Goal: Task Accomplishment & Management: Complete application form

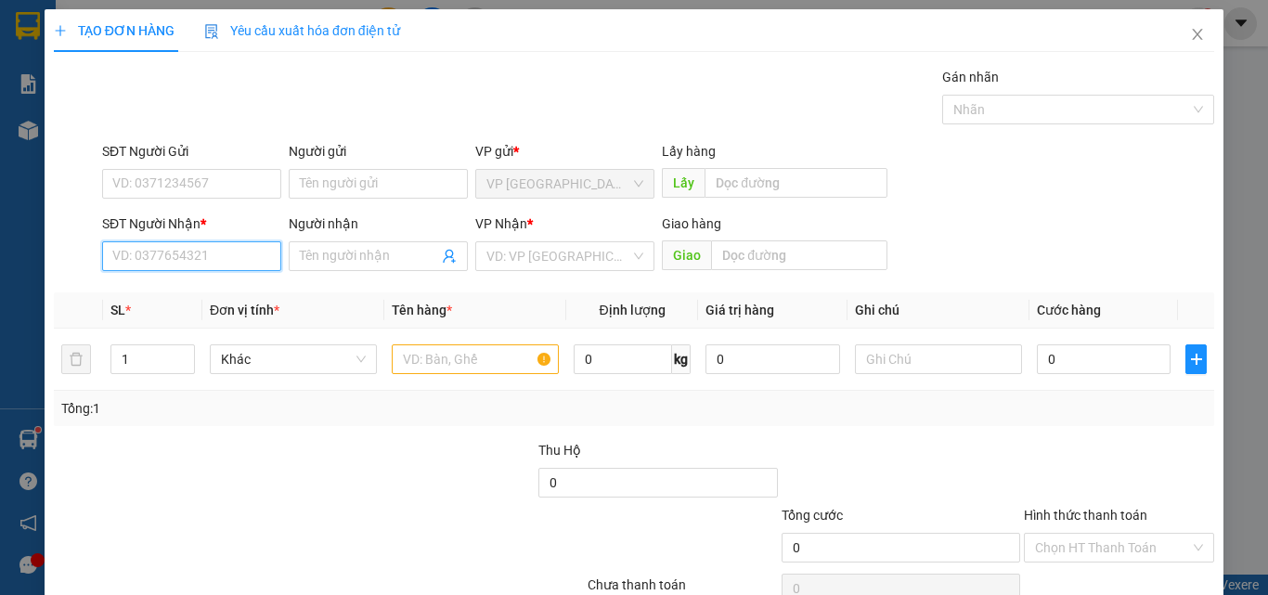
click at [227, 265] on input "SĐT Người Nhận *" at bounding box center [191, 256] width 179 height 30
click at [209, 258] on input "604" at bounding box center [191, 256] width 179 height 30
click at [196, 299] on div "0973723604 - DƯƠNG" at bounding box center [189, 293] width 155 height 20
type input "0973723604"
type input "DƯƠNG"
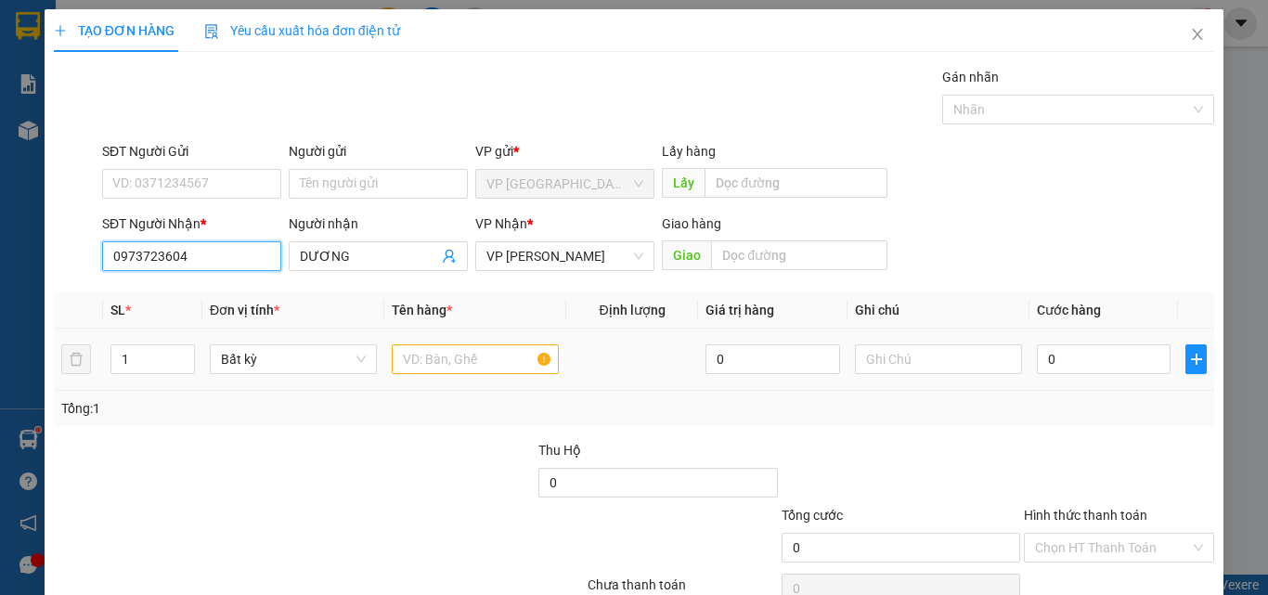
type input "0973723604"
click at [461, 367] on input "text" at bounding box center [475, 359] width 167 height 30
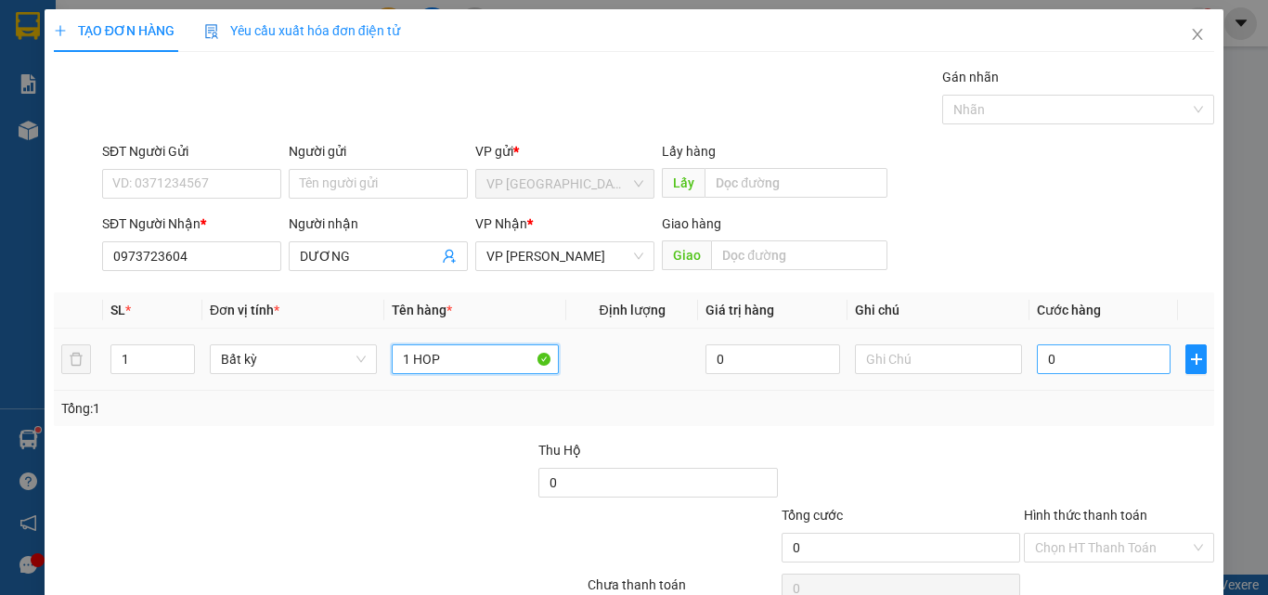
type input "1 HOP"
click at [1127, 368] on input "0" at bounding box center [1104, 359] width 134 height 30
type input "3"
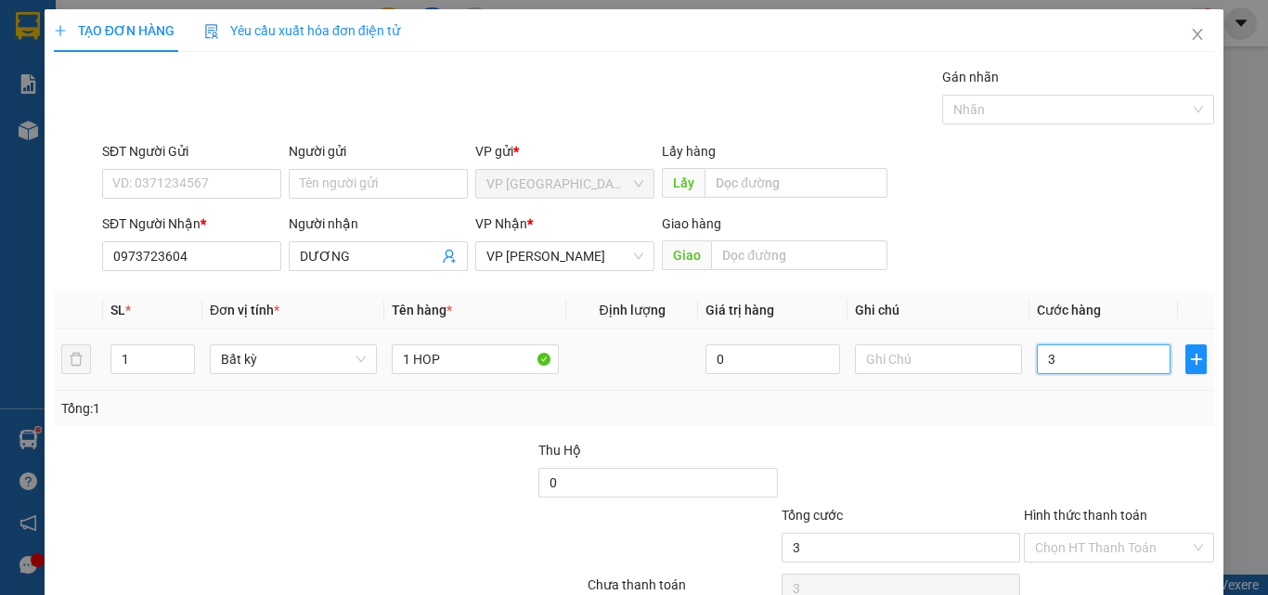
type input "30"
type input "300"
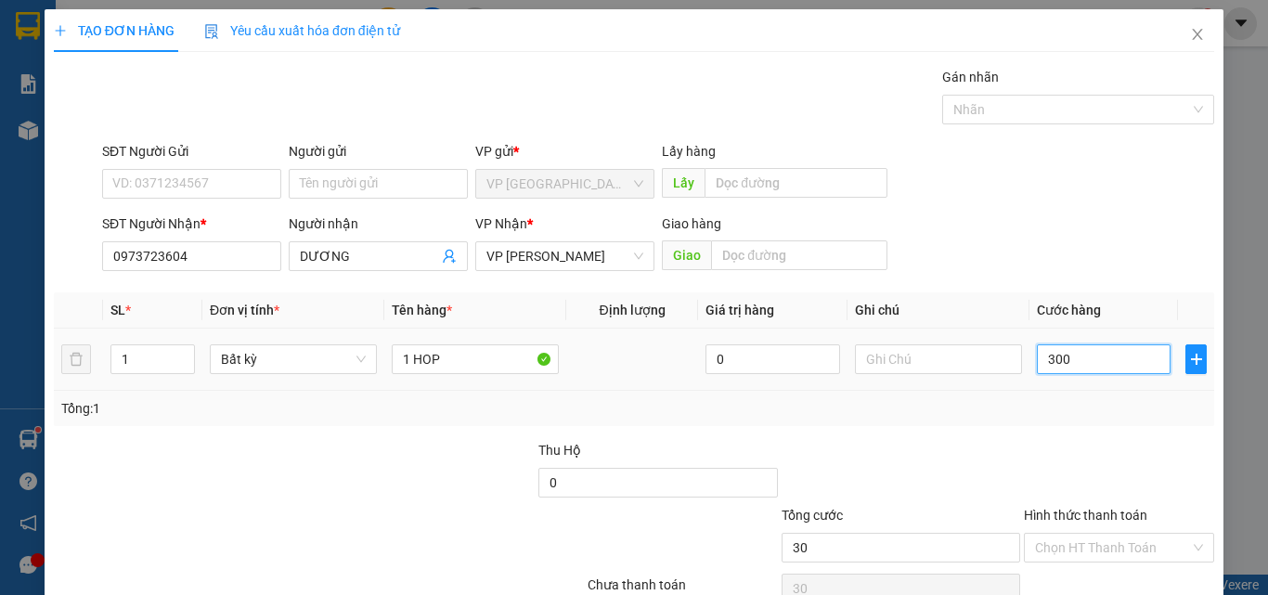
type input "300"
type input "3.000"
type input "30.000"
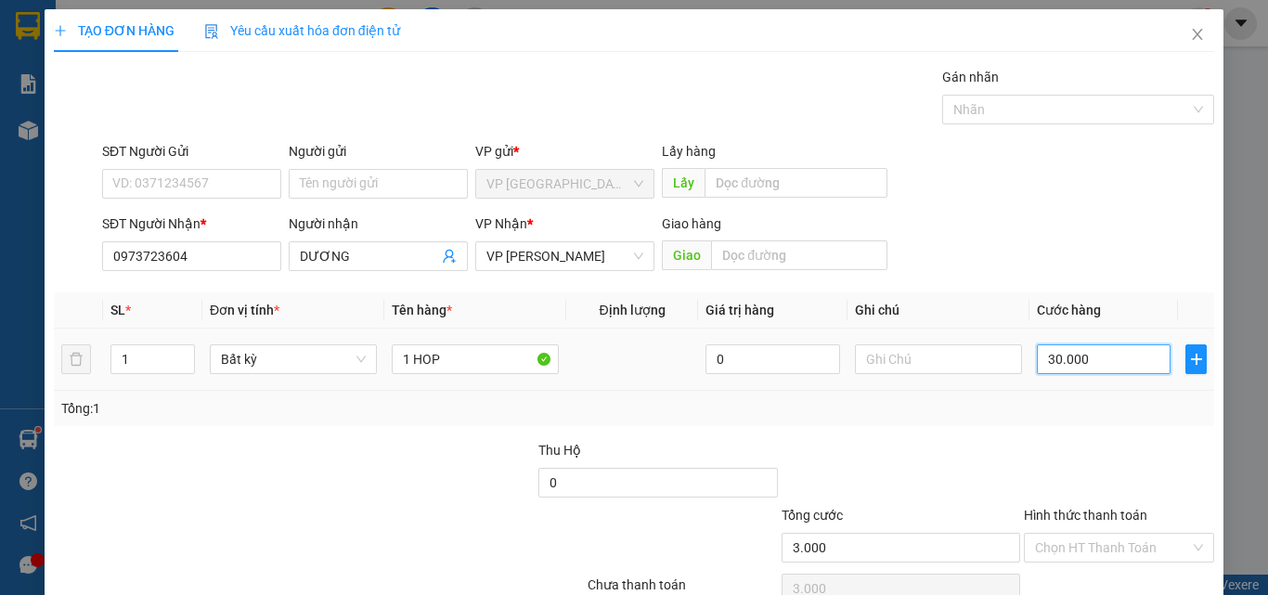
type input "30.000"
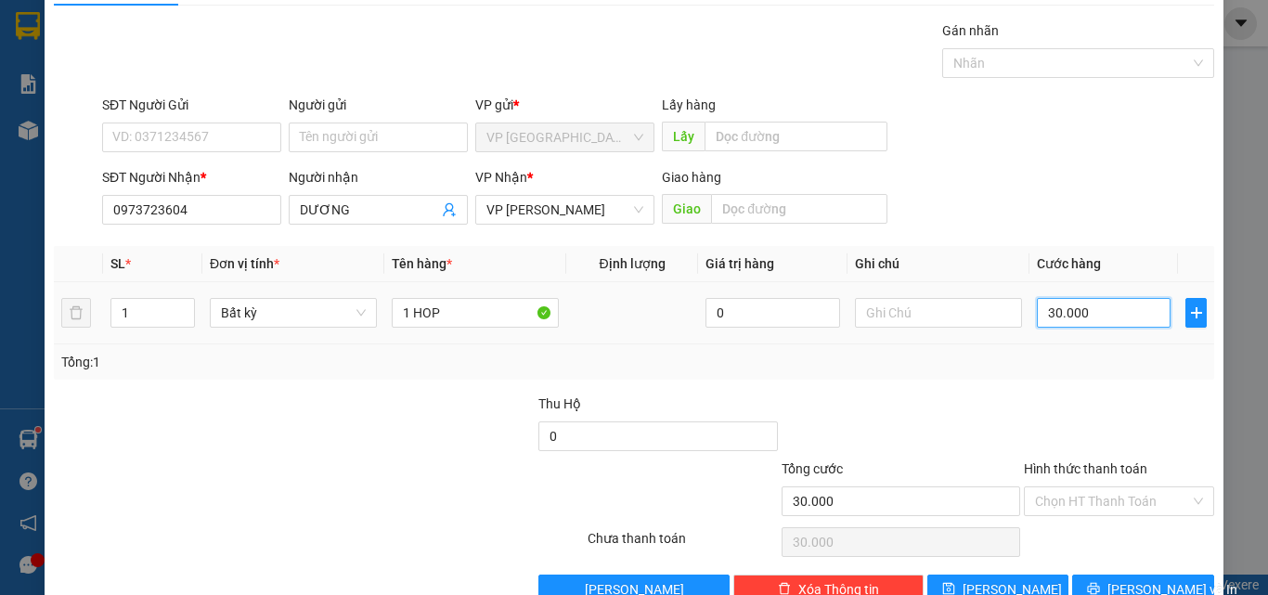
scroll to position [92, 0]
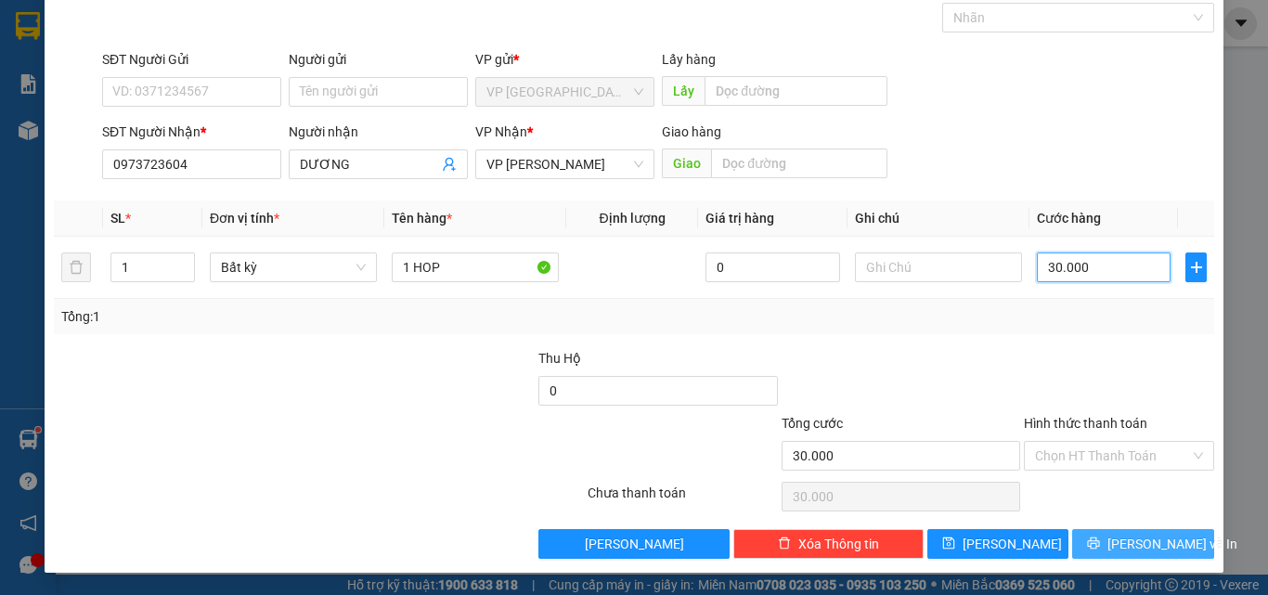
type input "30.000"
click at [1098, 538] on icon "printer" at bounding box center [1094, 543] width 12 height 12
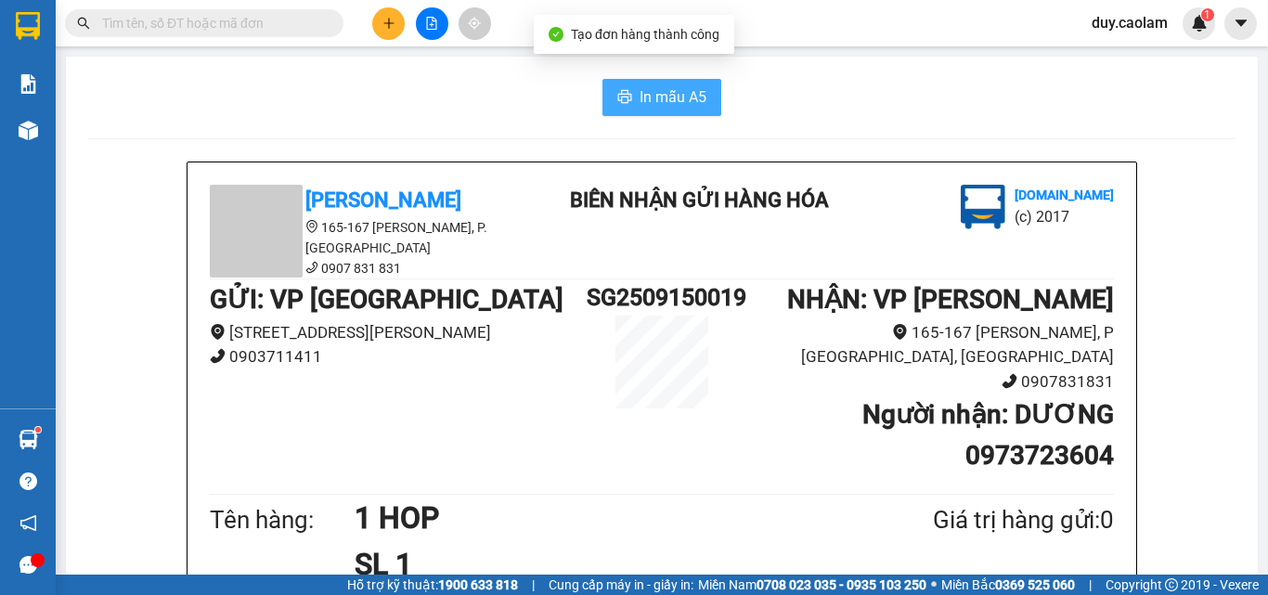
click at [689, 100] on span "In mẫu A5" at bounding box center [672, 96] width 67 height 23
drag, startPoint x: 811, startPoint y: 30, endPoint x: 19, endPoint y: 146, distance: 800.9
click at [19, 146] on div at bounding box center [28, 130] width 32 height 32
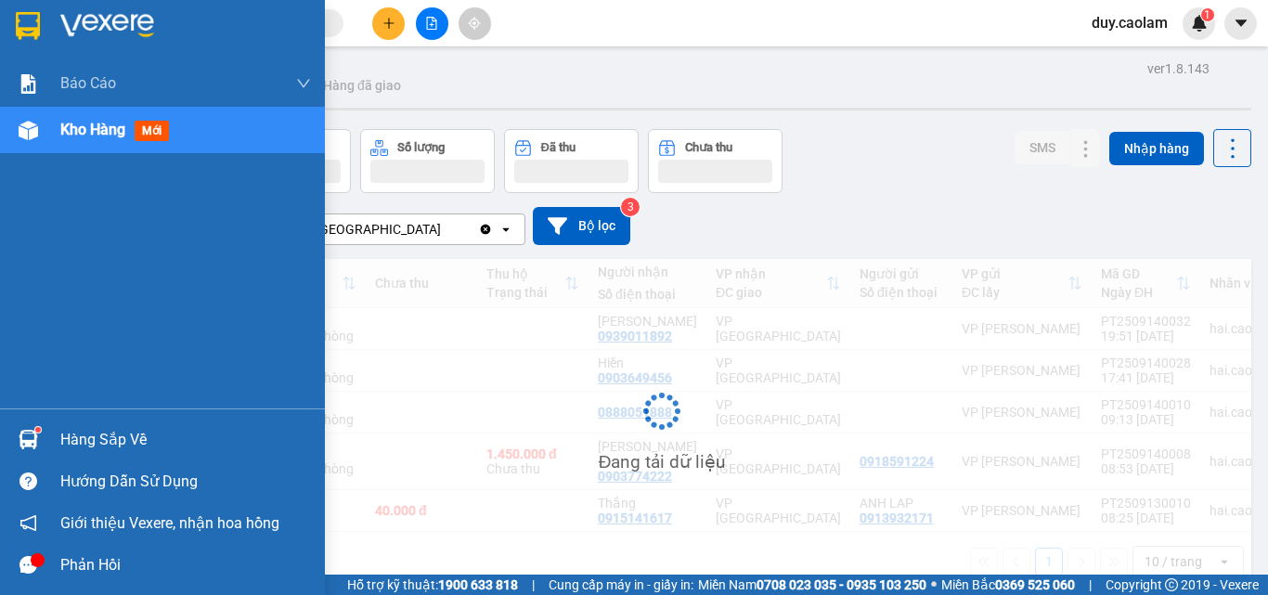
drag, startPoint x: 106, startPoint y: 163, endPoint x: 123, endPoint y: 154, distance: 19.9
click at [109, 161] on div "Báo cáo BC Tiền NV thu được hàng ngày 2.0. Báo cáo dòng tiền (nhà xe) Báo cáo d…" at bounding box center [162, 234] width 325 height 348
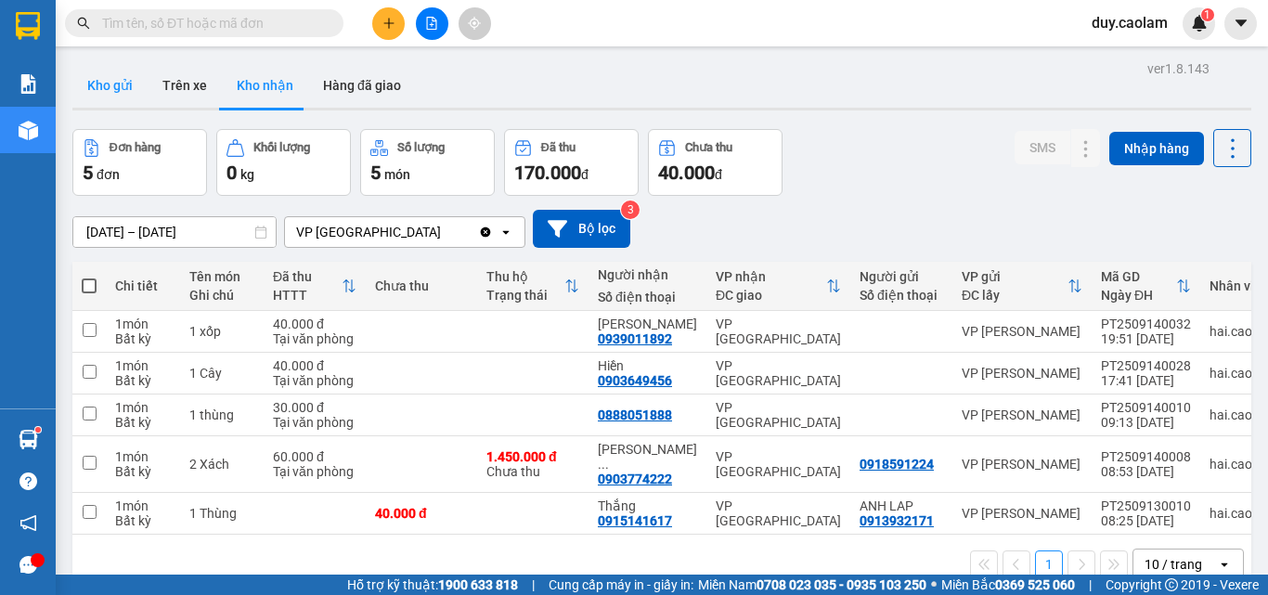
click at [119, 84] on button "Kho gửi" at bounding box center [109, 85] width 75 height 45
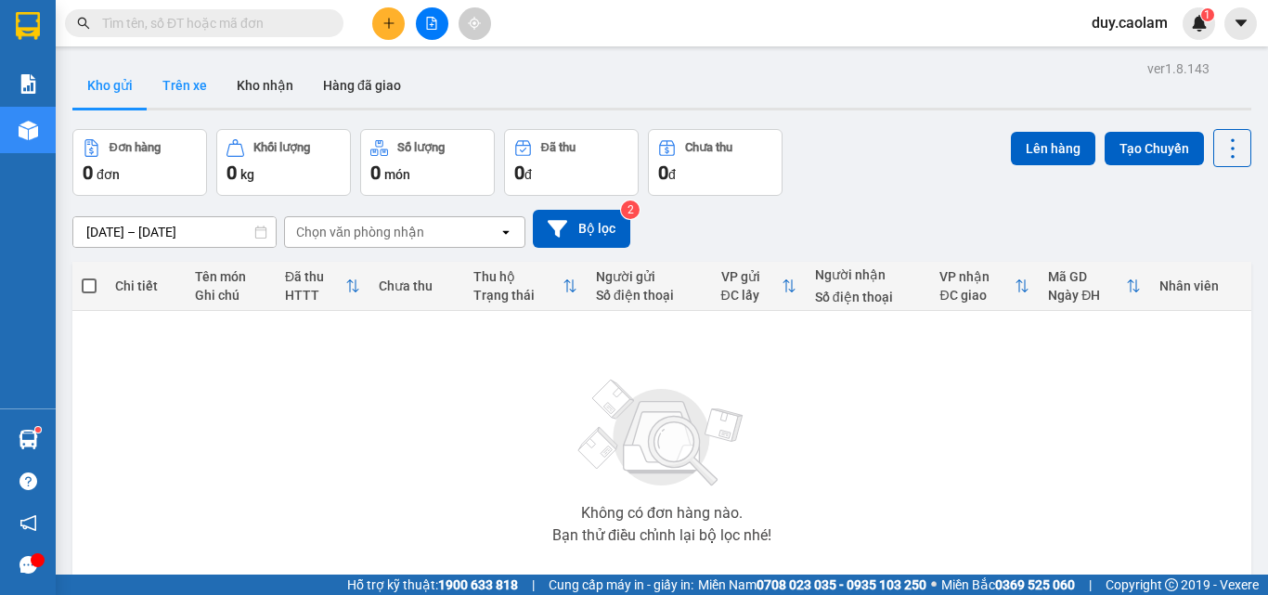
drag, startPoint x: 100, startPoint y: 71, endPoint x: 161, endPoint y: 88, distance: 62.6
click at [104, 73] on button "Kho gửi" at bounding box center [109, 85] width 75 height 45
click at [228, 87] on button "Kho nhận" at bounding box center [265, 85] width 86 height 45
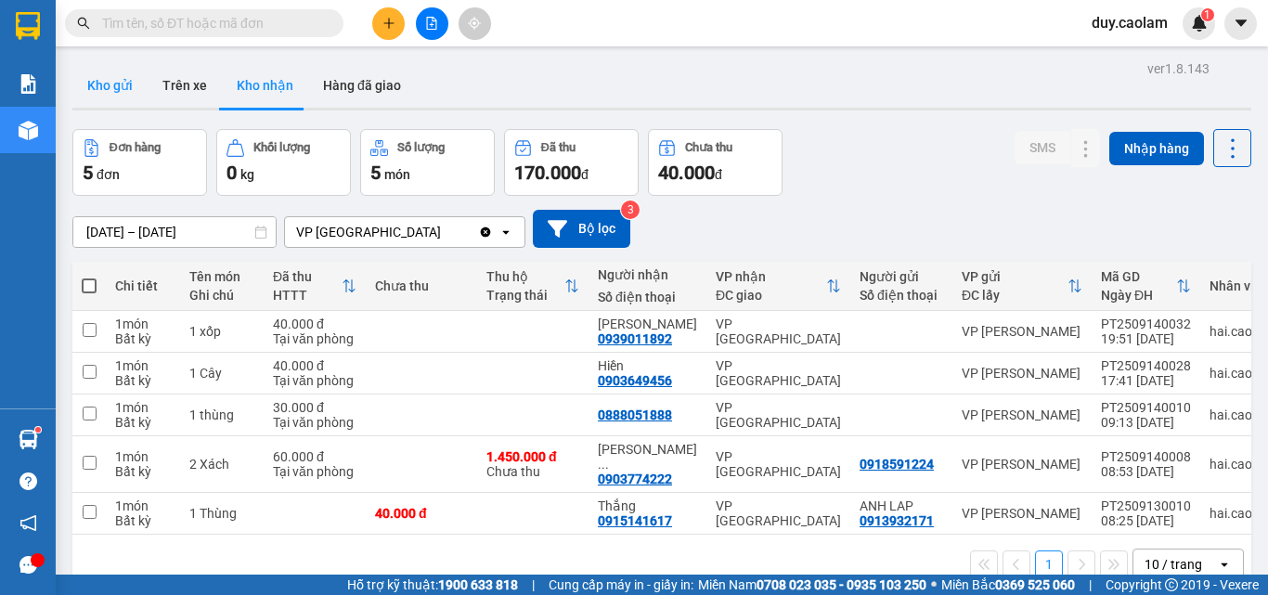
click at [124, 89] on button "Kho gửi" at bounding box center [109, 85] width 75 height 45
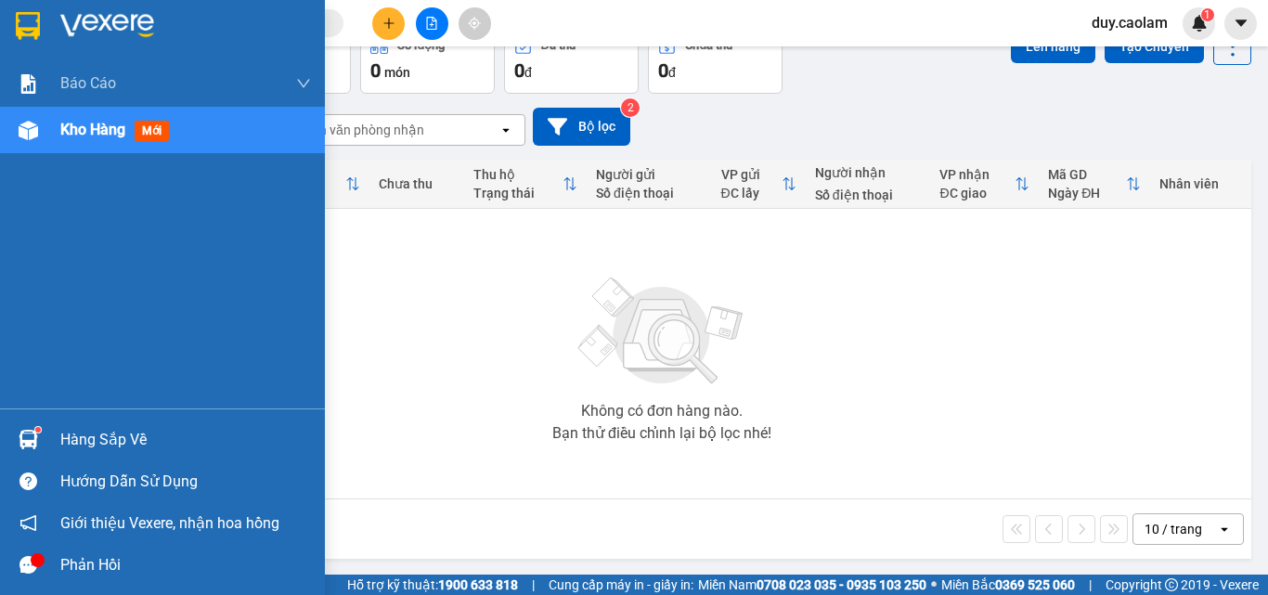
scroll to position [103, 0]
click at [81, 157] on div "Báo cáo BC Tiền NV thu được hàng ngày 2.0. Báo cáo dòng tiền (nhà xe) Báo cáo d…" at bounding box center [162, 234] width 325 height 348
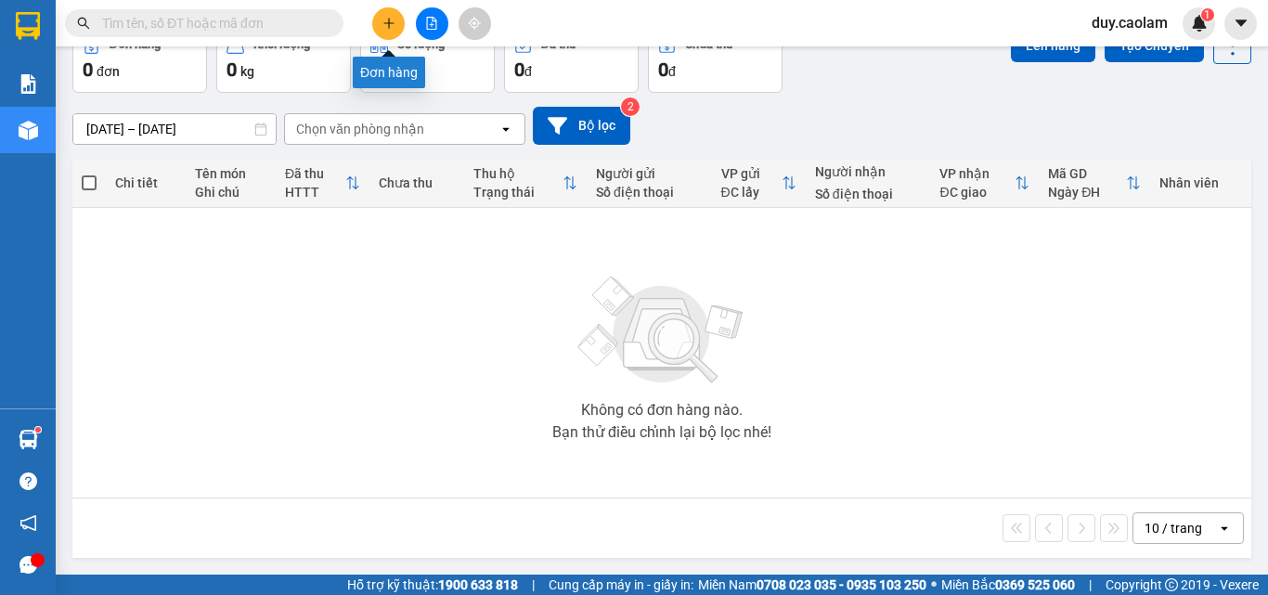
click at [389, 26] on icon "plus" at bounding box center [388, 23] width 1 height 10
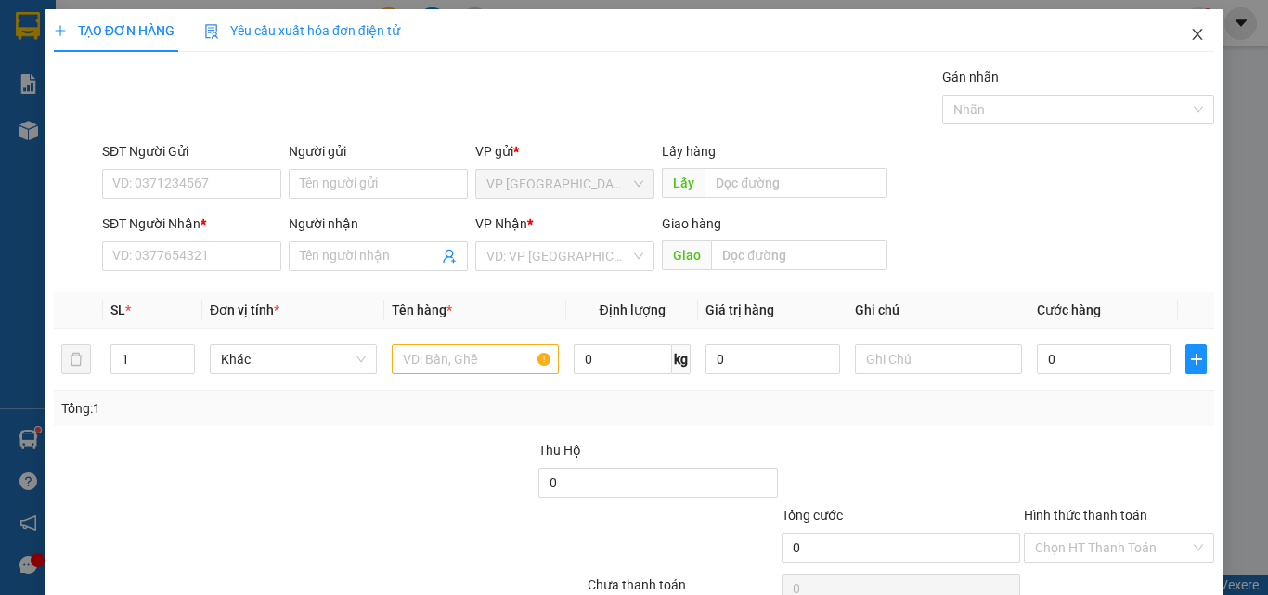
click at [1192, 34] on span "Close" at bounding box center [1197, 35] width 52 height 52
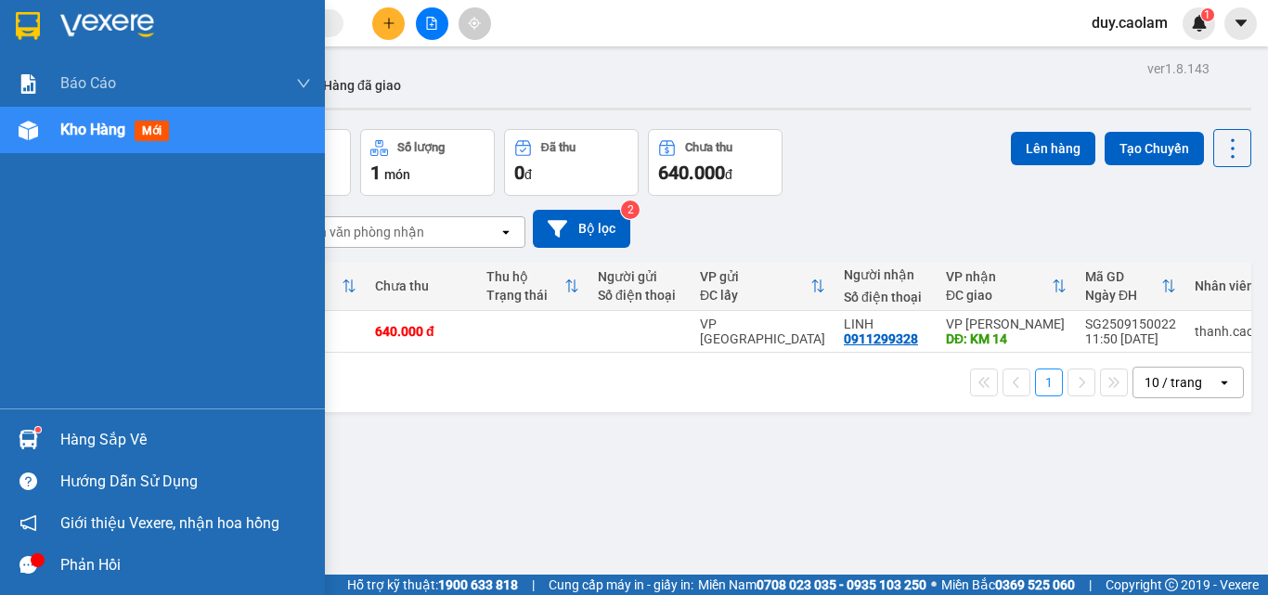
click at [101, 135] on span "Kho hàng" at bounding box center [92, 130] width 65 height 18
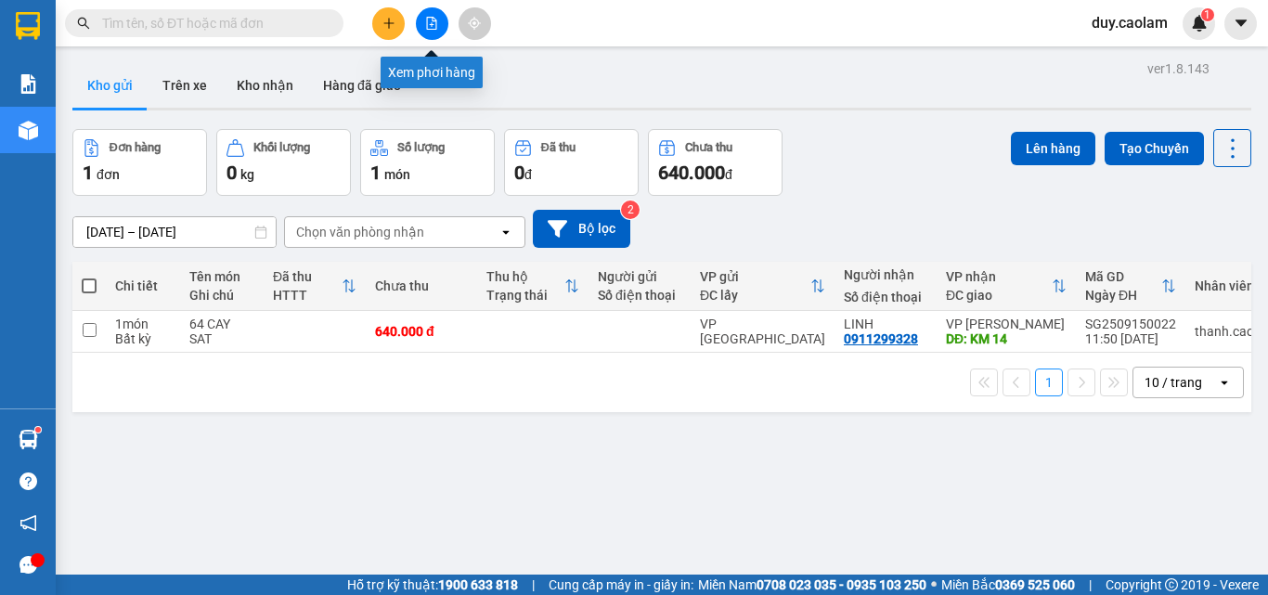
click at [432, 21] on icon "file-add" at bounding box center [431, 23] width 13 height 13
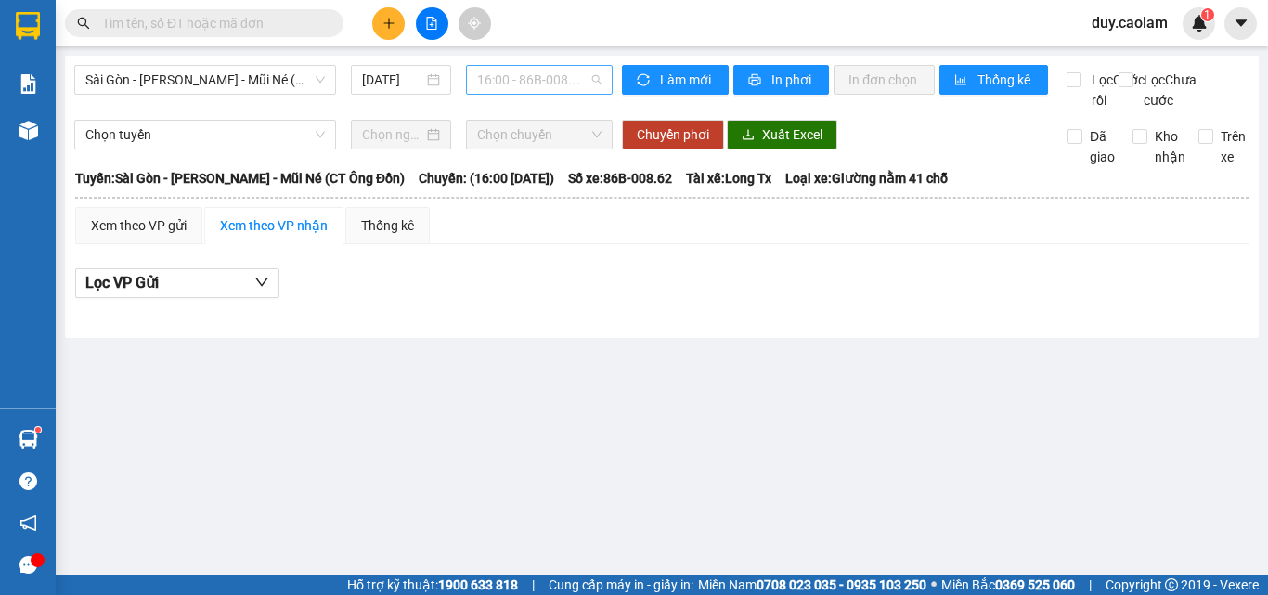
click at [538, 80] on span "16:00 - 86B-008.62" at bounding box center [539, 80] width 124 height 28
click at [221, 80] on span "Sài Gòn - [PERSON_NAME] - Mũi Né (CT Ông Đồn)" at bounding box center [204, 80] width 239 height 28
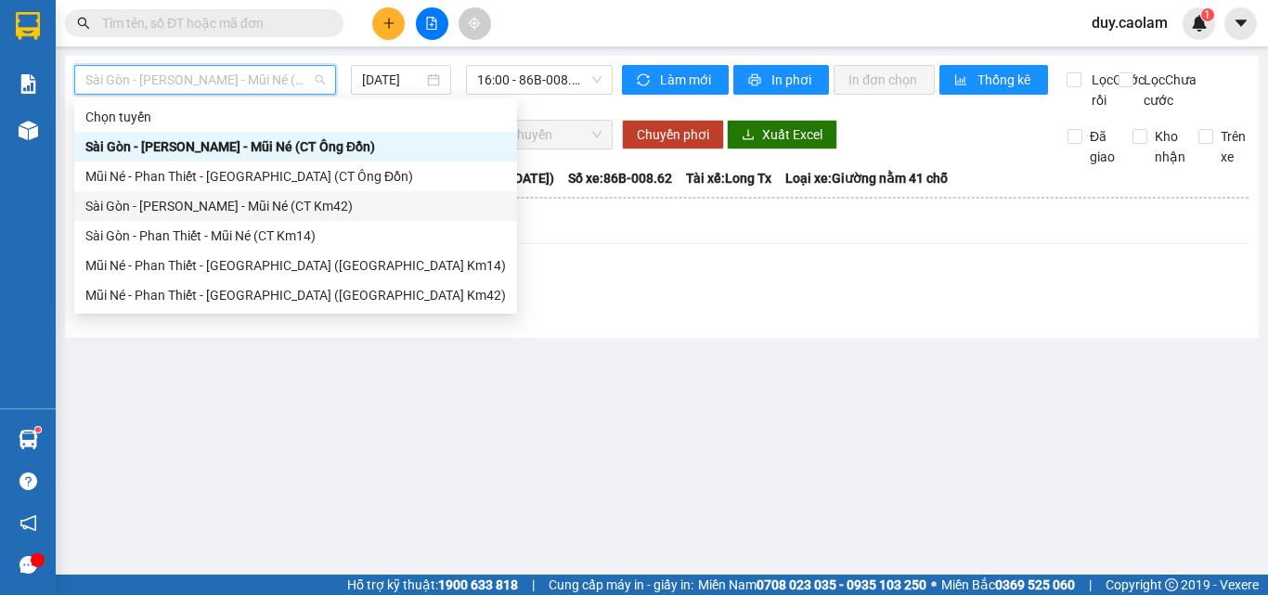
click at [208, 208] on div "Sài Gòn - [PERSON_NAME] - Mũi Né (CT Km42)" at bounding box center [295, 206] width 420 height 20
type input "[DATE]"
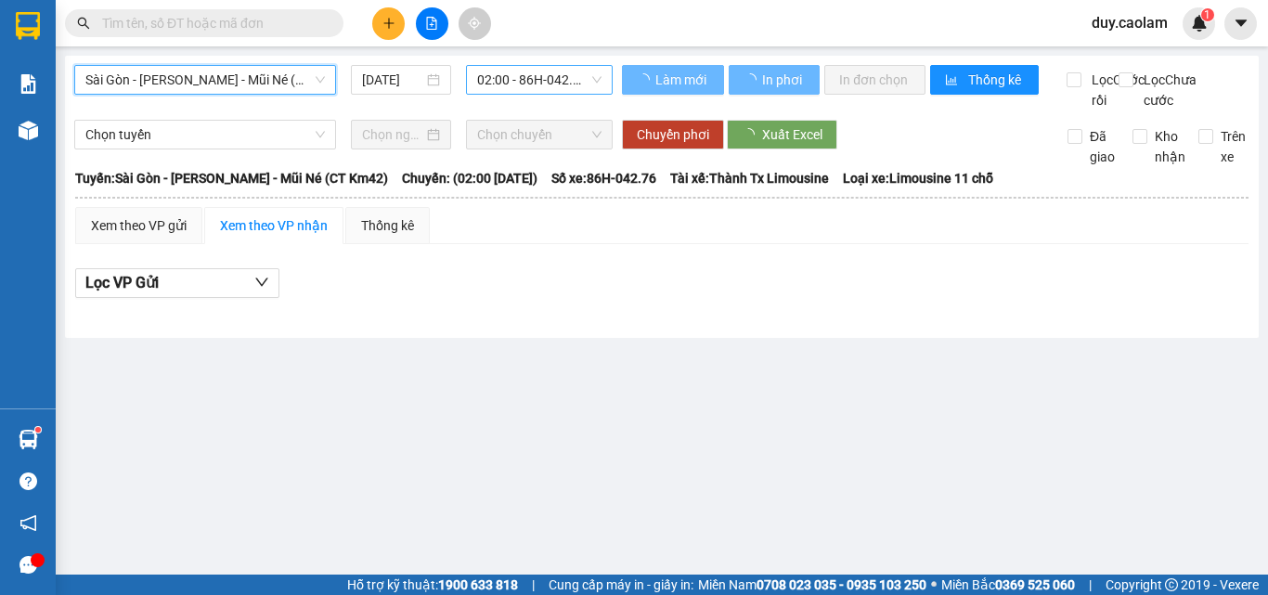
click at [533, 76] on span "02:00 - 86H-042.76" at bounding box center [539, 80] width 124 height 28
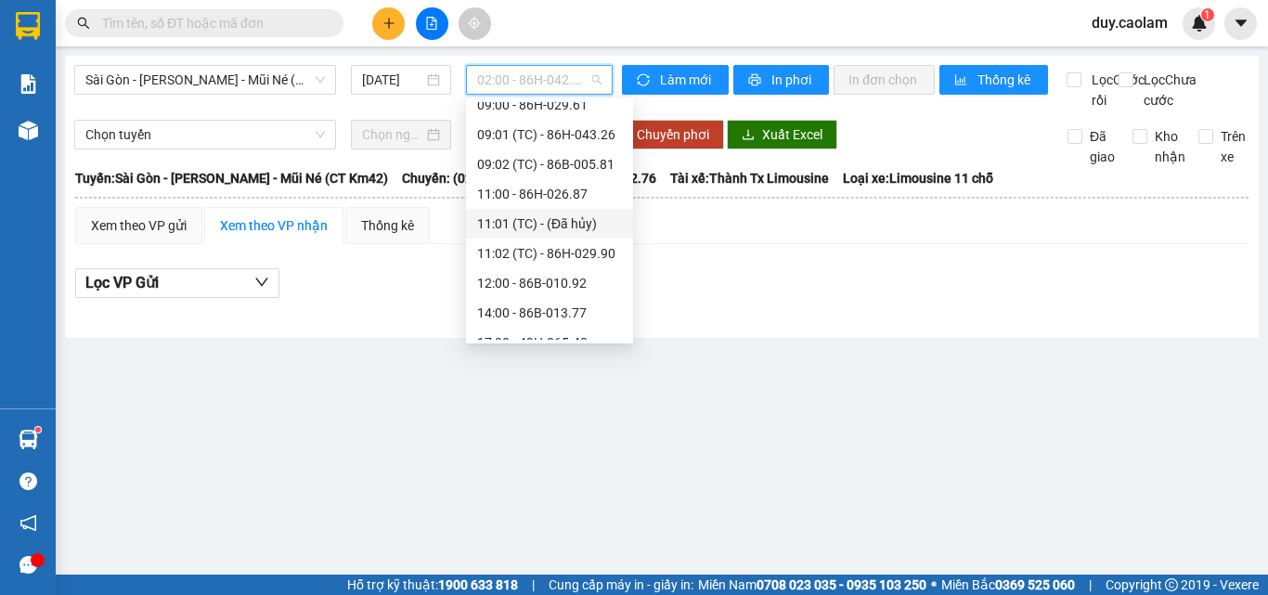
scroll to position [186, 0]
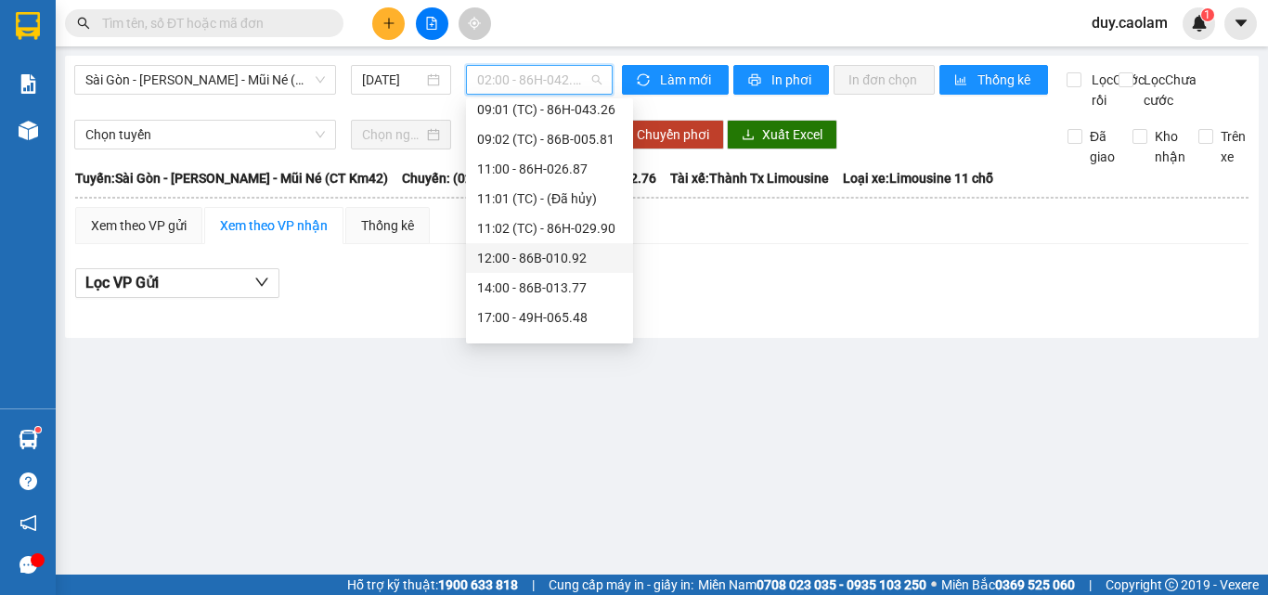
click at [522, 257] on div "12:00 - 86B-010.92" at bounding box center [549, 258] width 145 height 20
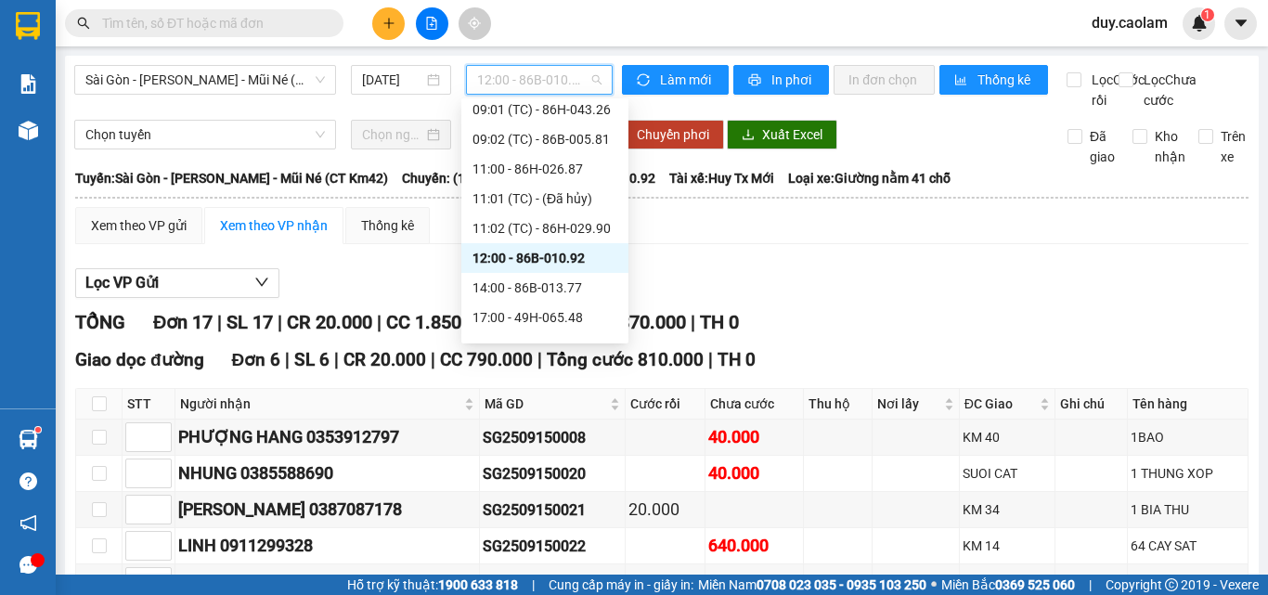
click at [512, 76] on span "12:00 - 86B-010.92" at bounding box center [539, 80] width 124 height 28
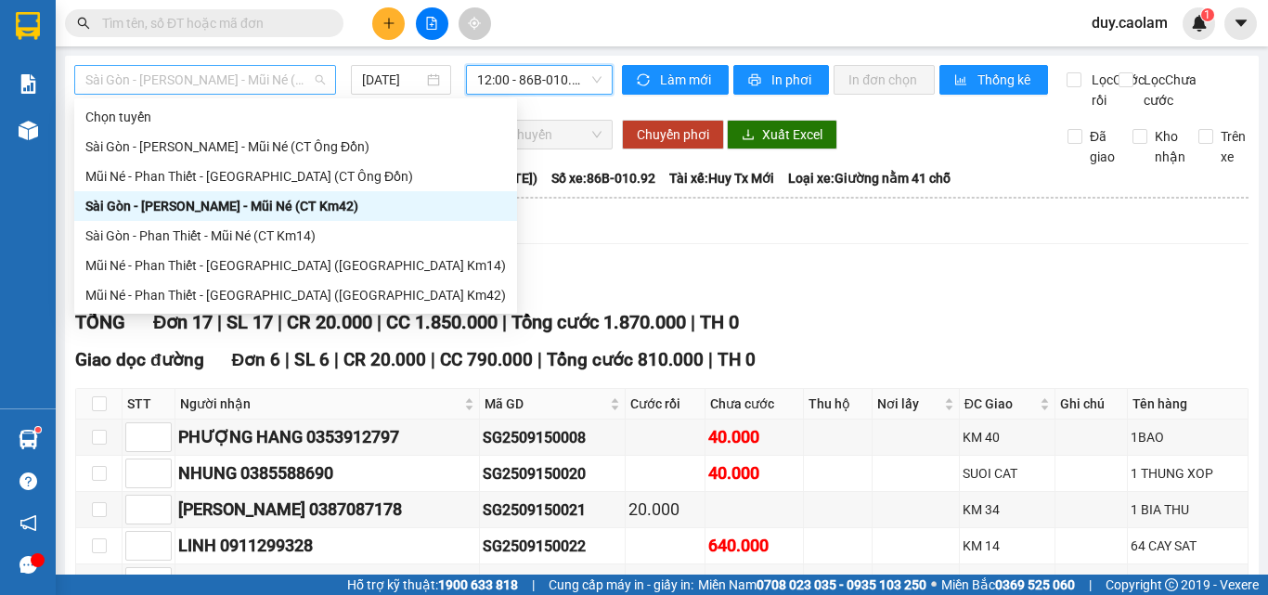
click at [227, 81] on span "Sài Gòn - [PERSON_NAME] - Mũi Né (CT Km42)" at bounding box center [204, 80] width 239 height 28
click at [180, 234] on div "Sài Gòn - Phan Thiết - Mũi Né (CT Km14)" at bounding box center [295, 235] width 420 height 20
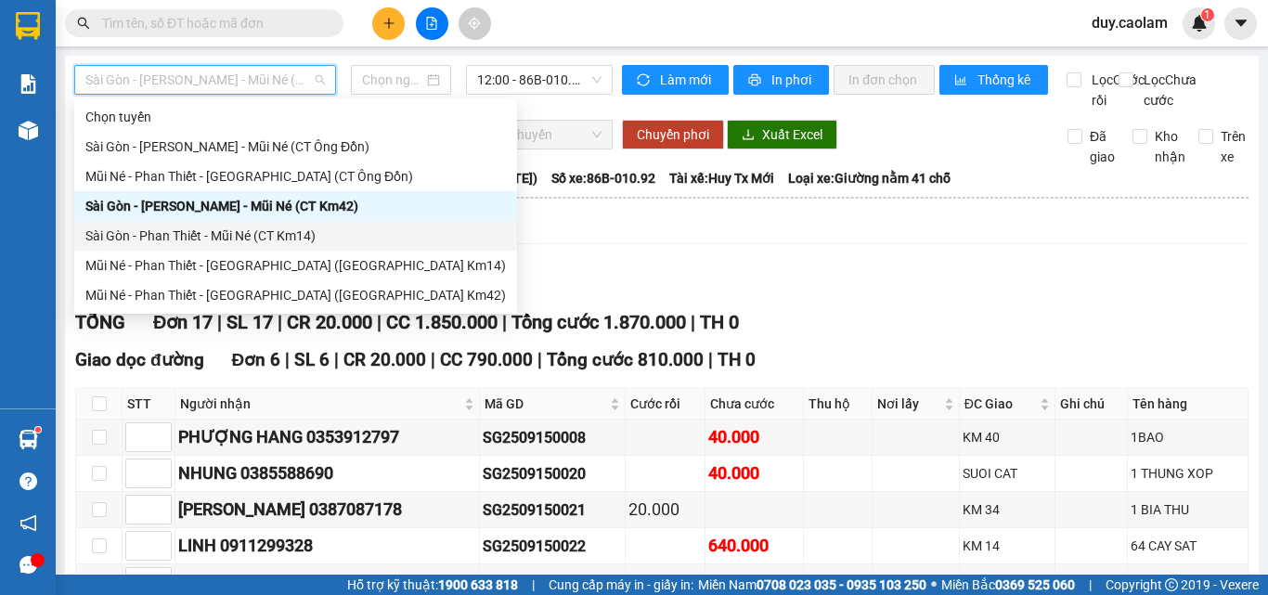
type input "[DATE]"
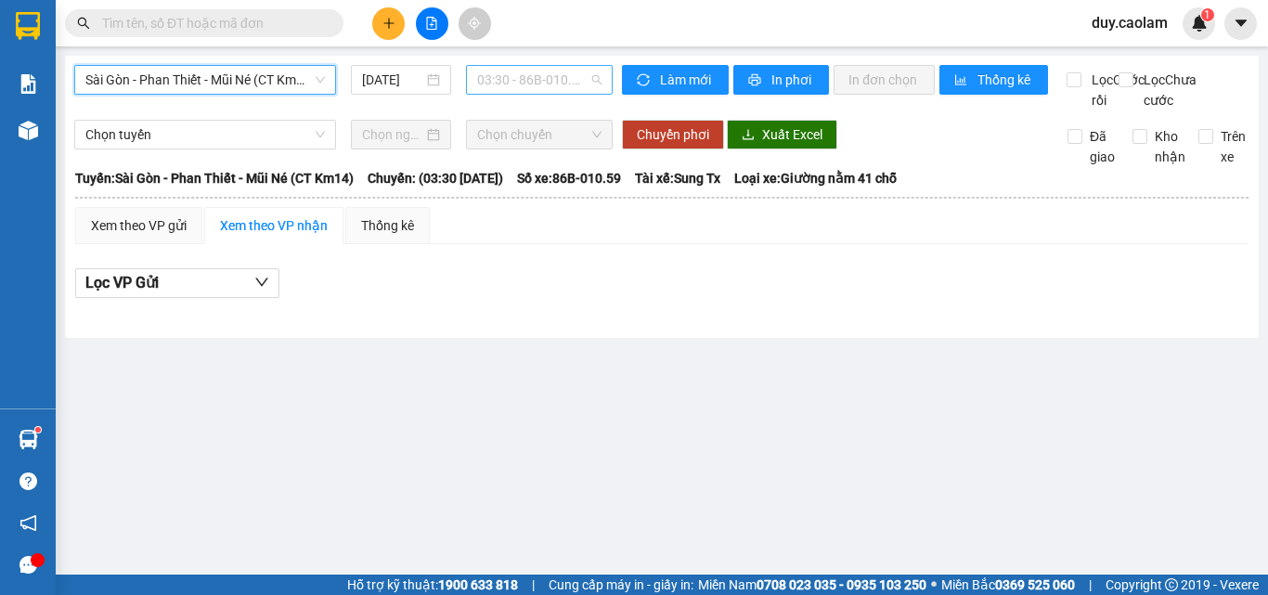
click at [513, 76] on span "03:30 - 86B-010.59" at bounding box center [539, 80] width 124 height 28
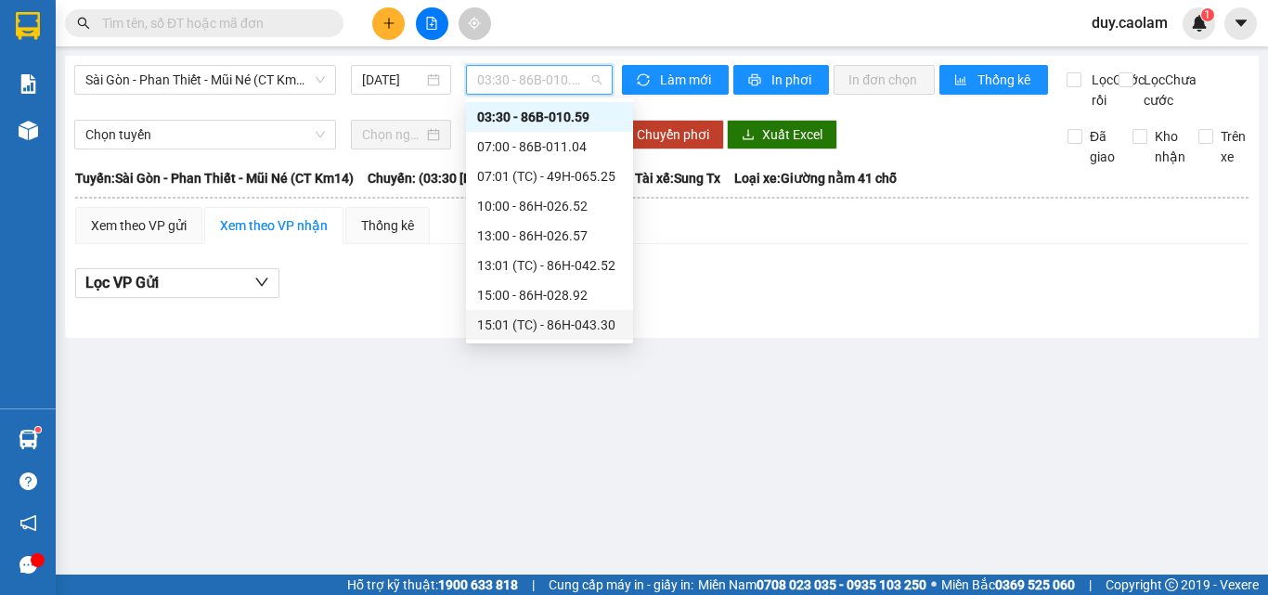
scroll to position [119, 0]
click at [539, 117] on div "10:00 - 86H-026.52" at bounding box center [549, 117] width 145 height 20
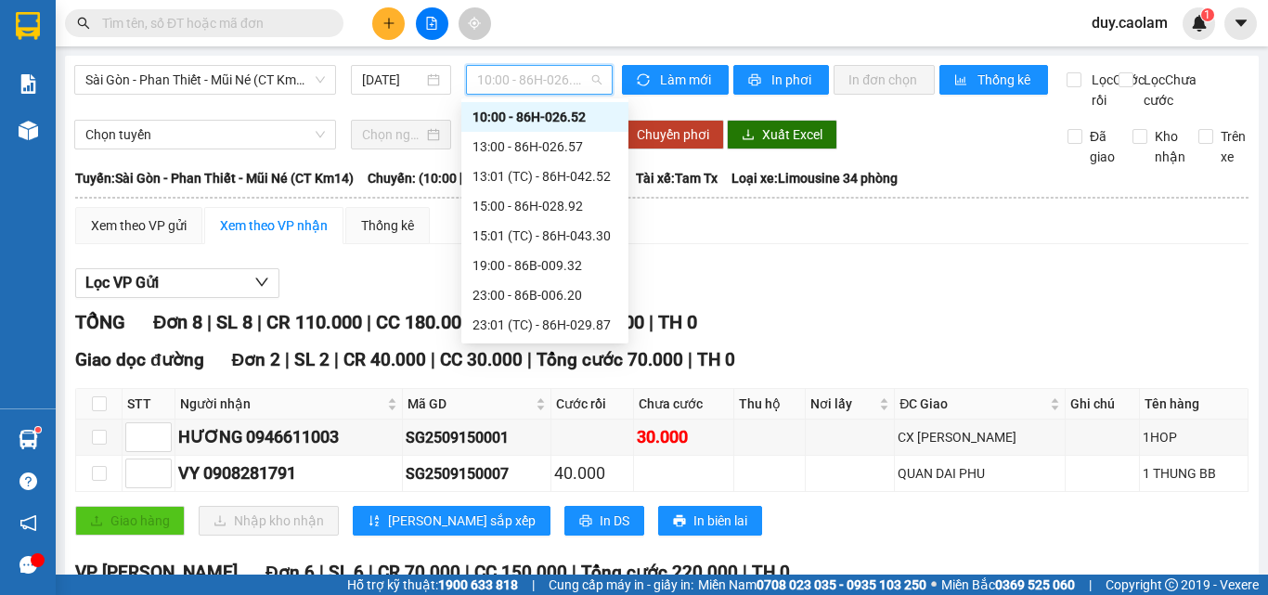
click at [513, 84] on span "10:00 - 86H-026.52" at bounding box center [539, 80] width 124 height 28
click at [225, 72] on span "Sài Gòn - Phan Thiết - Mũi Né (CT Km14)" at bounding box center [204, 80] width 239 height 28
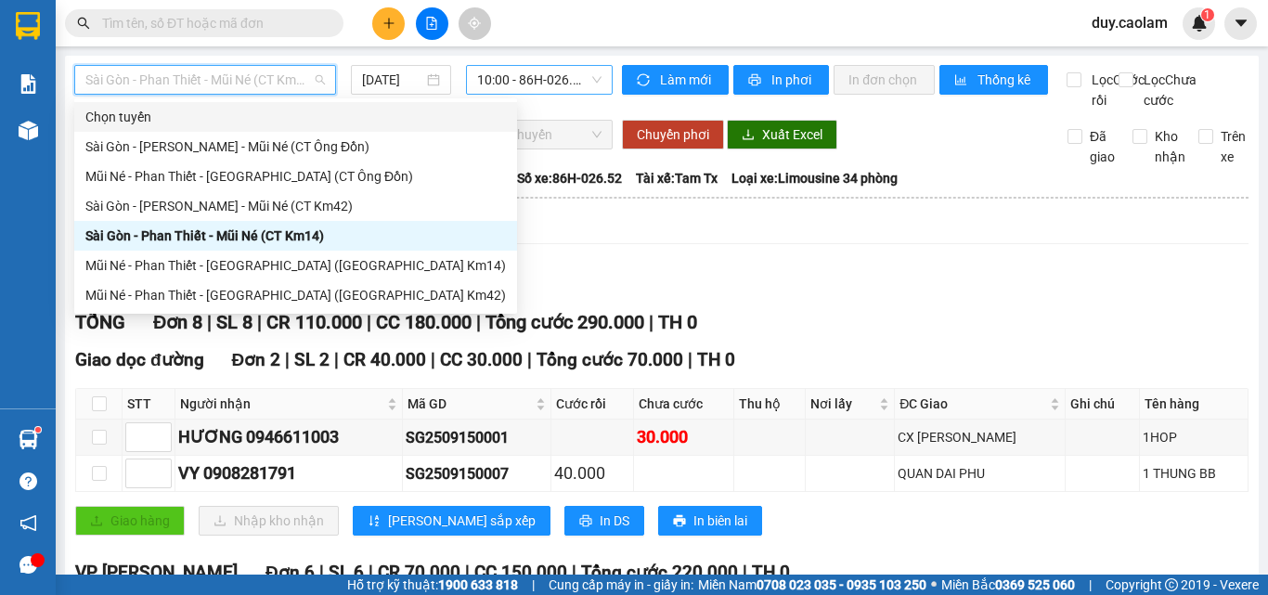
click at [563, 81] on span "10:00 - 86H-026.52" at bounding box center [539, 80] width 124 height 28
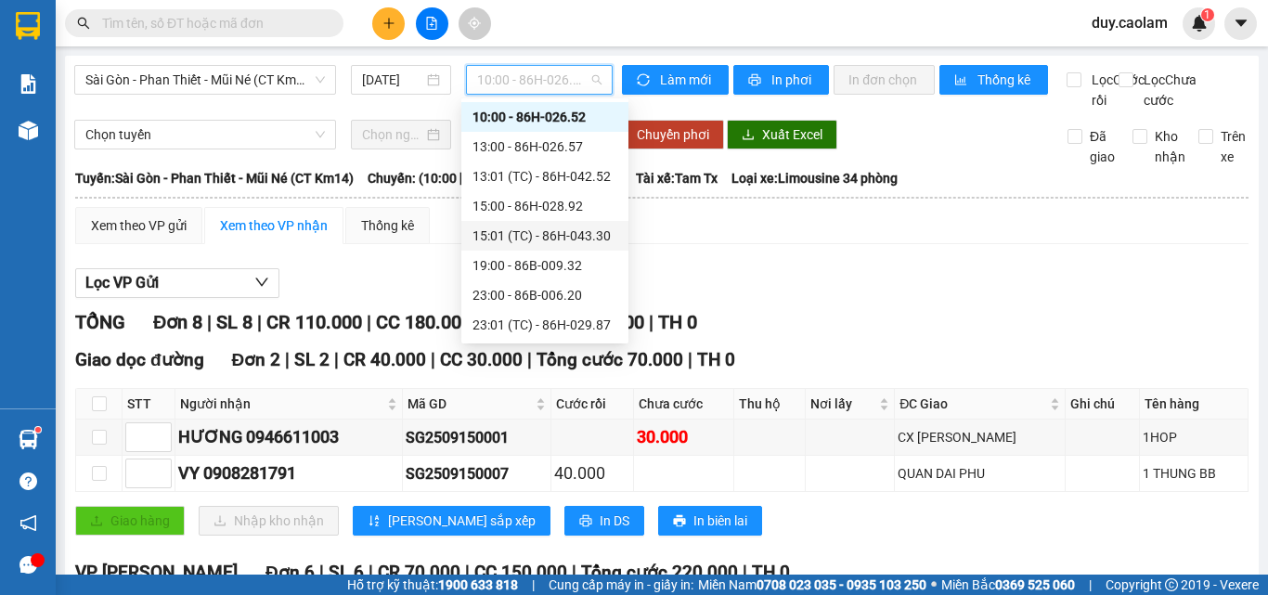
click at [250, 102] on div "Sài Gòn - Phan Thiết - Mũi Né (CT Km14) [DATE] 10:00 - 86H-026.52" at bounding box center [343, 87] width 538 height 45
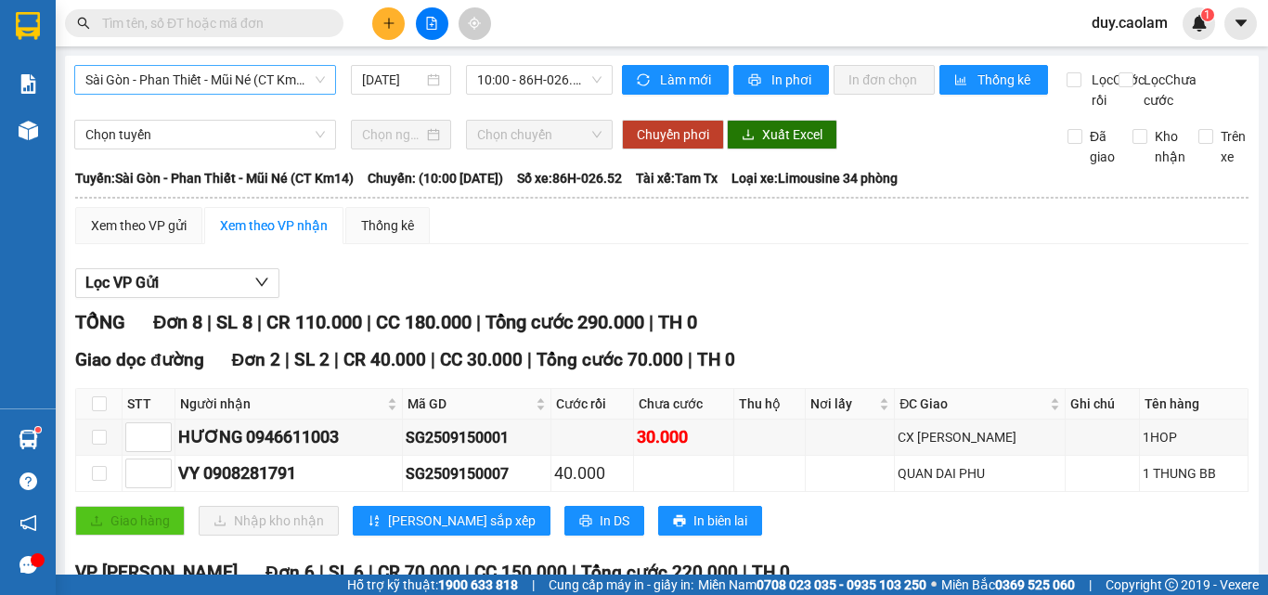
click at [238, 83] on span "Sài Gòn - Phan Thiết - Mũi Né (CT Km14)" at bounding box center [204, 80] width 239 height 28
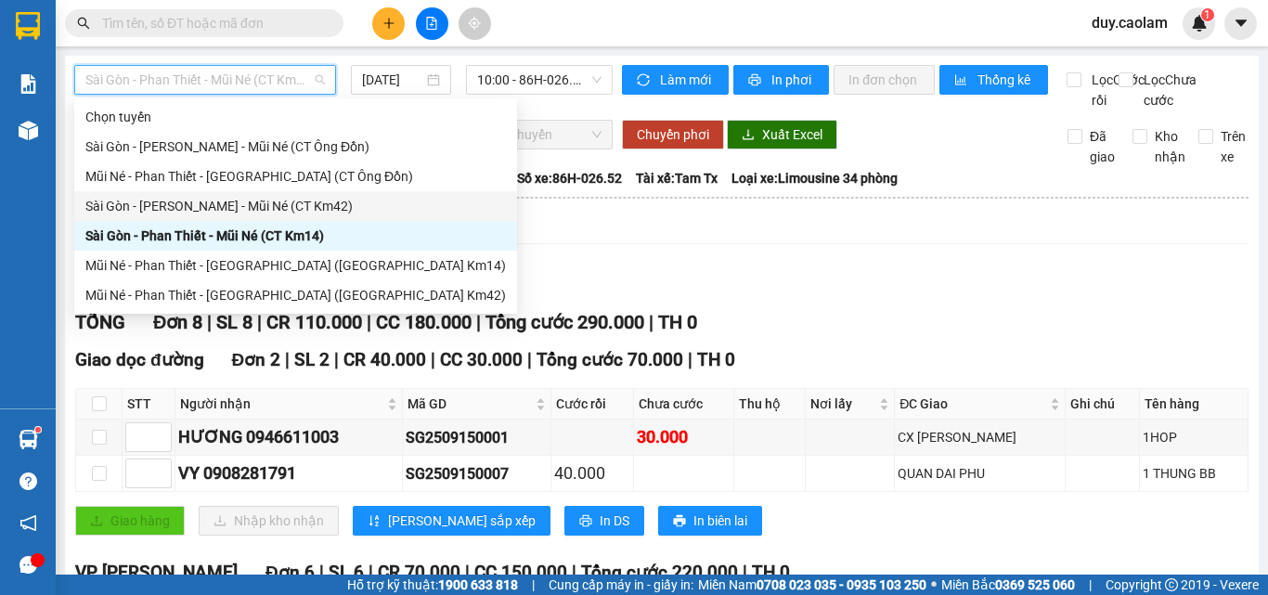
click at [246, 206] on div "Sài Gòn - [PERSON_NAME] - Mũi Né (CT Km42)" at bounding box center [295, 206] width 420 height 20
type input "[DATE]"
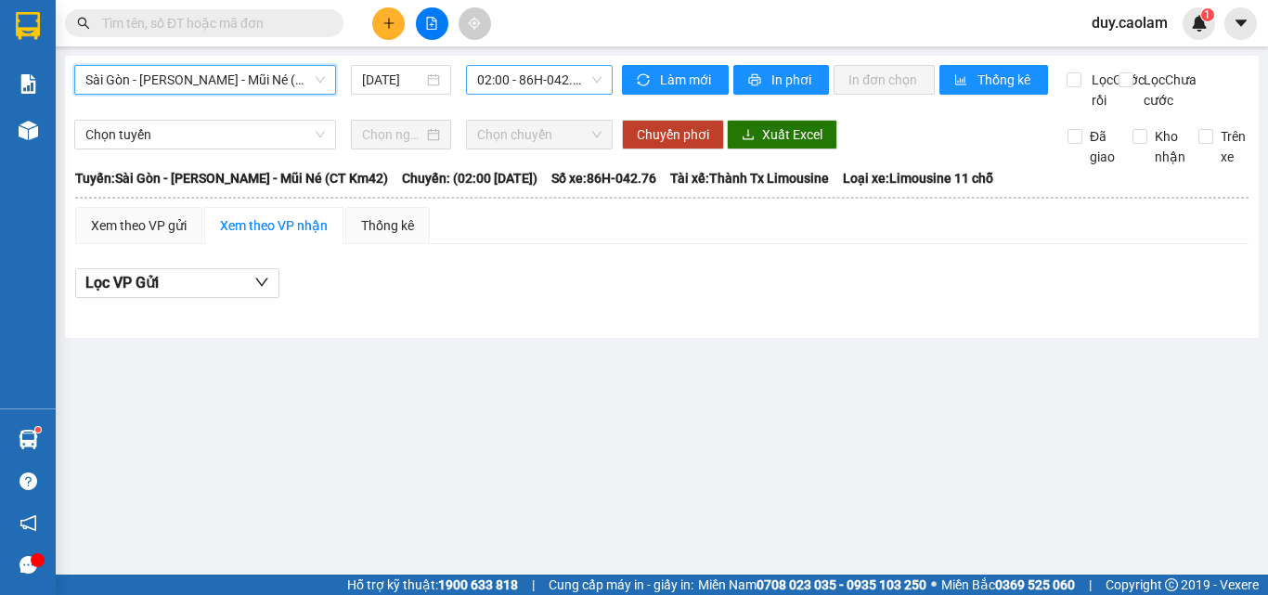
click at [514, 72] on span "02:00 - 86H-042.76" at bounding box center [539, 80] width 124 height 28
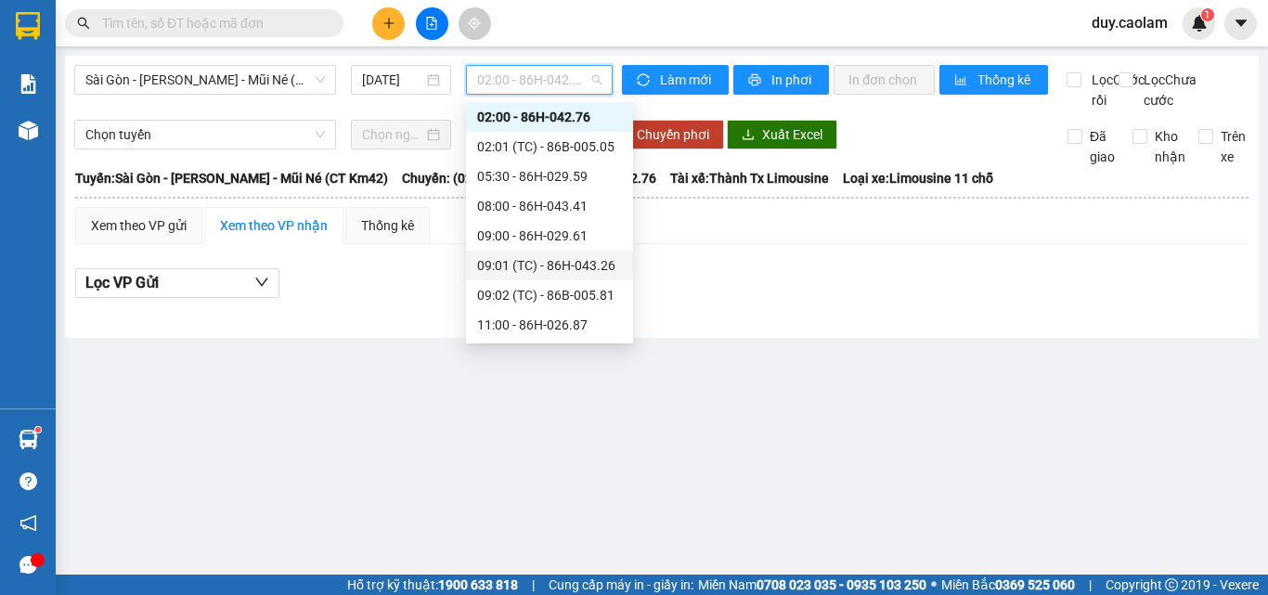
scroll to position [215, 0]
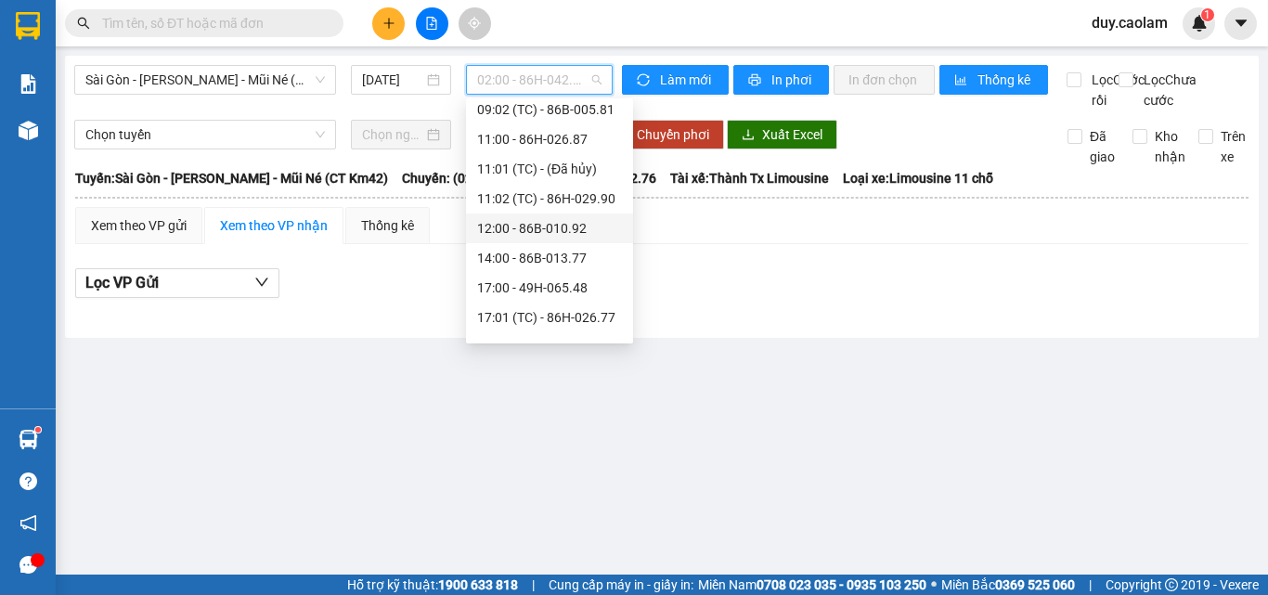
click at [529, 233] on div "12:00 - 86B-010.92" at bounding box center [549, 228] width 145 height 20
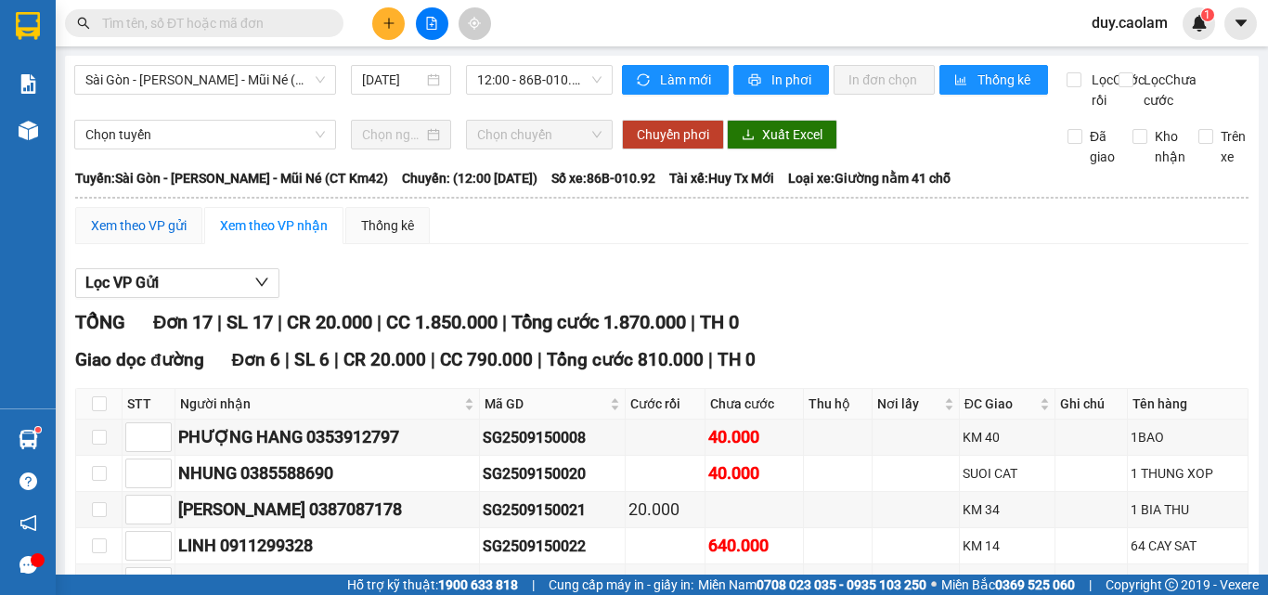
click at [137, 236] on div "Xem theo VP gửi" at bounding box center [139, 225] width 96 height 20
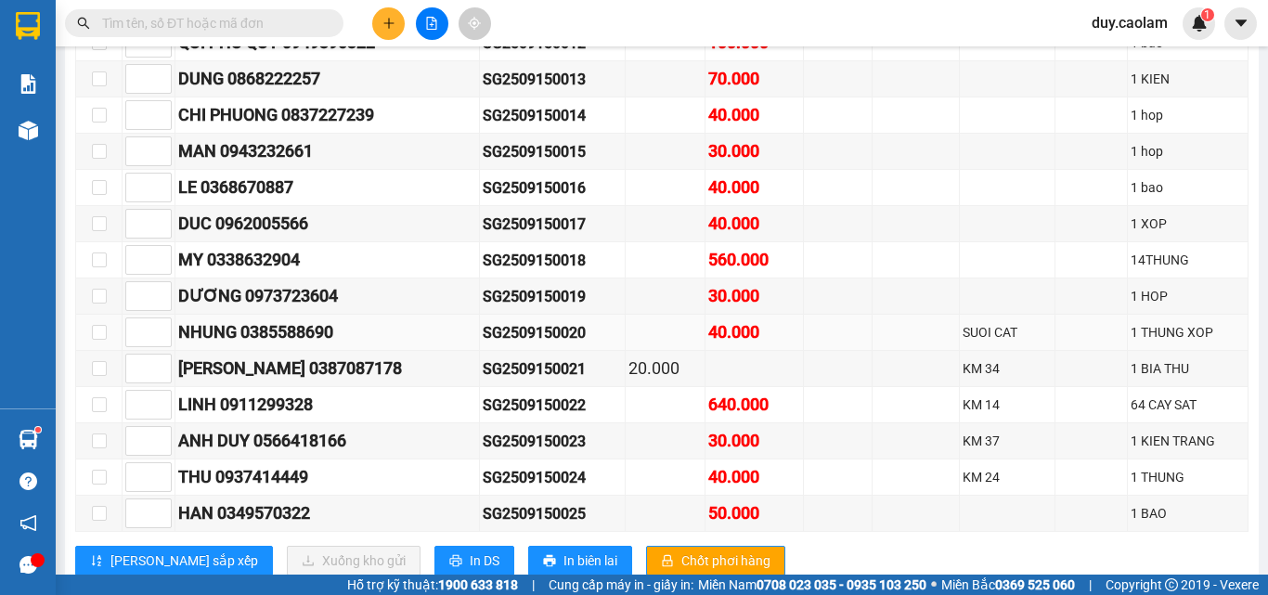
scroll to position [391, 0]
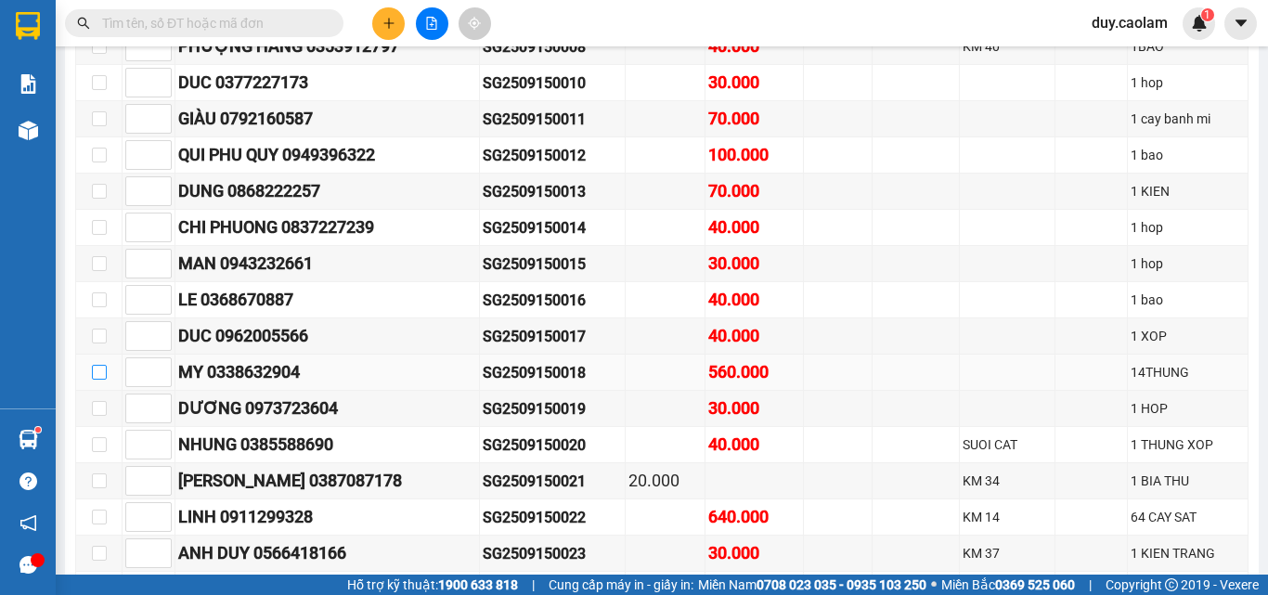
click at [99, 380] on input "checkbox" at bounding box center [99, 372] width 15 height 15
checkbox input "true"
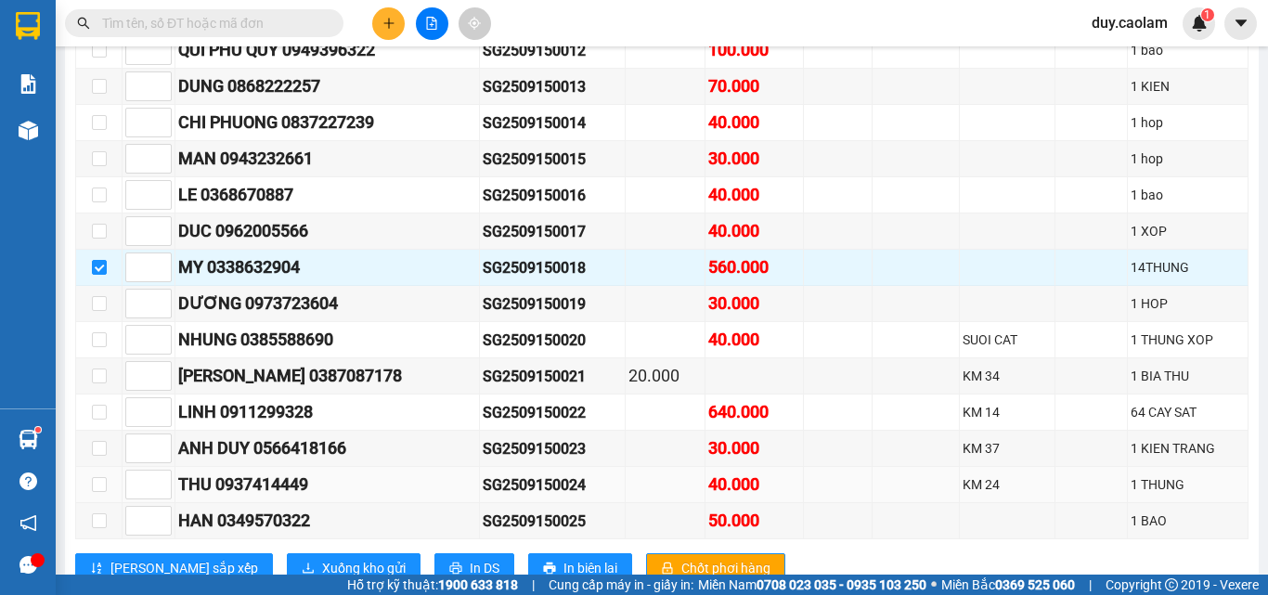
scroll to position [576, 0]
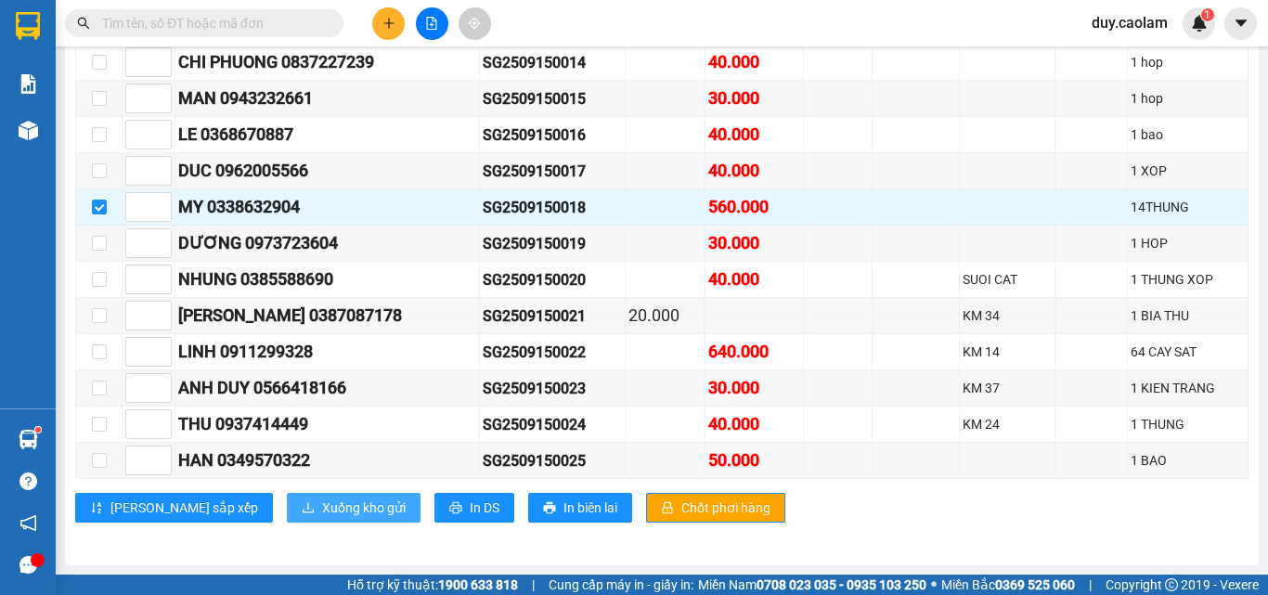
click at [322, 508] on span "Xuống kho gửi" at bounding box center [364, 507] width 84 height 20
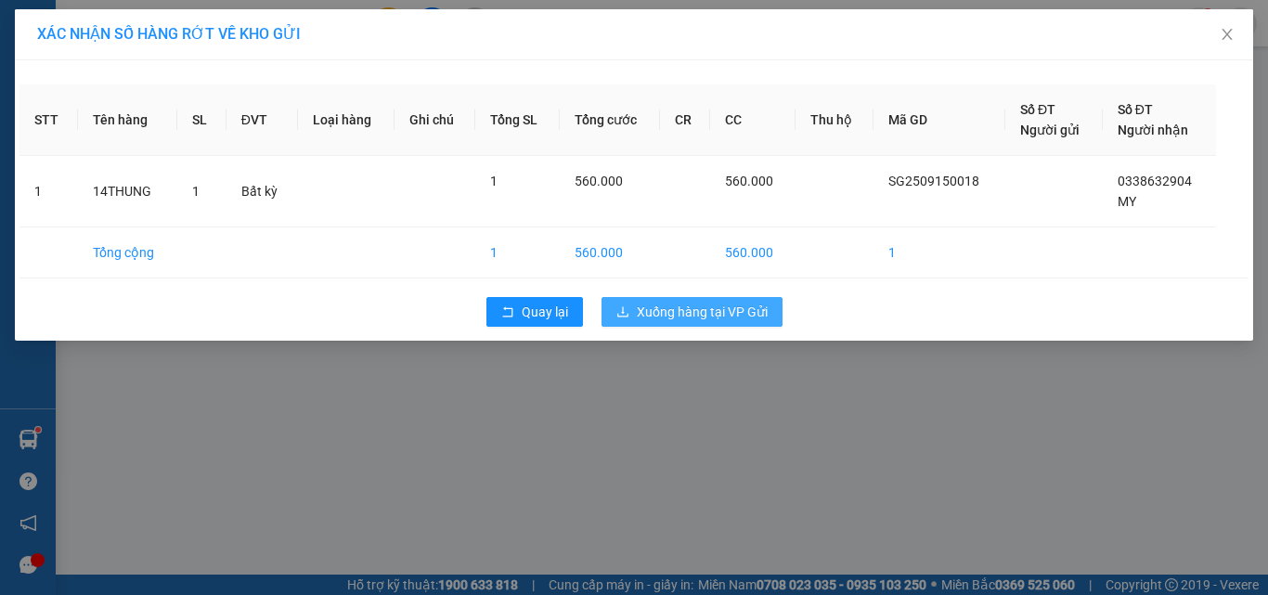
click at [645, 310] on span "Xuống hàng tại VP Gửi" at bounding box center [702, 312] width 131 height 20
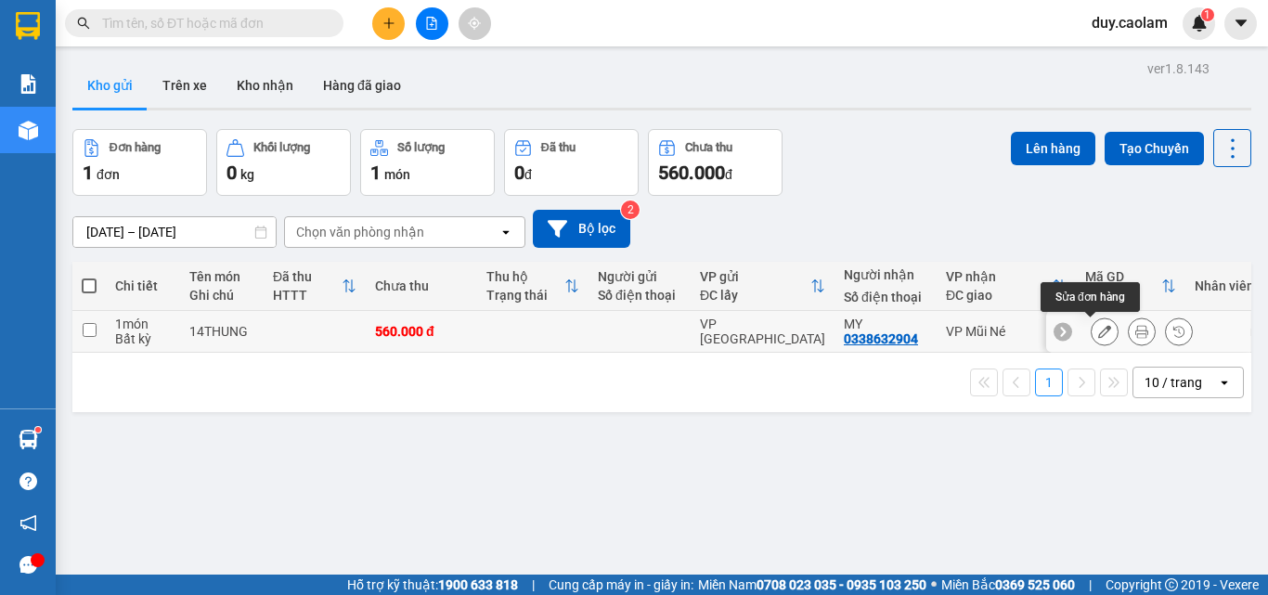
click at [1097, 331] on button at bounding box center [1104, 332] width 26 height 32
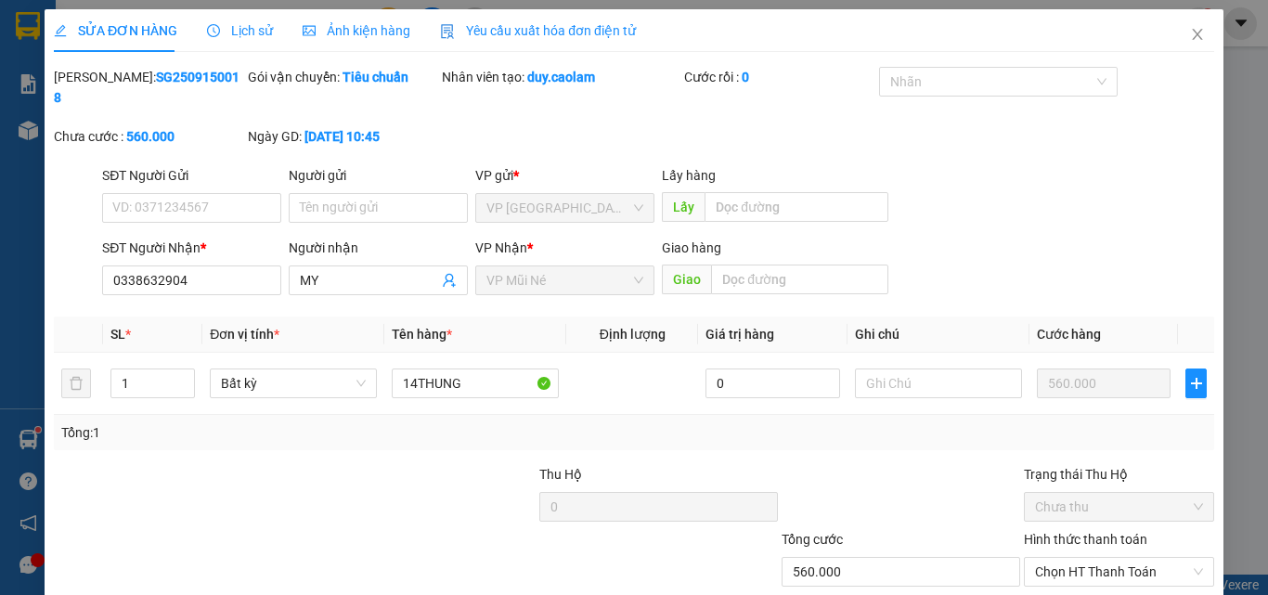
type input "0338632904"
type input "560.000"
click at [554, 269] on span "VP Mũi Né" at bounding box center [564, 280] width 157 height 28
click at [1192, 32] on icon "close" at bounding box center [1197, 34] width 10 height 11
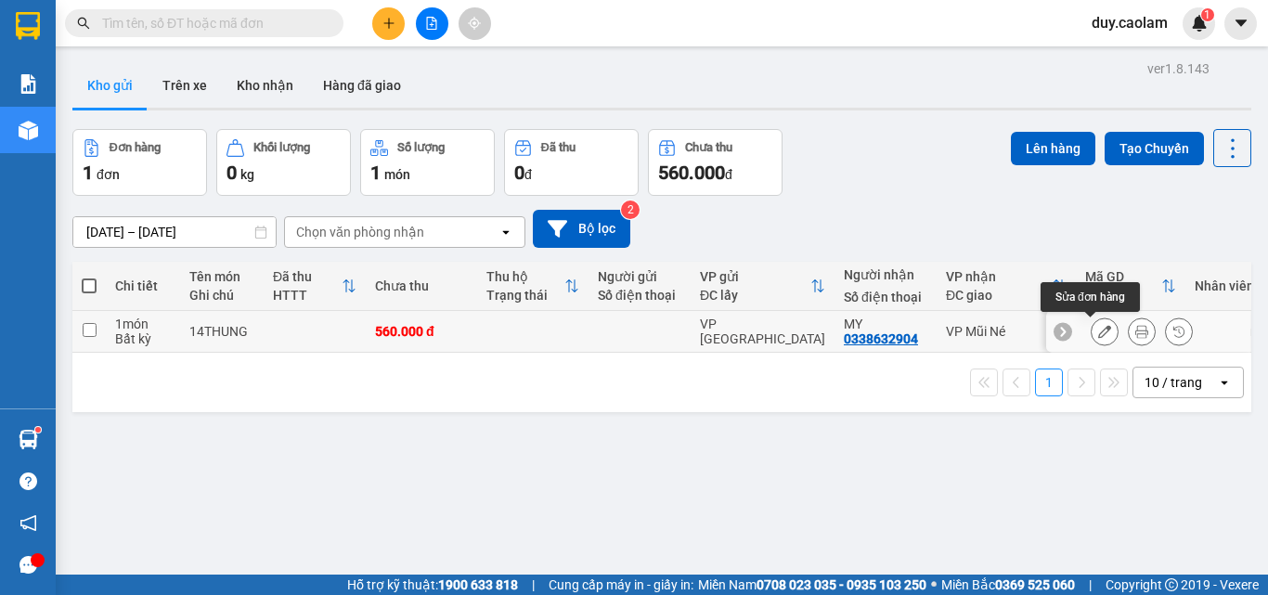
click at [1098, 329] on button at bounding box center [1104, 332] width 26 height 32
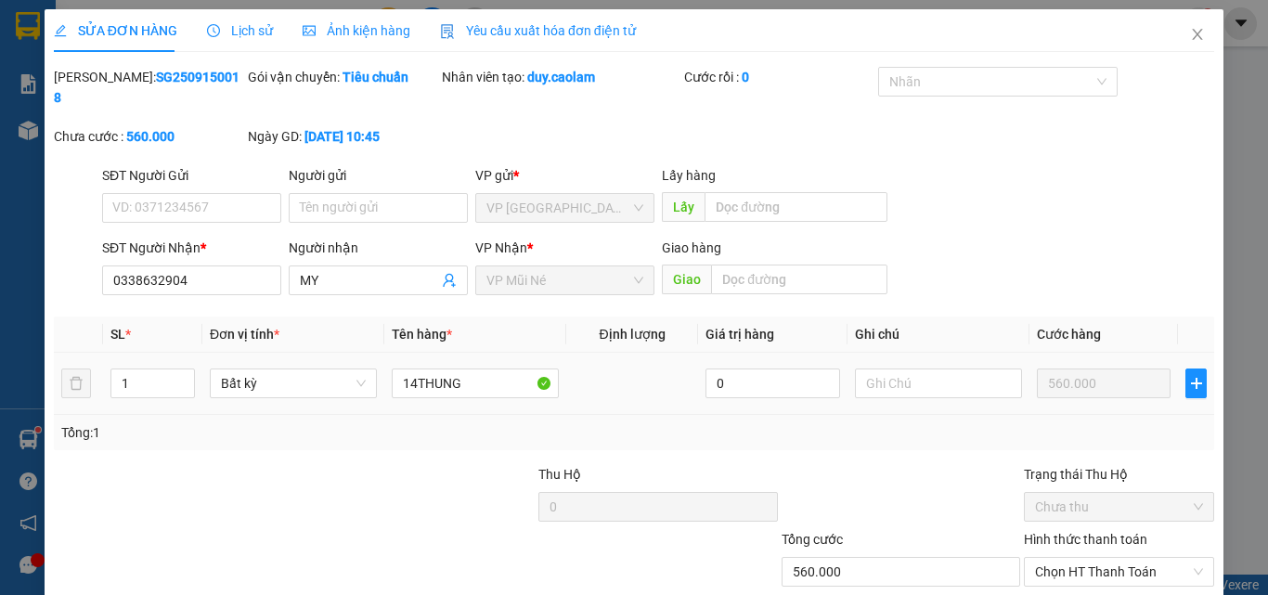
type input "0338632904"
type input "560.000"
click at [545, 266] on span "VP Mũi Né" at bounding box center [564, 280] width 157 height 28
click at [1190, 30] on icon "close" at bounding box center [1197, 34] width 15 height 15
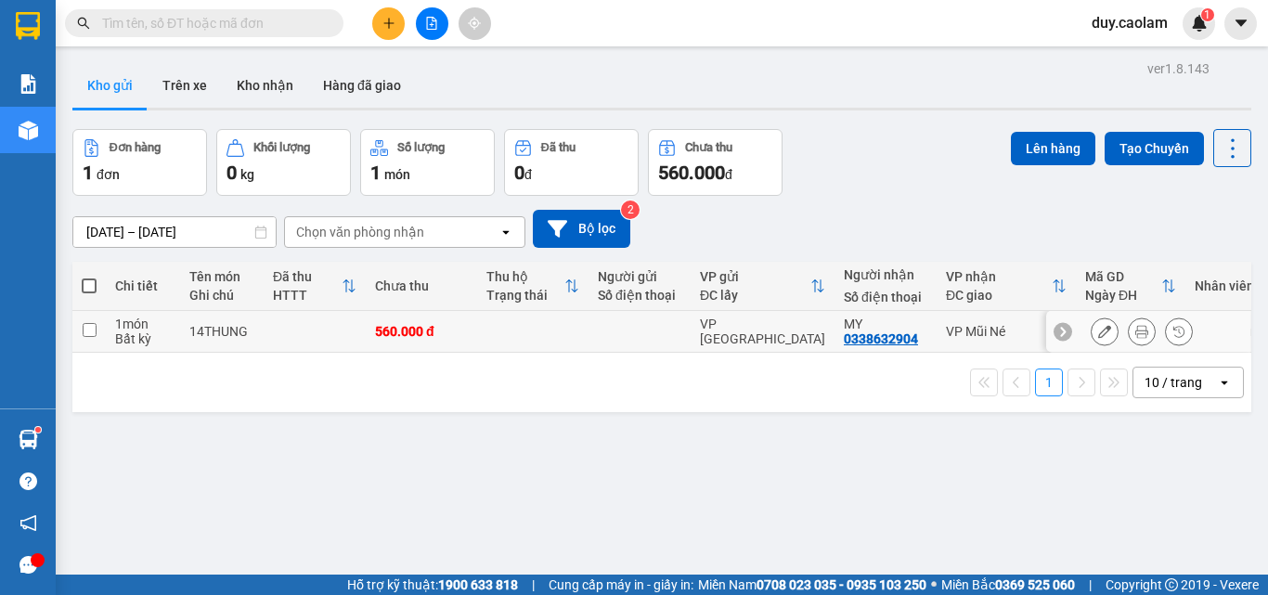
click at [95, 326] on input "checkbox" at bounding box center [90, 330] width 14 height 14
checkbox input "true"
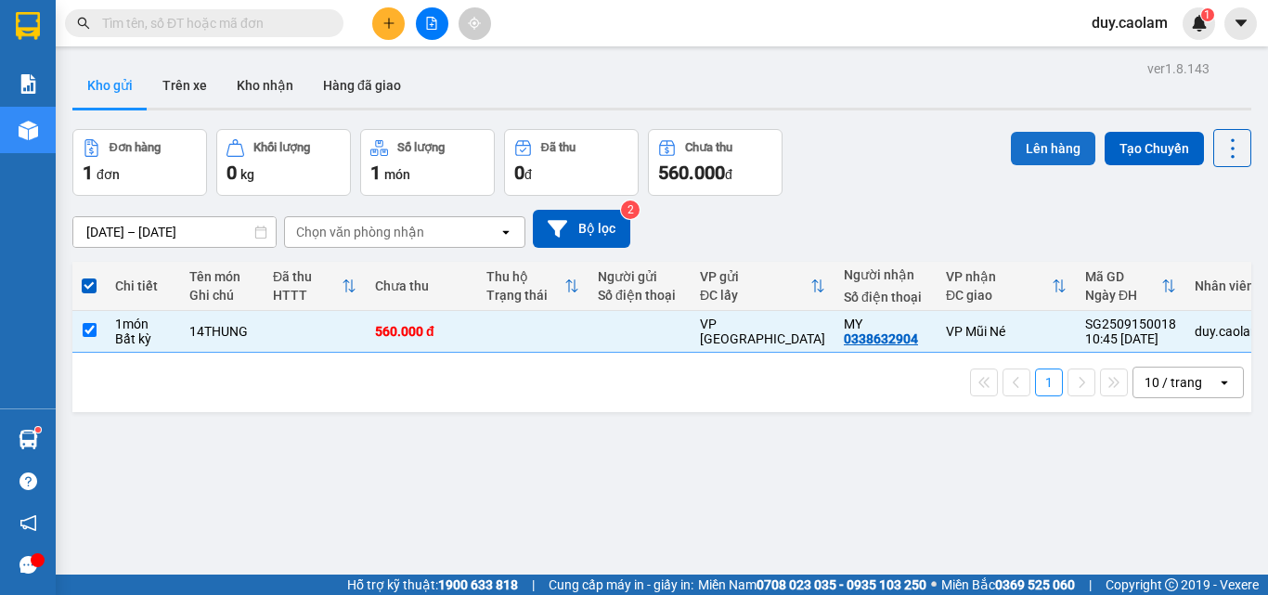
click at [1051, 146] on button "Lên hàng" at bounding box center [1053, 148] width 84 height 33
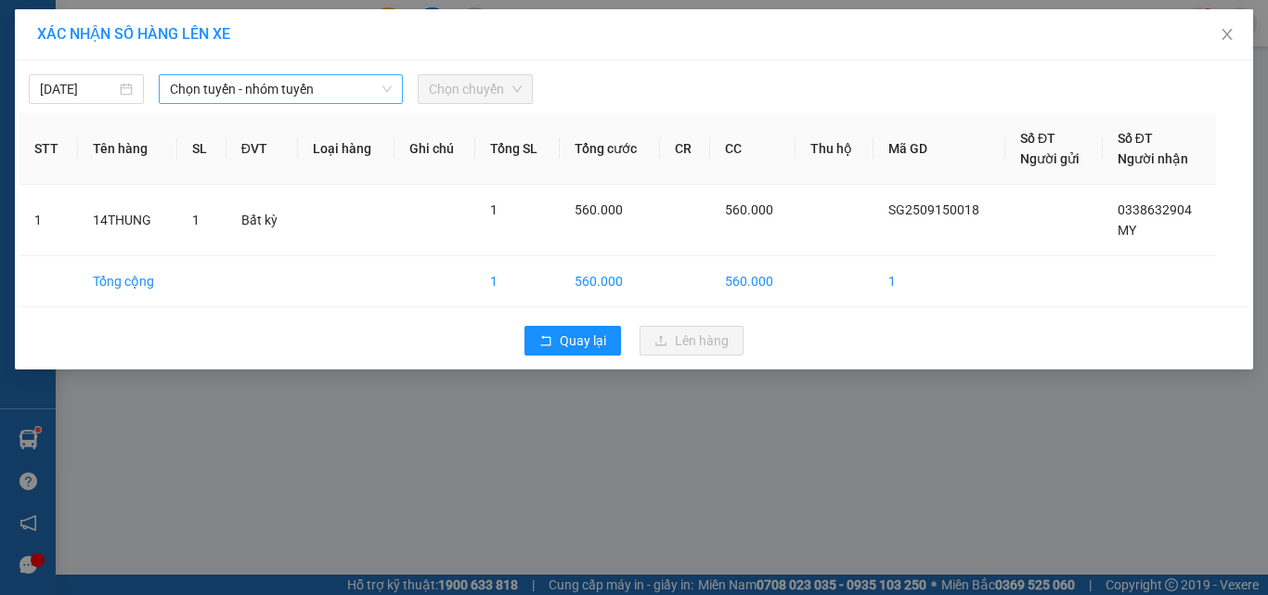
drag, startPoint x: 244, startPoint y: 71, endPoint x: 290, endPoint y: 84, distance: 47.3
click at [246, 71] on div "[DATE] Chọn tuyến - nhóm tuyến Chọn chuyến" at bounding box center [633, 84] width 1229 height 39
click at [315, 86] on span "Chọn tuyến - nhóm tuyến" at bounding box center [281, 89] width 222 height 28
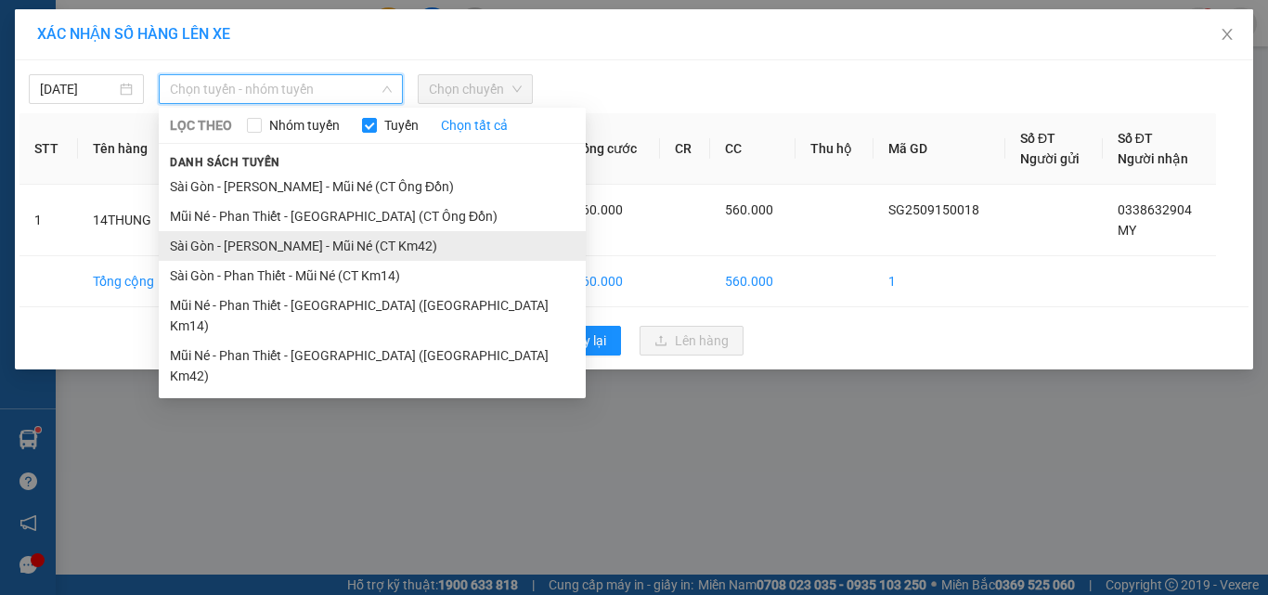
click at [318, 244] on li "Sài Gòn - [PERSON_NAME] - Mũi Né (CT Km42)" at bounding box center [372, 246] width 427 height 30
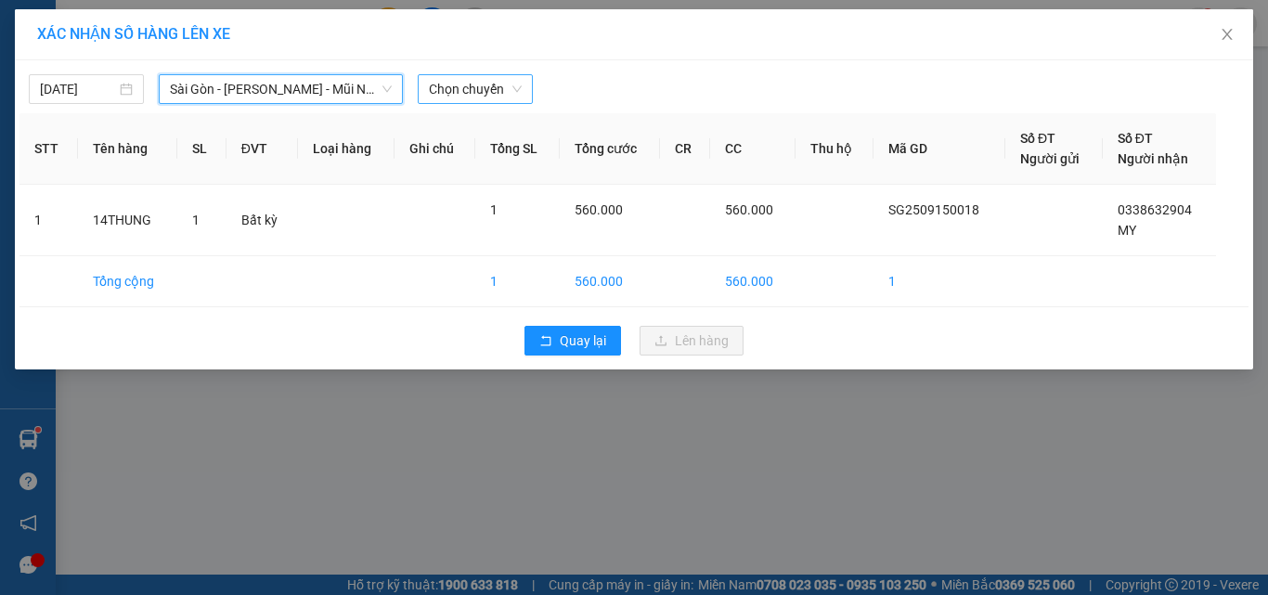
click at [485, 91] on span "Chọn chuyến" at bounding box center [475, 89] width 93 height 28
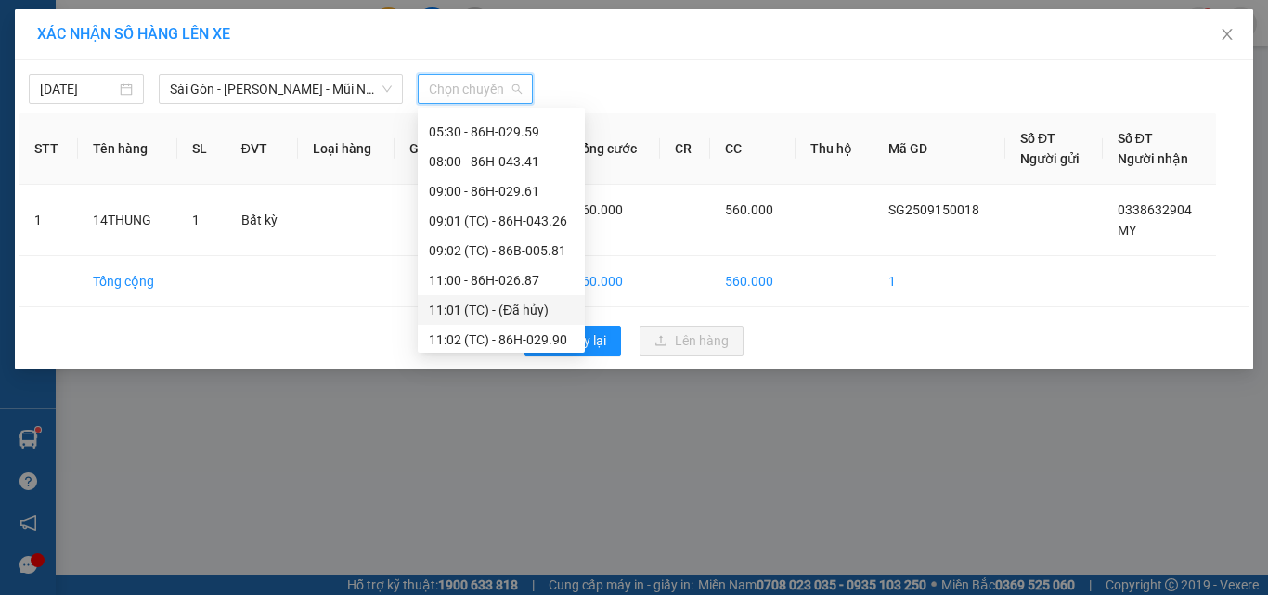
scroll to position [186, 0]
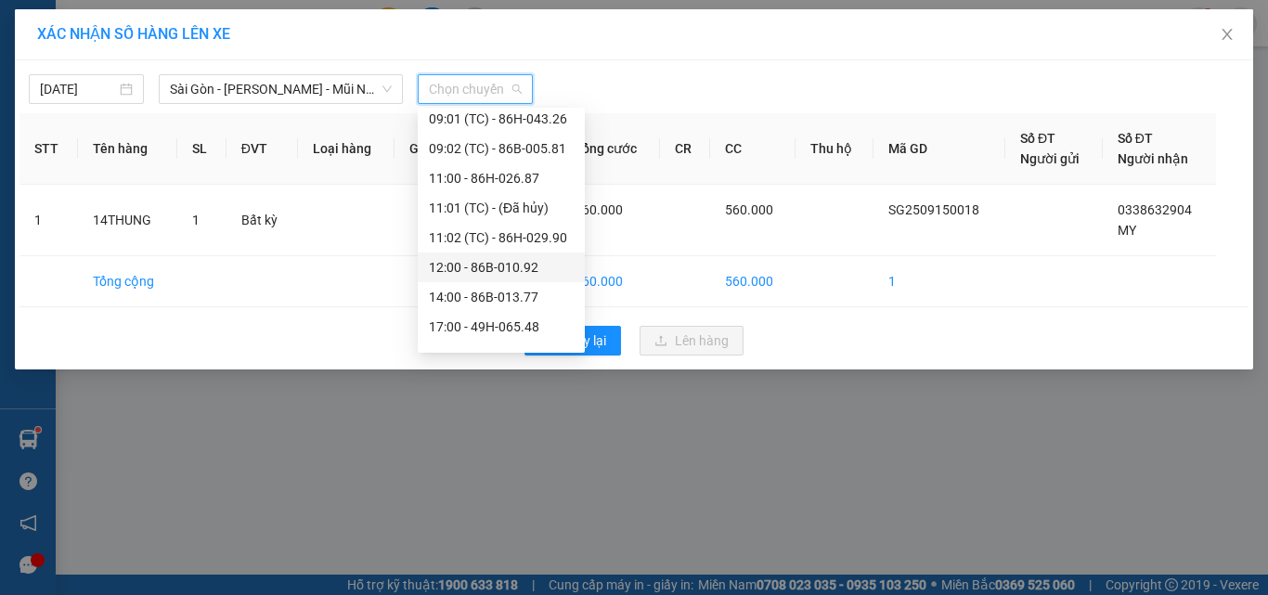
click at [492, 269] on div "12:00 - 86B-010.92" at bounding box center [501, 267] width 145 height 20
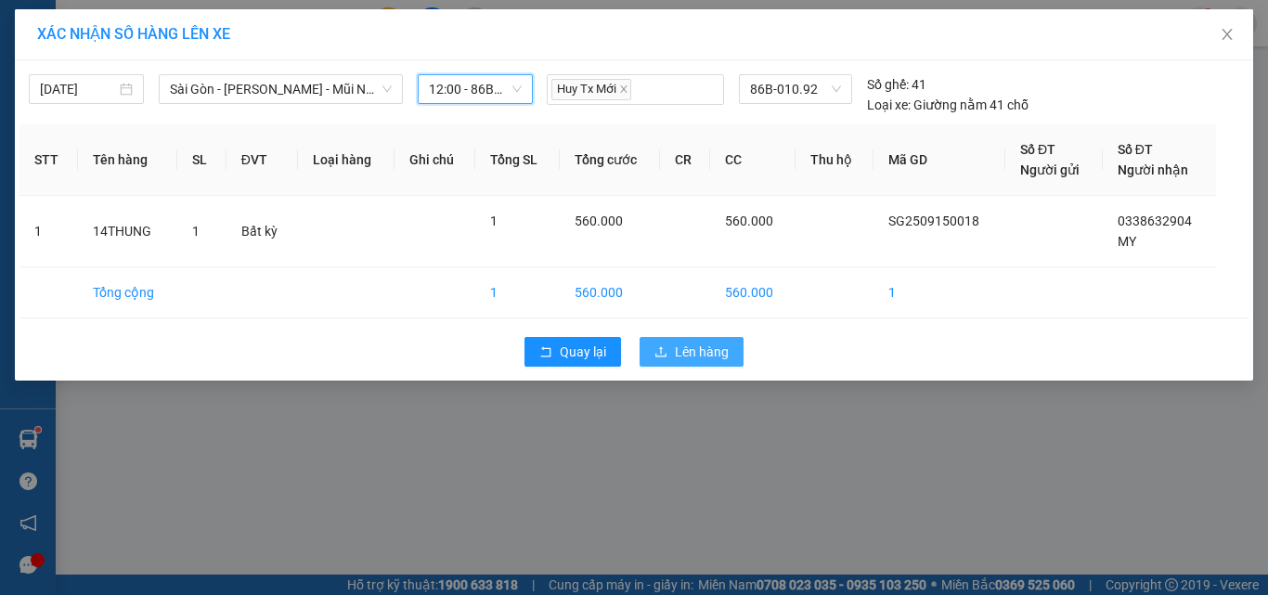
click at [691, 351] on span "Lên hàng" at bounding box center [702, 351] width 54 height 20
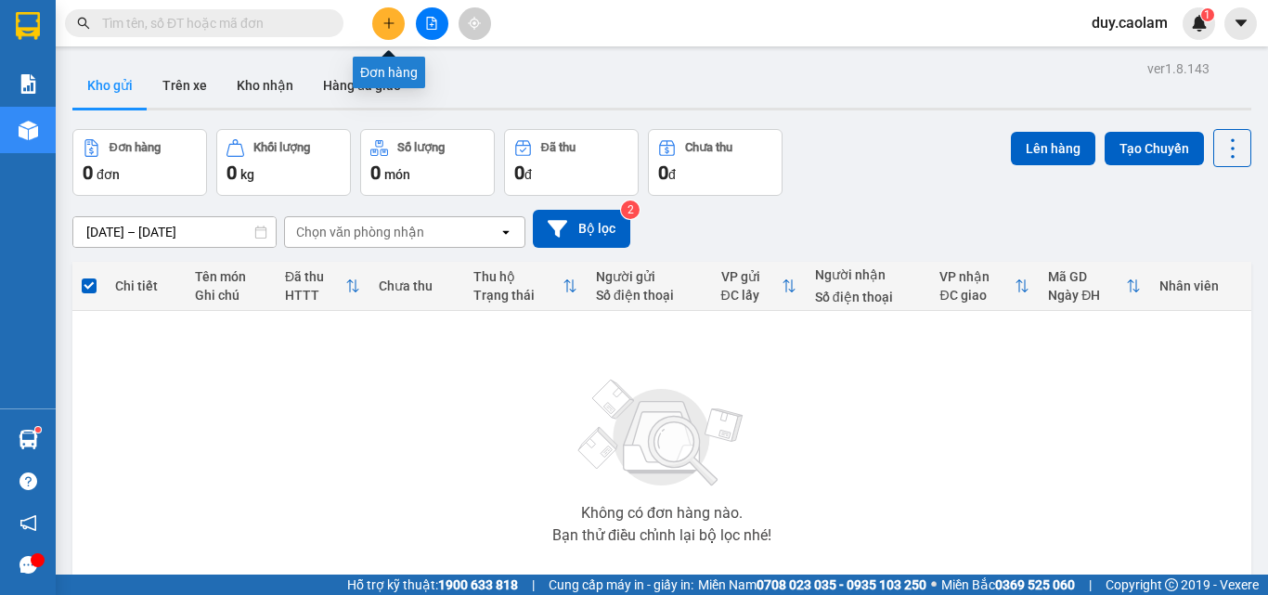
click at [376, 27] on button at bounding box center [388, 23] width 32 height 32
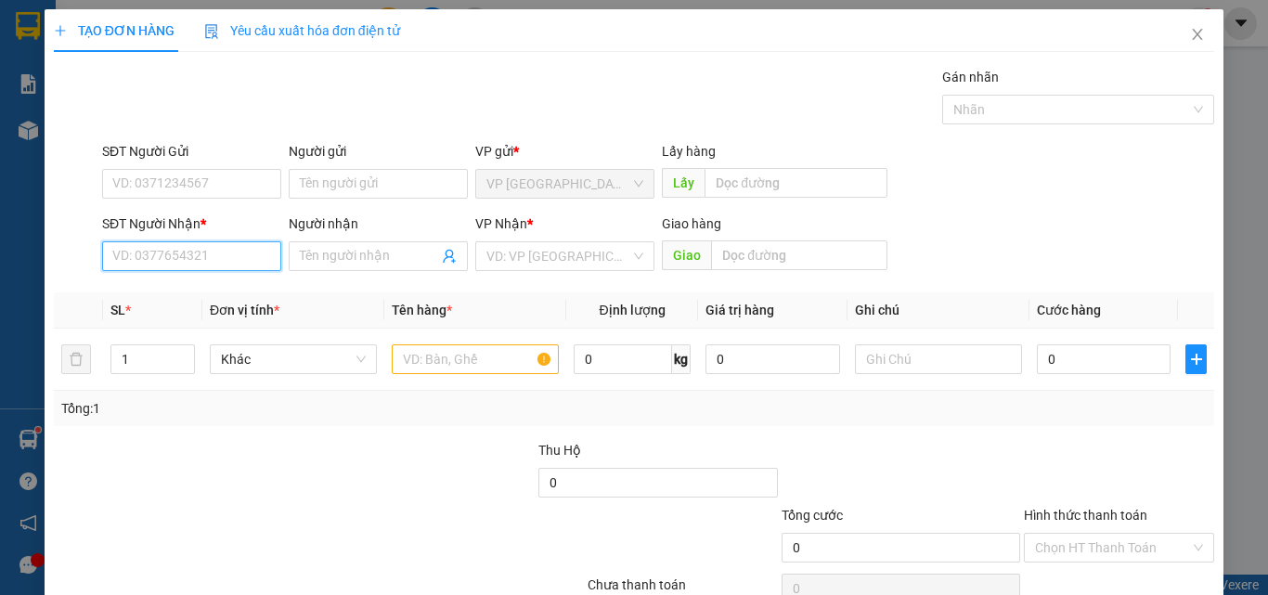
click at [217, 261] on input "SĐT Người Nhận *" at bounding box center [191, 256] width 179 height 30
click at [214, 265] on input "668" at bounding box center [191, 256] width 179 height 30
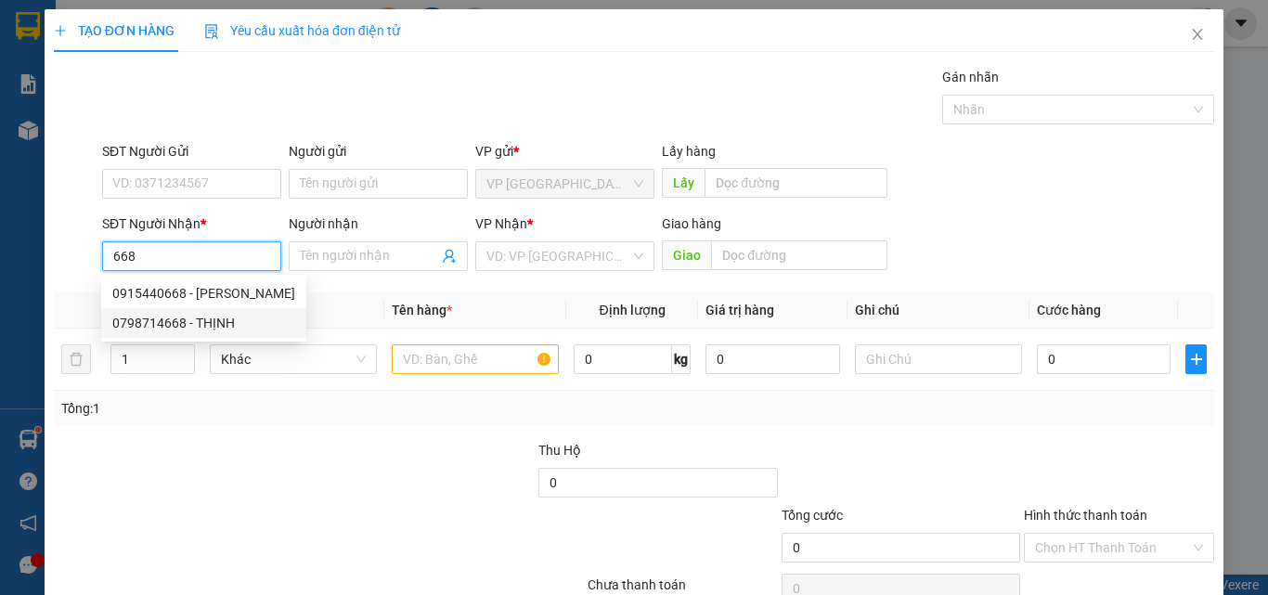
click at [213, 319] on div "0798714668 - THỊNH" at bounding box center [203, 323] width 183 height 20
type input "0798714668"
type input "THỊNH"
type input "KM 28"
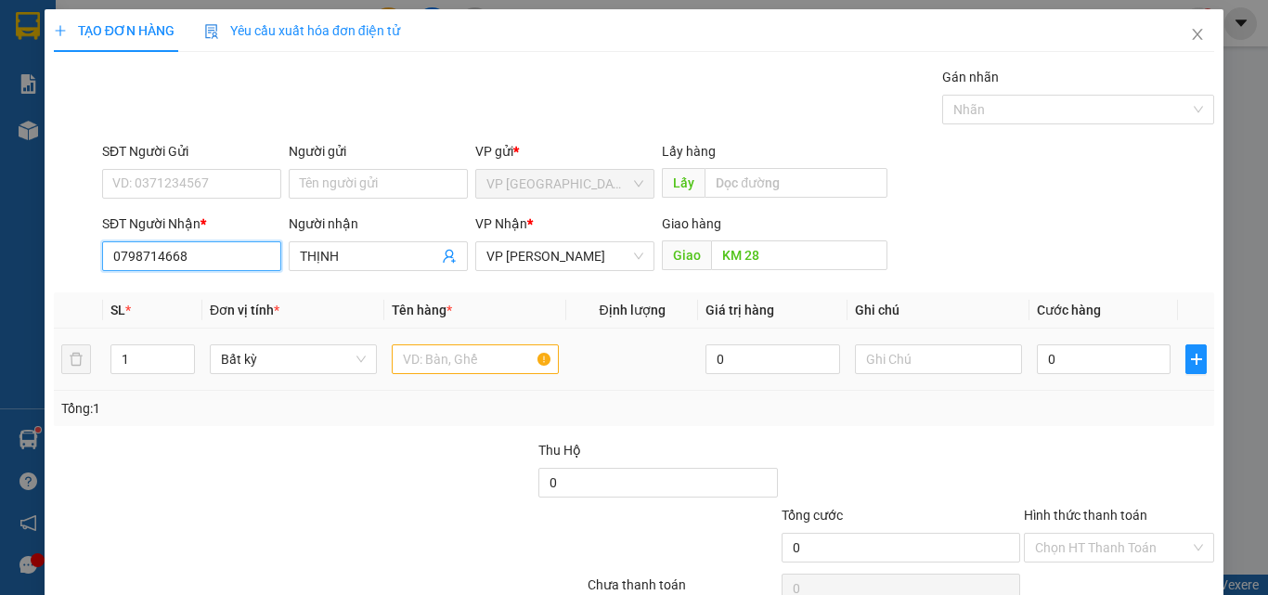
type input "0798714668"
click at [456, 364] on input "text" at bounding box center [475, 359] width 167 height 30
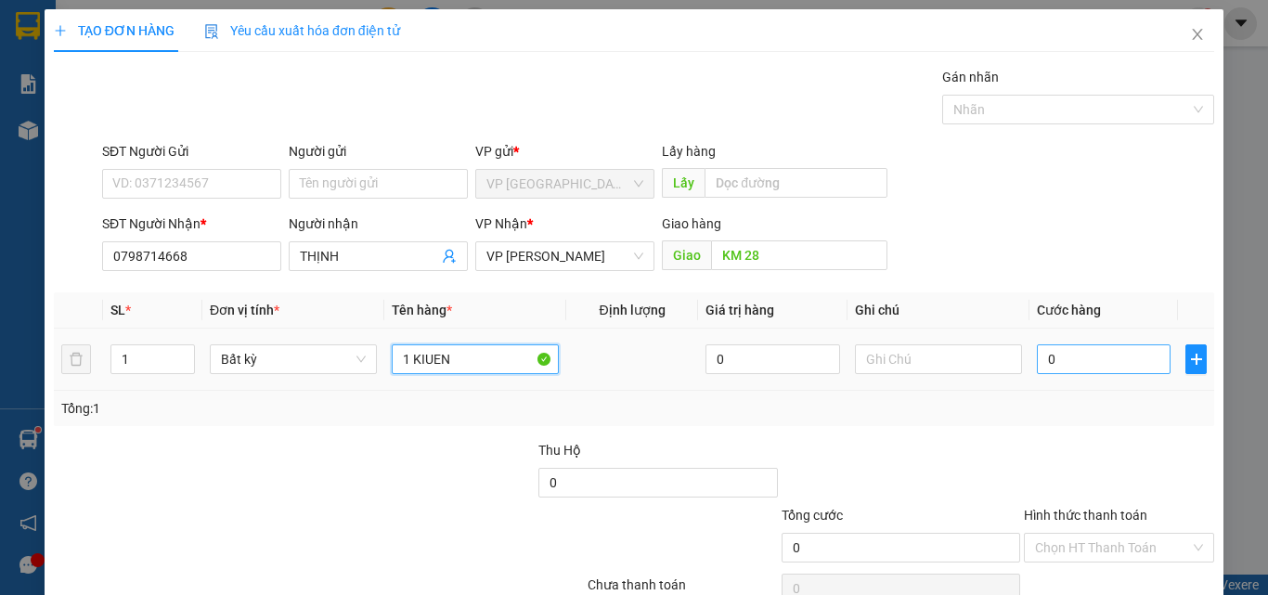
type input "1 KIUEN"
click at [1080, 353] on input "0" at bounding box center [1104, 359] width 134 height 30
type input "3"
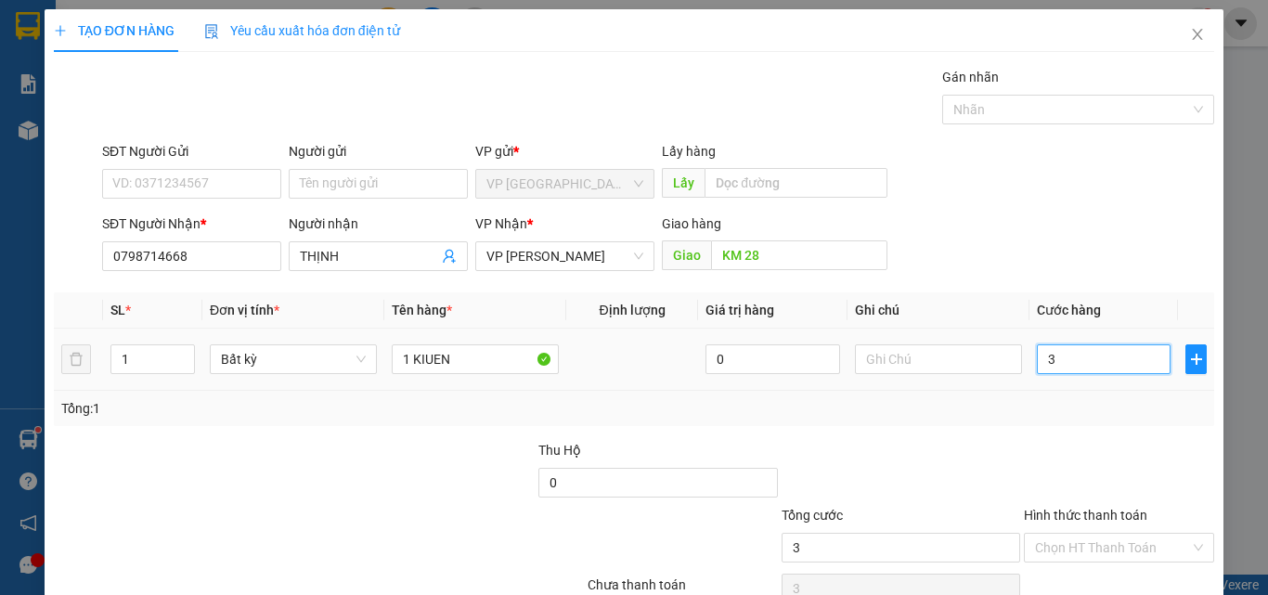
type input "30"
type input "300"
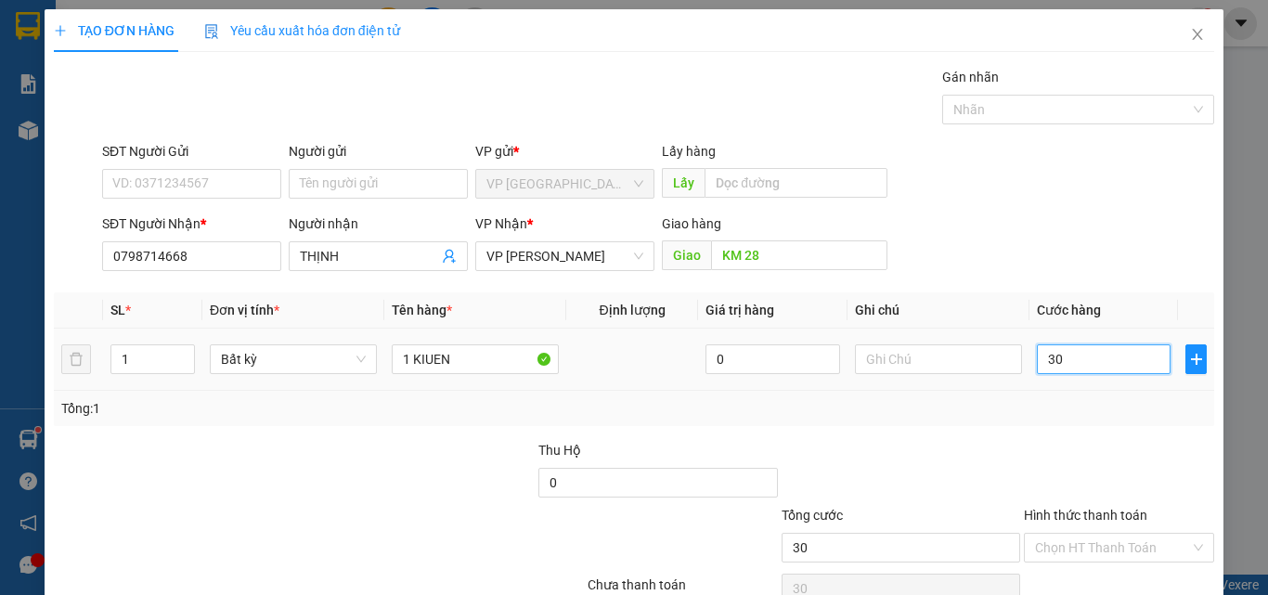
type input "300"
type input "3.000"
type input "30.000"
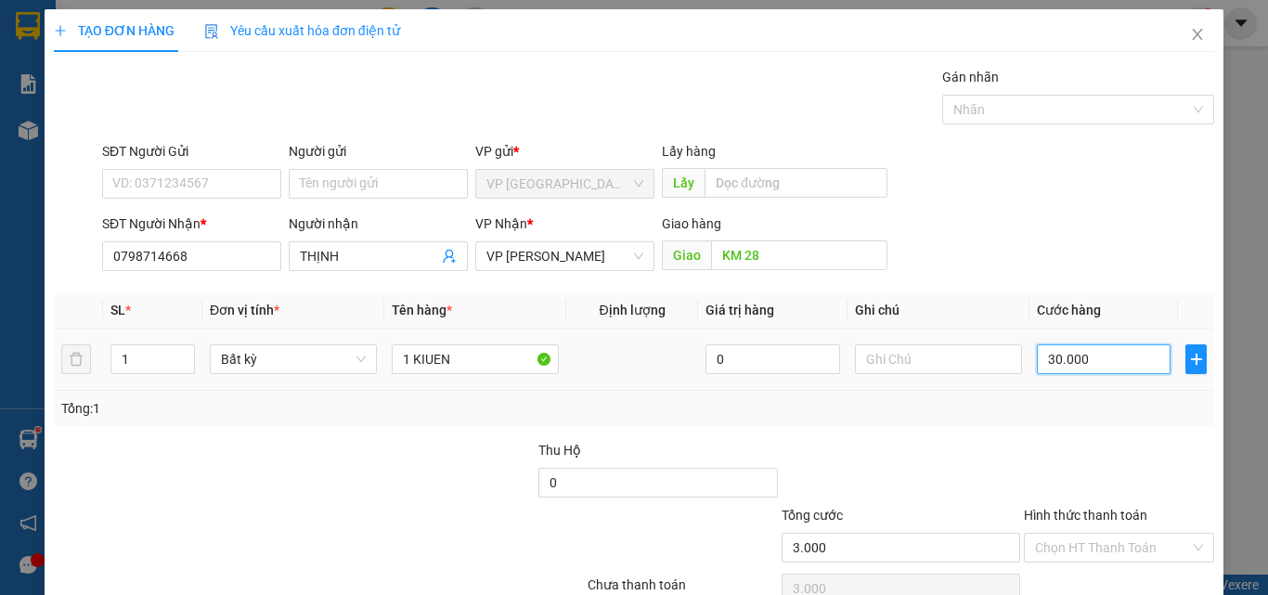
type input "30.000"
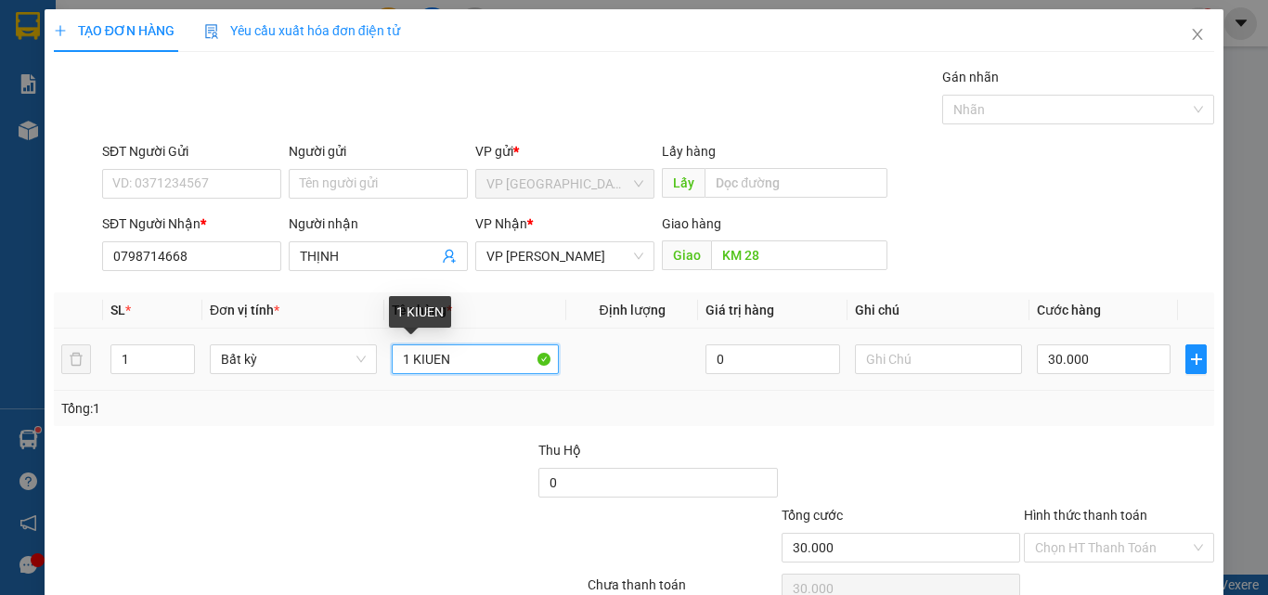
click at [429, 350] on input "1 KIUEN" at bounding box center [475, 359] width 167 height 30
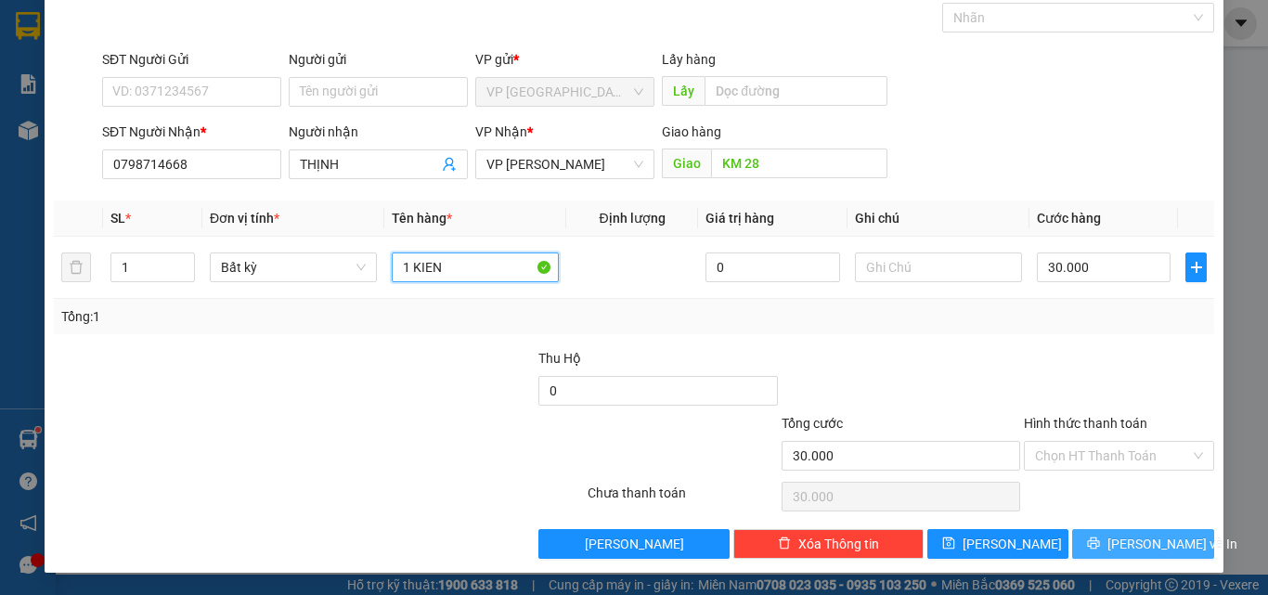
type input "1 KIEN"
click at [1089, 537] on button "[PERSON_NAME] và In" at bounding box center [1143, 544] width 142 height 30
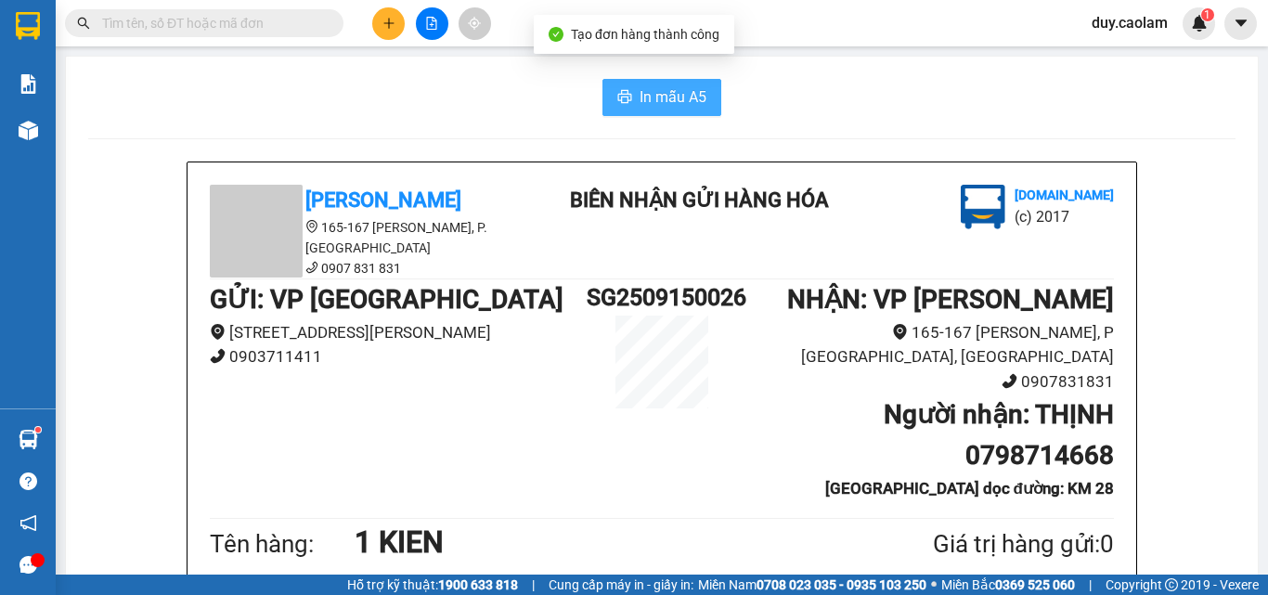
click at [675, 98] on span "In mẫu A5" at bounding box center [672, 96] width 67 height 23
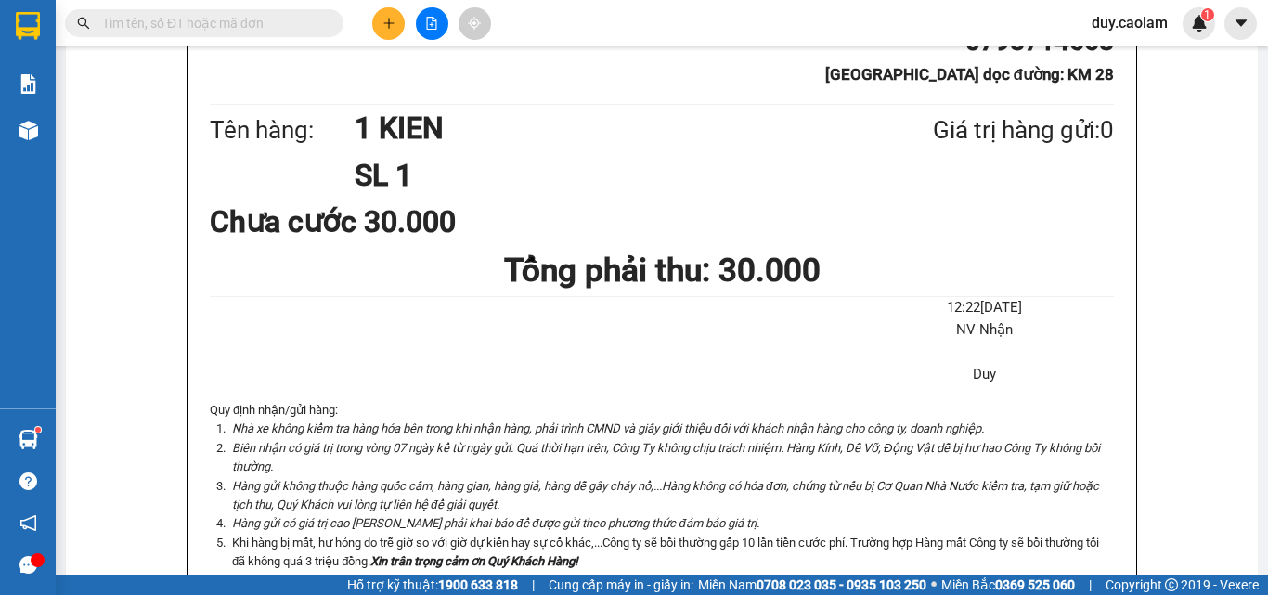
scroll to position [371, 0]
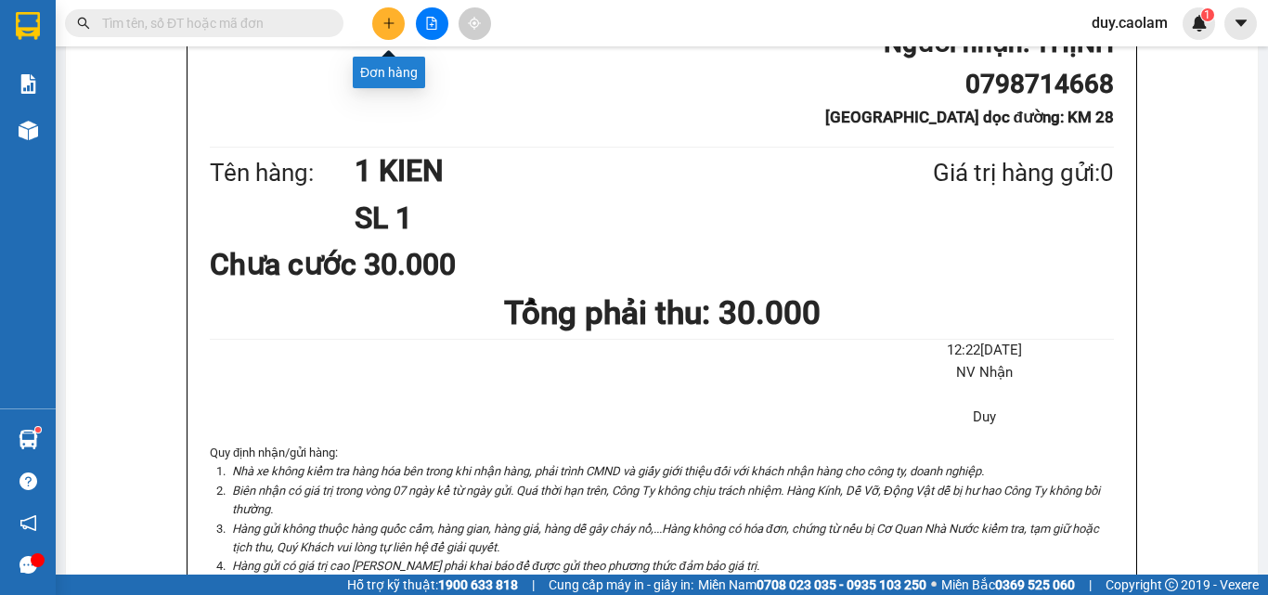
click at [384, 27] on icon "plus" at bounding box center [388, 23] width 13 height 13
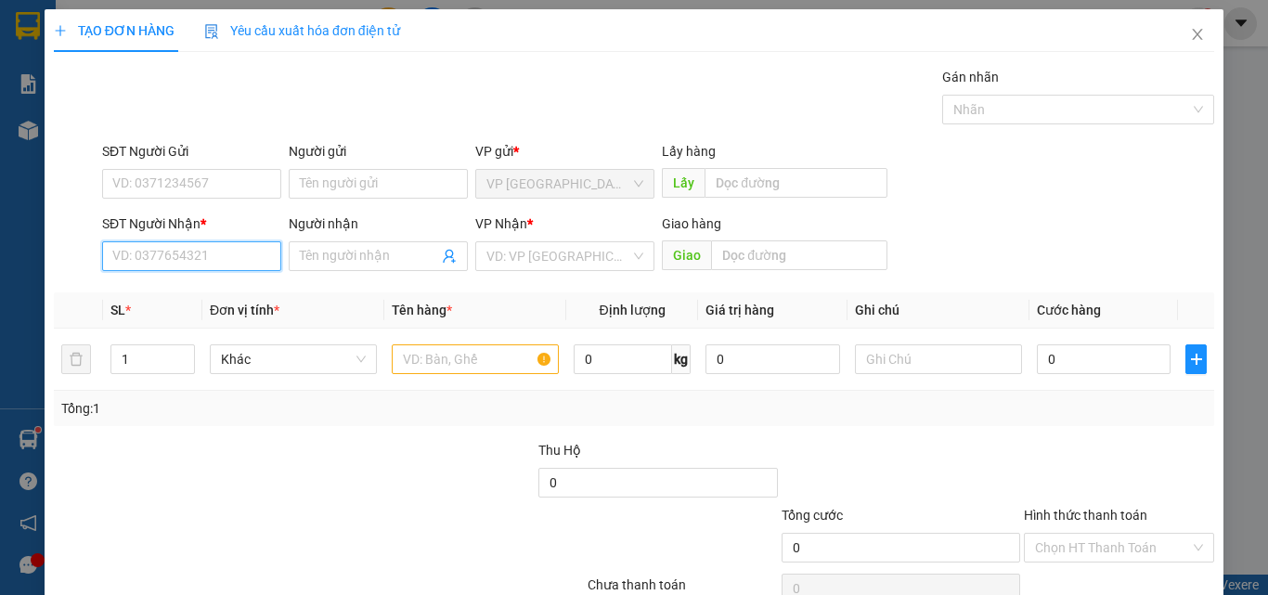
click at [179, 249] on input "SĐT Người Nhận *" at bounding box center [191, 256] width 179 height 30
click at [218, 264] on input "3200" at bounding box center [191, 256] width 179 height 30
click at [206, 300] on div "0989103200 - DƯONG" at bounding box center [189, 293] width 155 height 20
type input "0989103200"
type input "DƯONG"
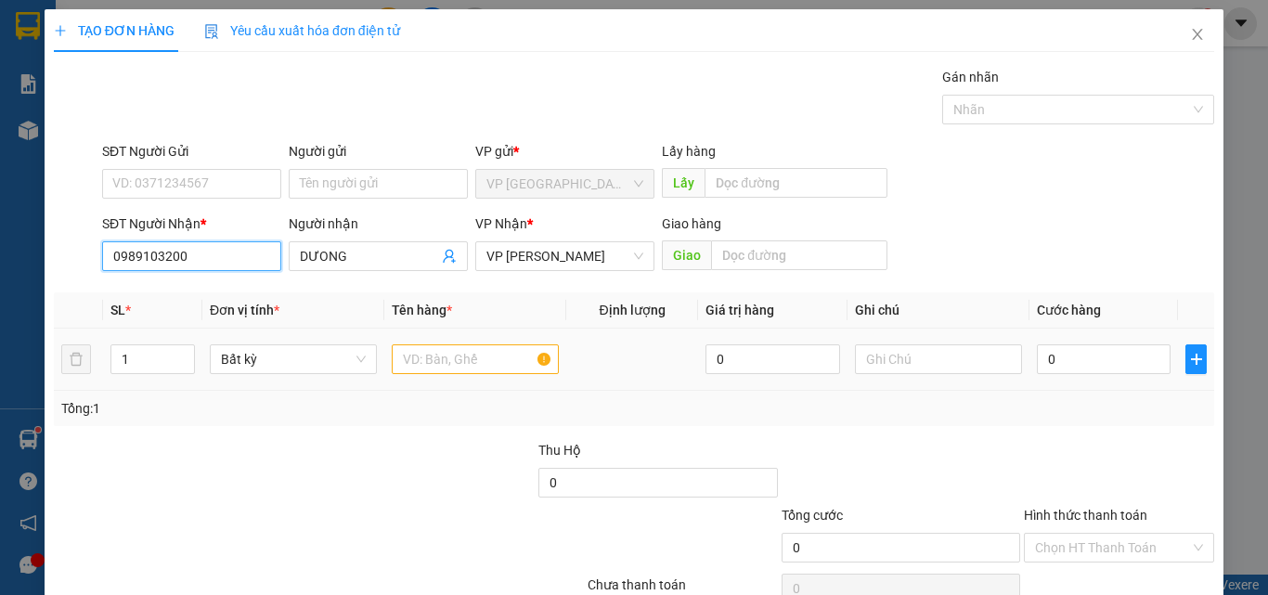
type input "0989103200"
click at [442, 366] on input "text" at bounding box center [475, 359] width 167 height 30
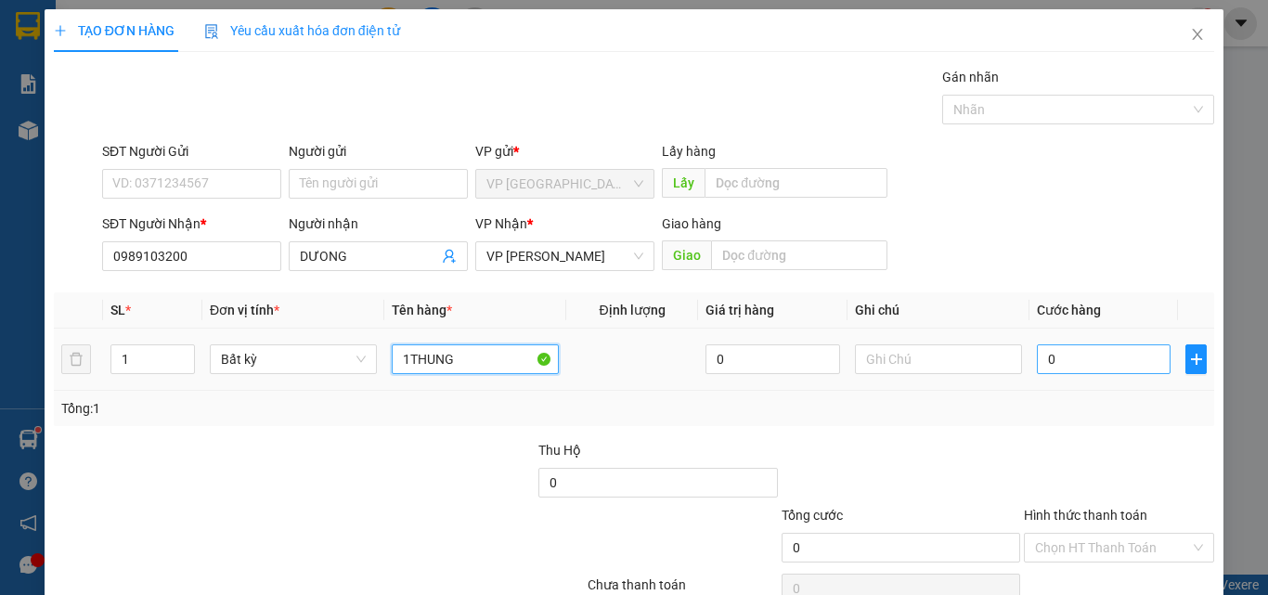
type input "1THUNG"
click at [1063, 364] on input "0" at bounding box center [1104, 359] width 134 height 30
type input "4"
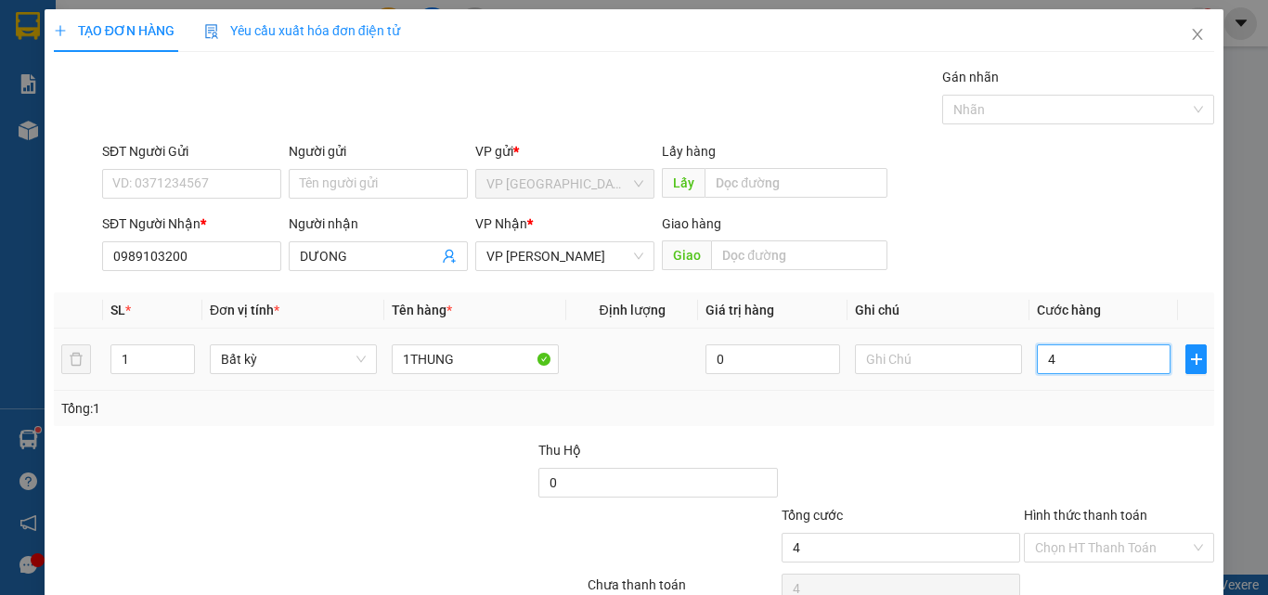
type input "40"
type input "400"
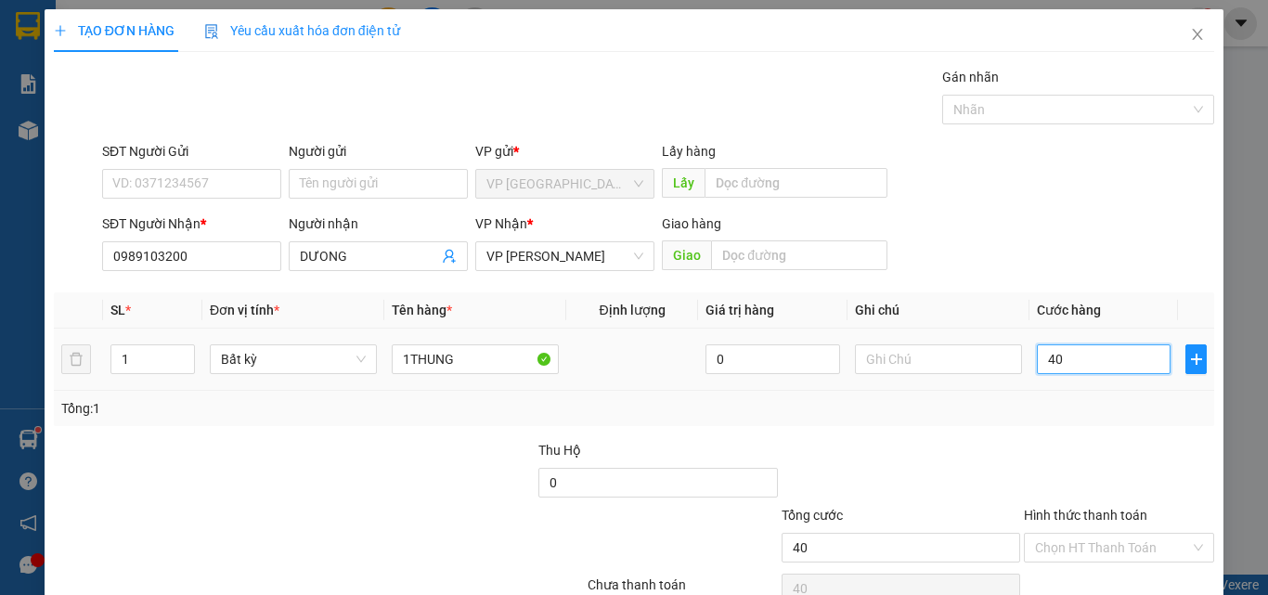
type input "400"
type input "4.000"
type input "40.000"
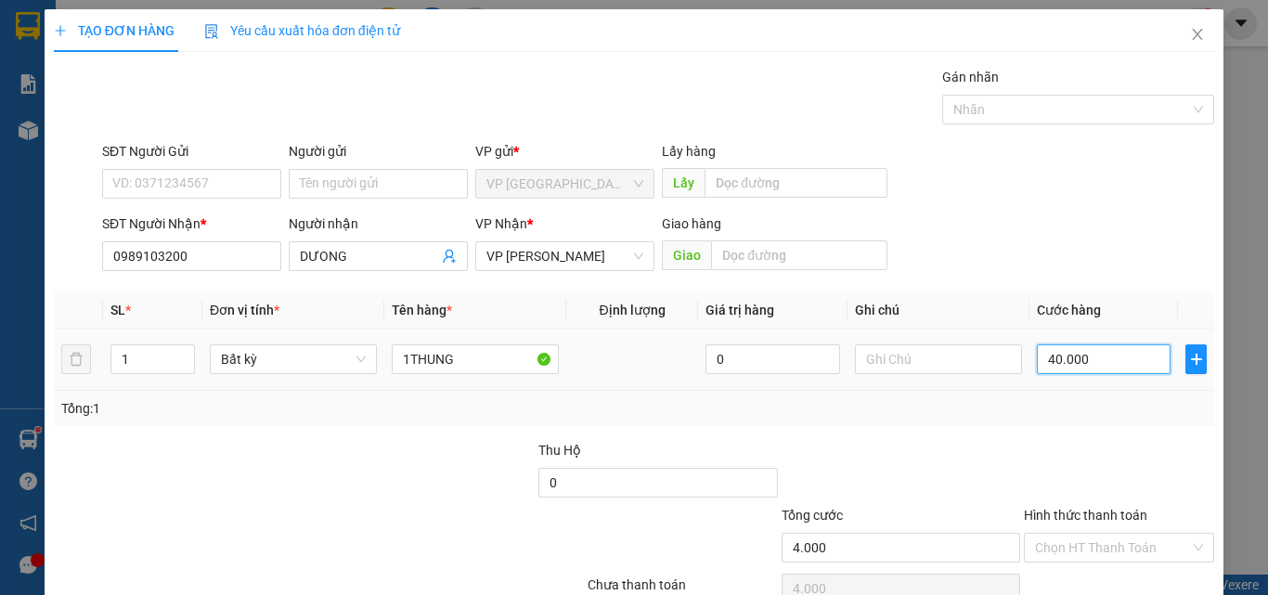
type input "40.000"
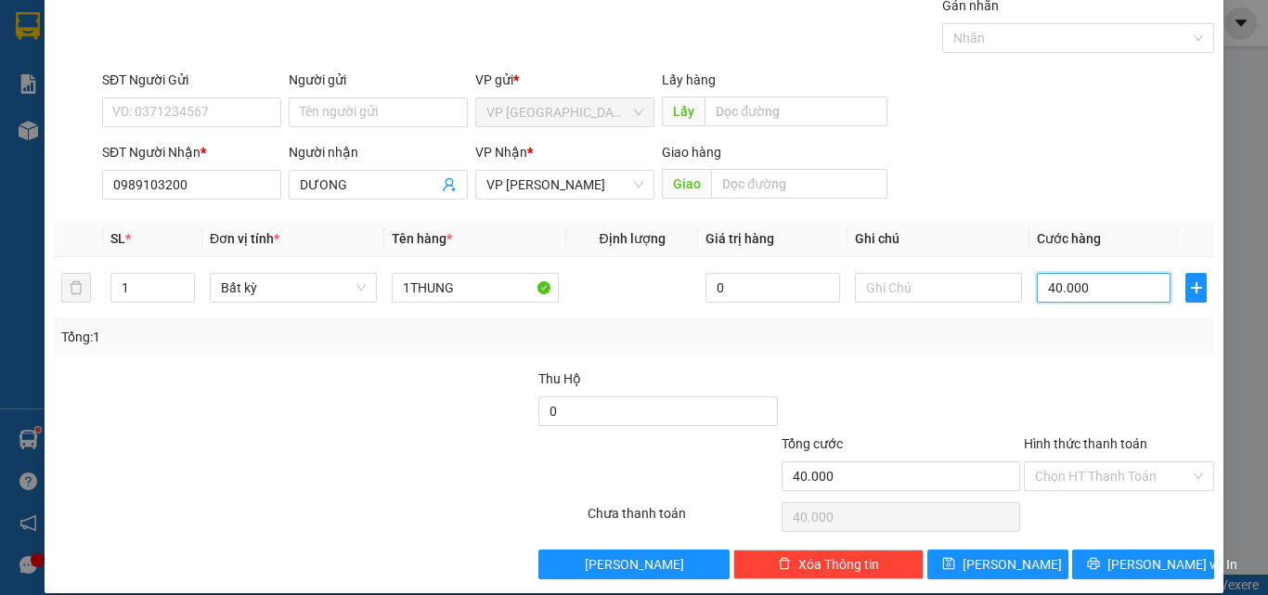
scroll to position [92, 0]
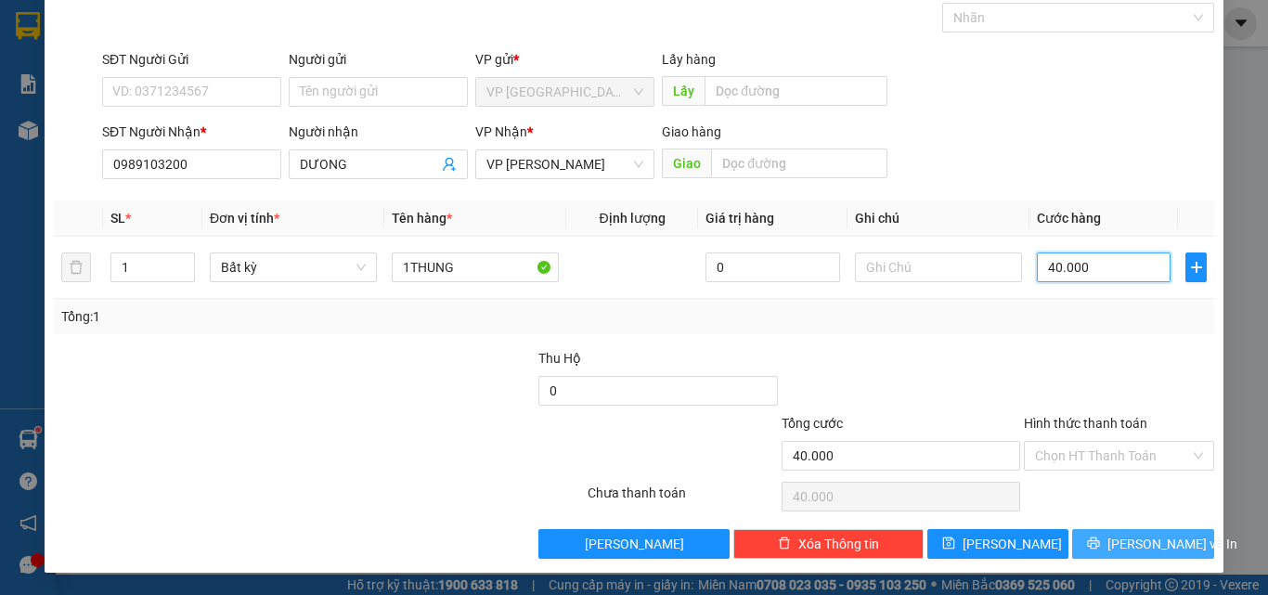
type input "40.000"
click at [1139, 553] on span "[PERSON_NAME] và In" at bounding box center [1172, 544] width 130 height 20
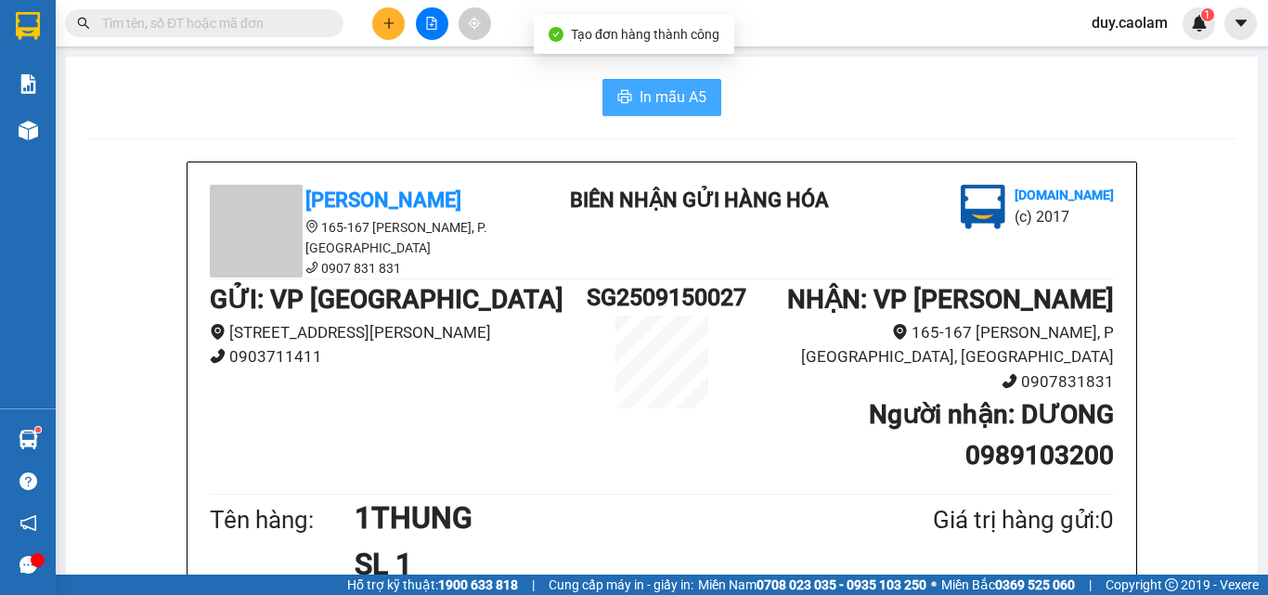
click at [668, 90] on span "In mẫu A5" at bounding box center [672, 96] width 67 height 23
click at [387, 32] on button at bounding box center [388, 23] width 32 height 32
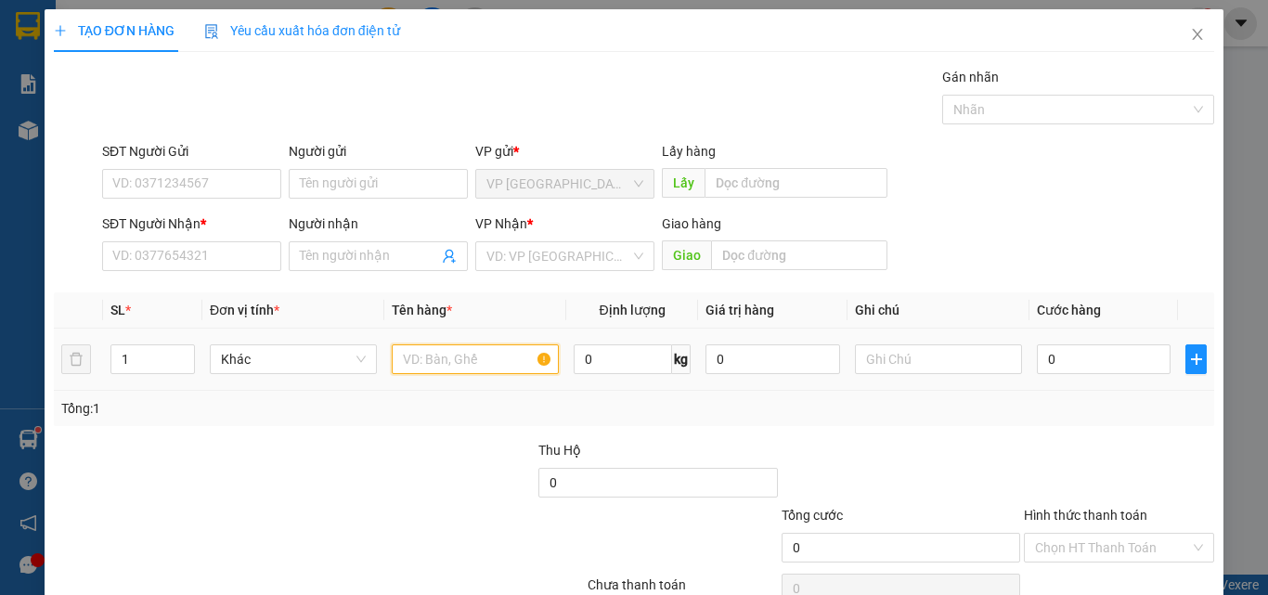
click at [448, 356] on input "text" at bounding box center [475, 359] width 167 height 30
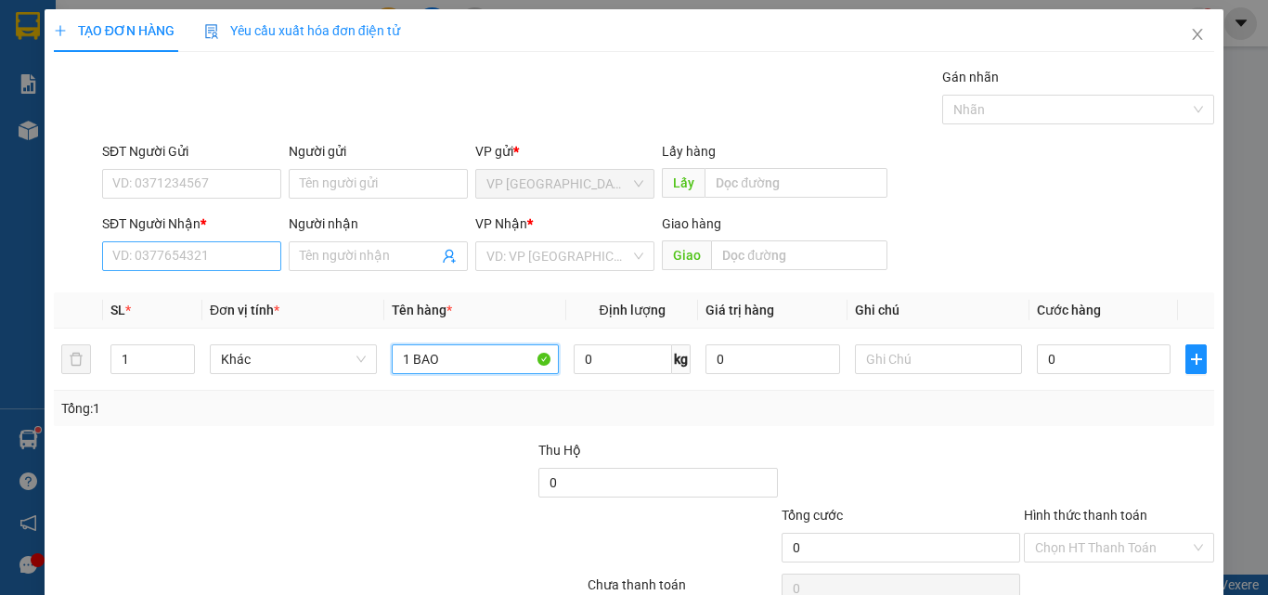
type input "1 BAO"
click at [228, 262] on input "SĐT Người Nhận *" at bounding box center [191, 256] width 179 height 30
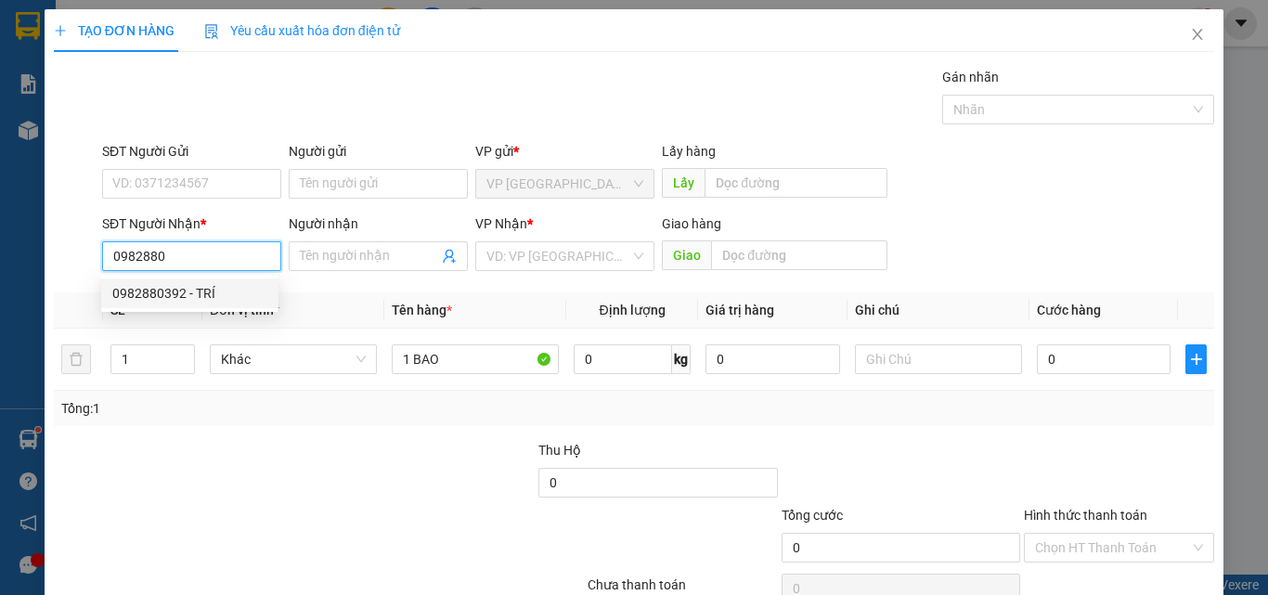
click at [217, 290] on div "0982880392 - TRÍ" at bounding box center [189, 293] width 155 height 20
type input "0982880392"
type input "TRÍ"
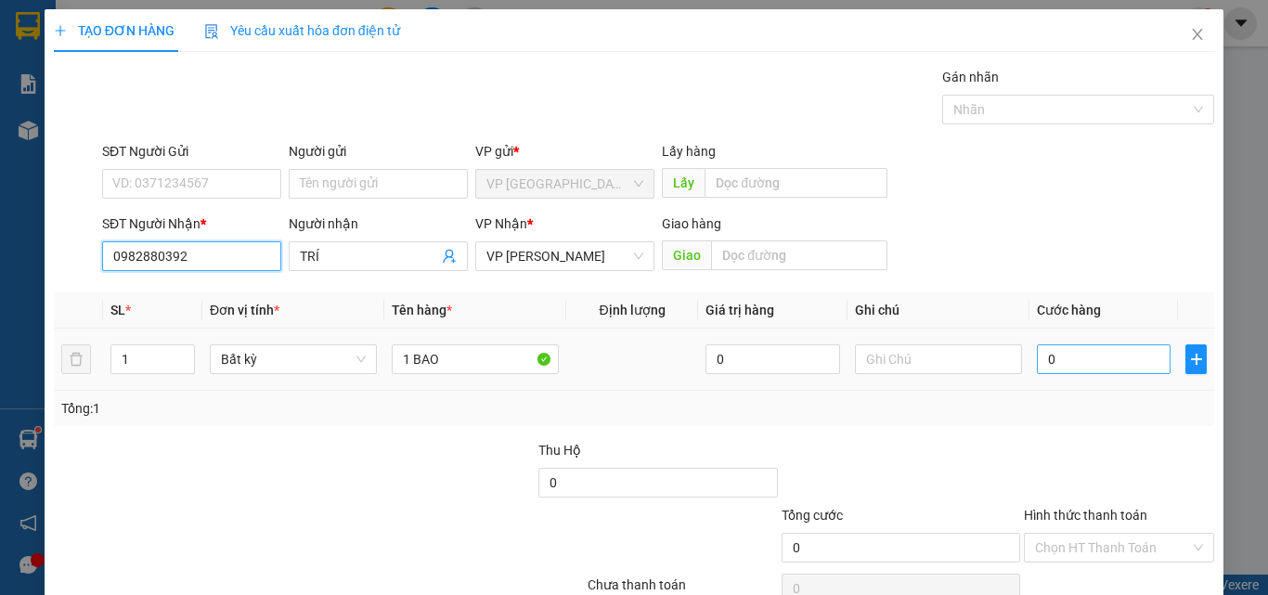
type input "0982880392"
click at [1078, 361] on input "0" at bounding box center [1104, 359] width 134 height 30
type input "4"
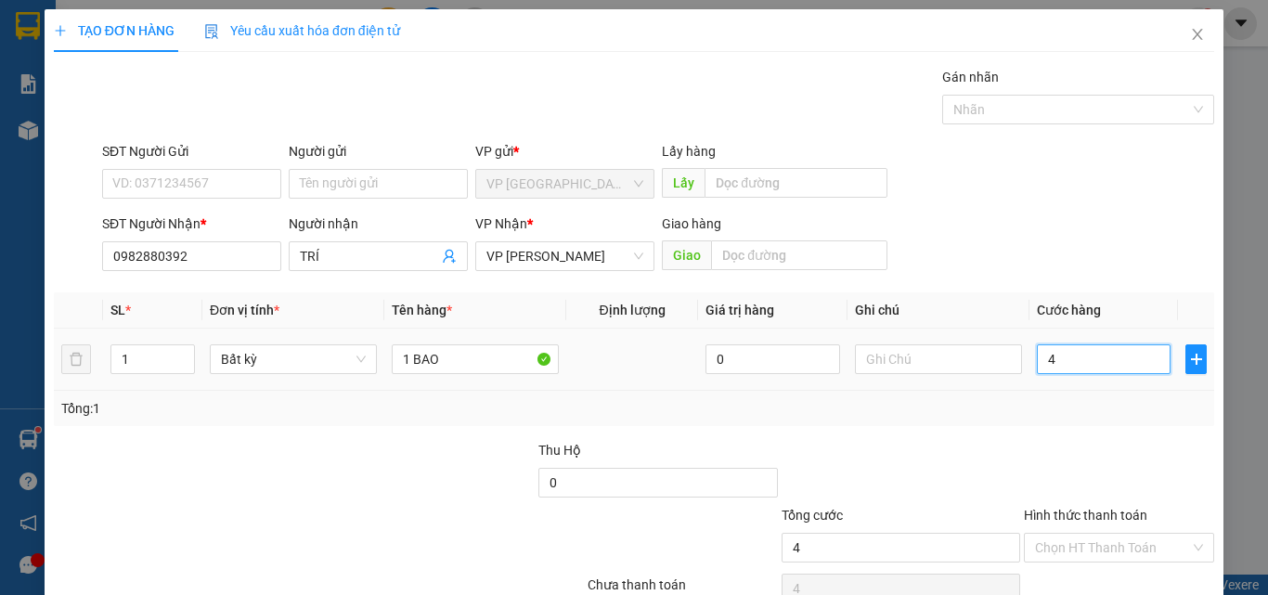
type input "40"
type input "400"
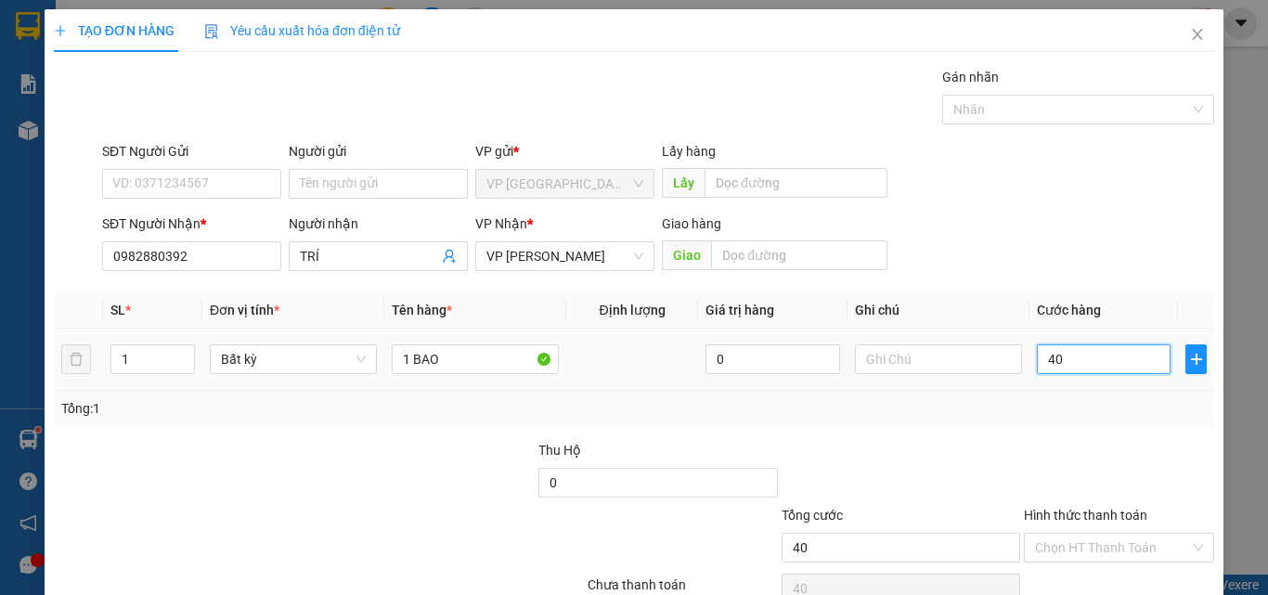
type input "400"
type input "4.000"
type input "40.000"
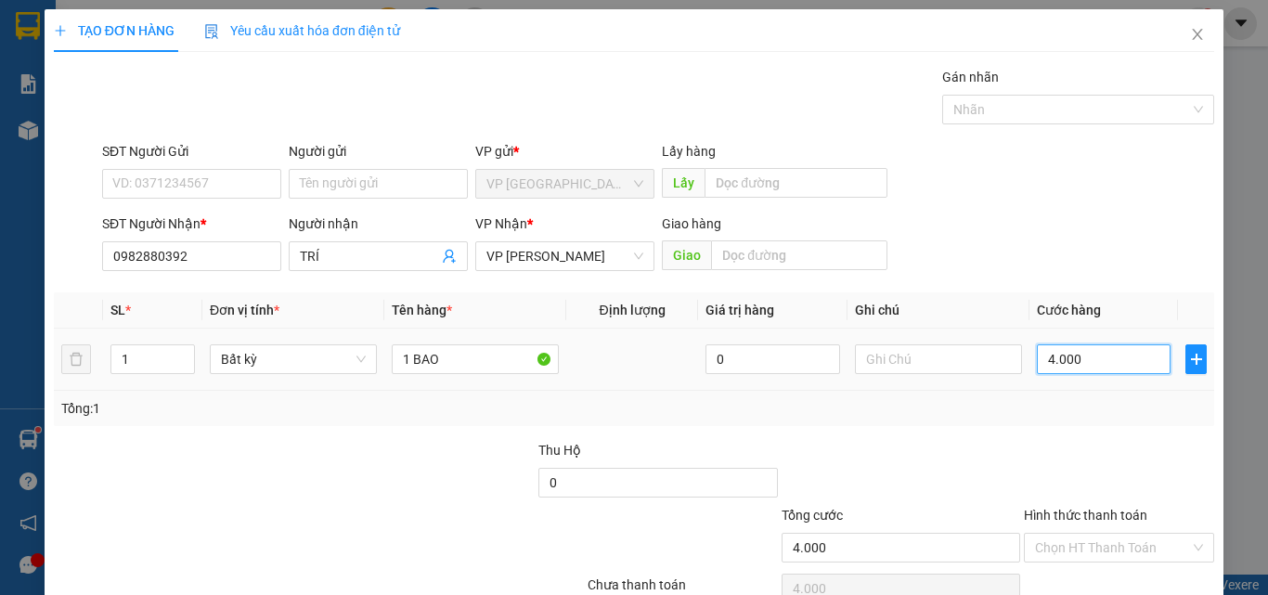
type input "40.000"
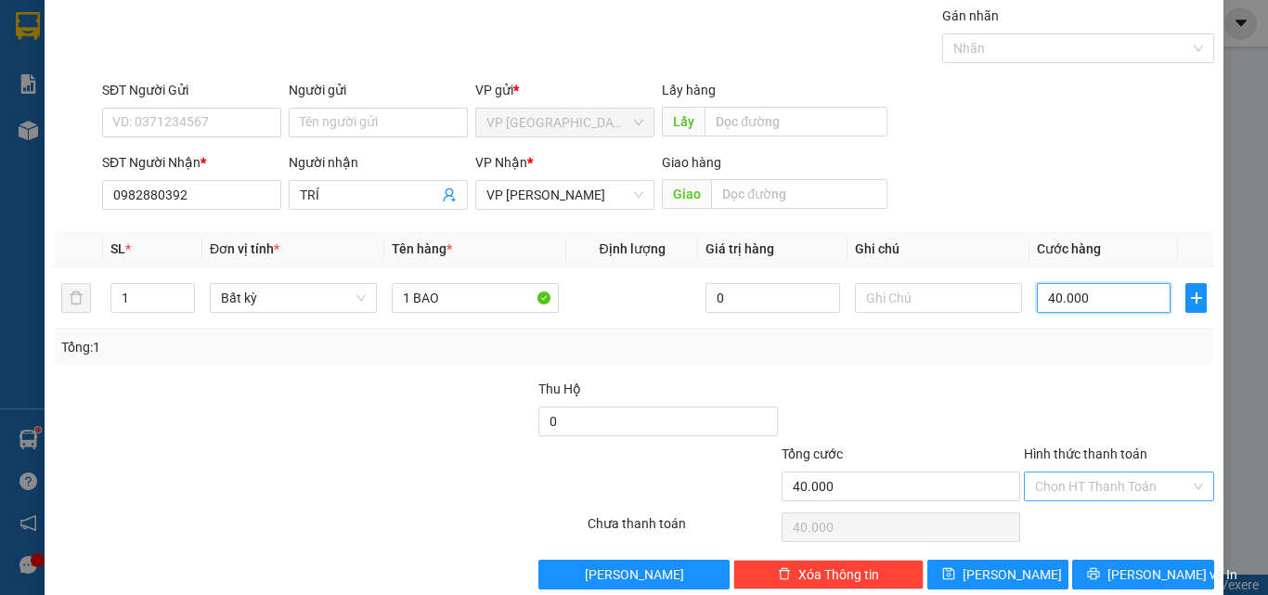
scroll to position [92, 0]
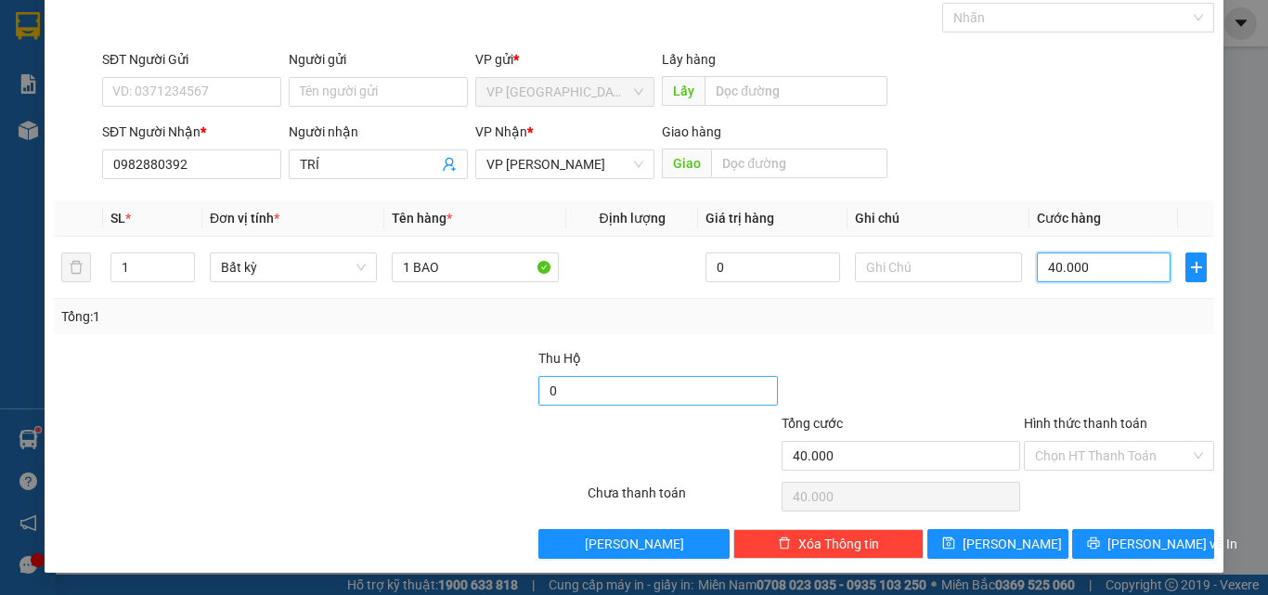
type input "40.000"
click at [670, 392] on input "0" at bounding box center [657, 391] width 238 height 30
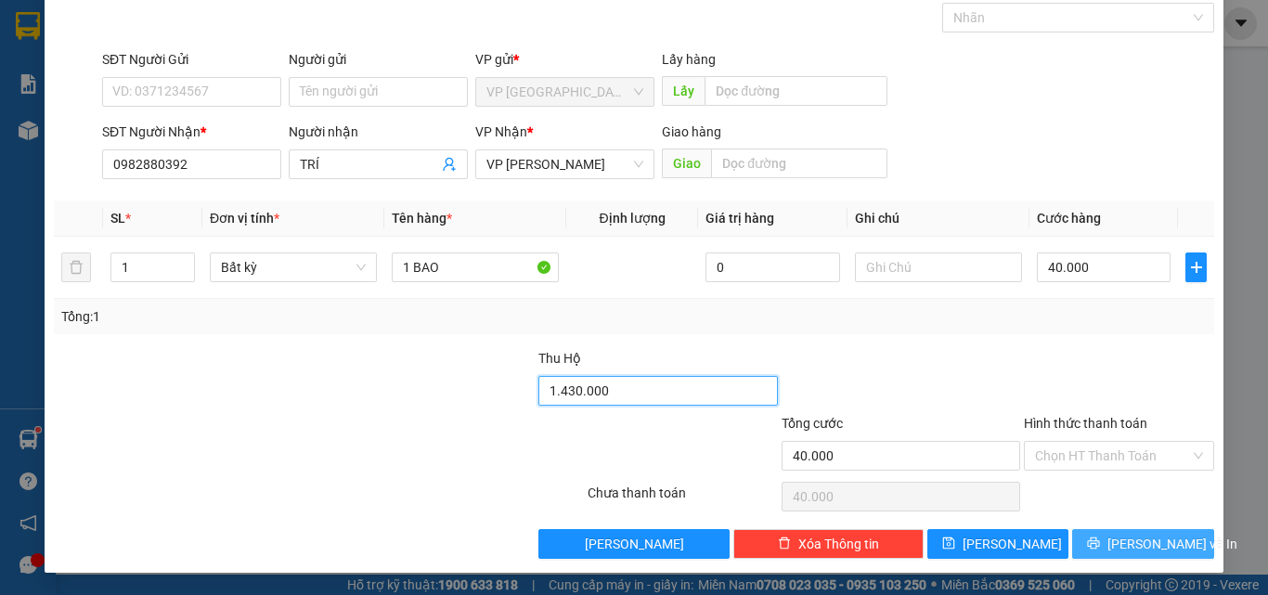
type input "1.430.000"
click at [1113, 536] on button "[PERSON_NAME] và In" at bounding box center [1143, 544] width 142 height 30
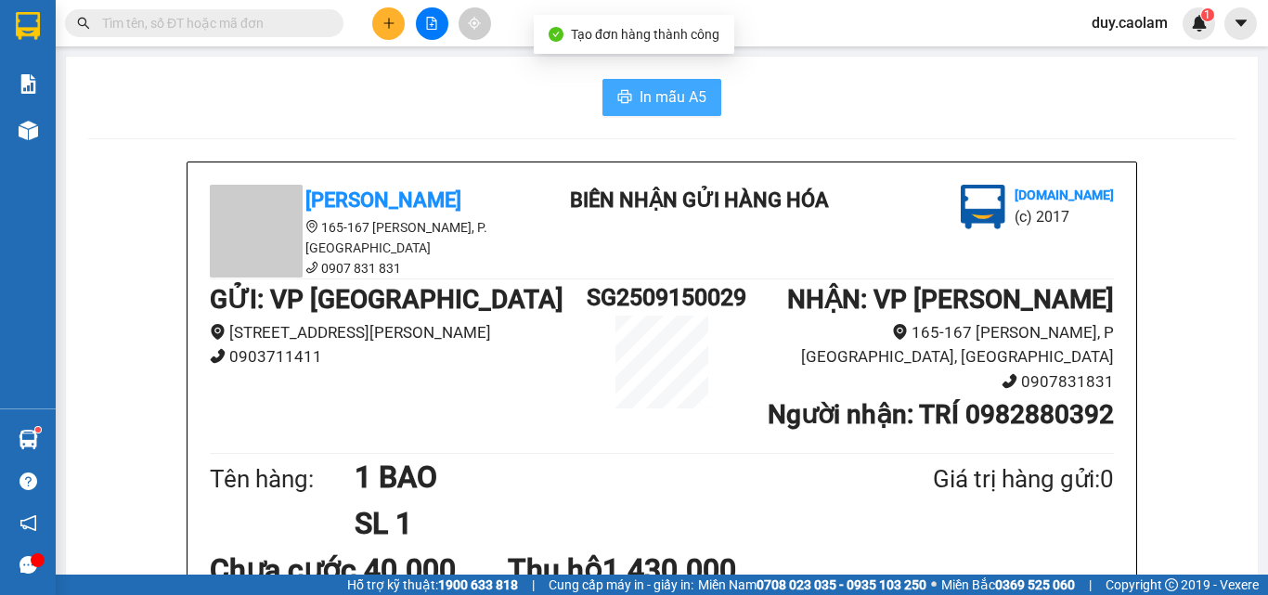
click at [668, 105] on span "In mẫu A5" at bounding box center [672, 96] width 67 height 23
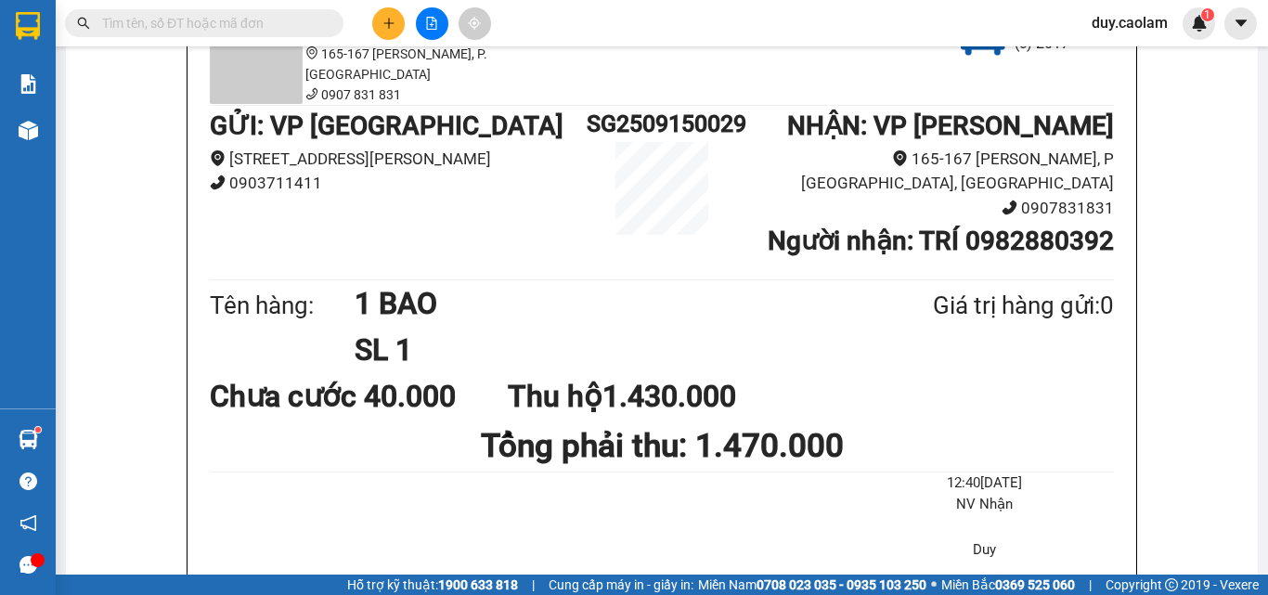
scroll to position [93, 0]
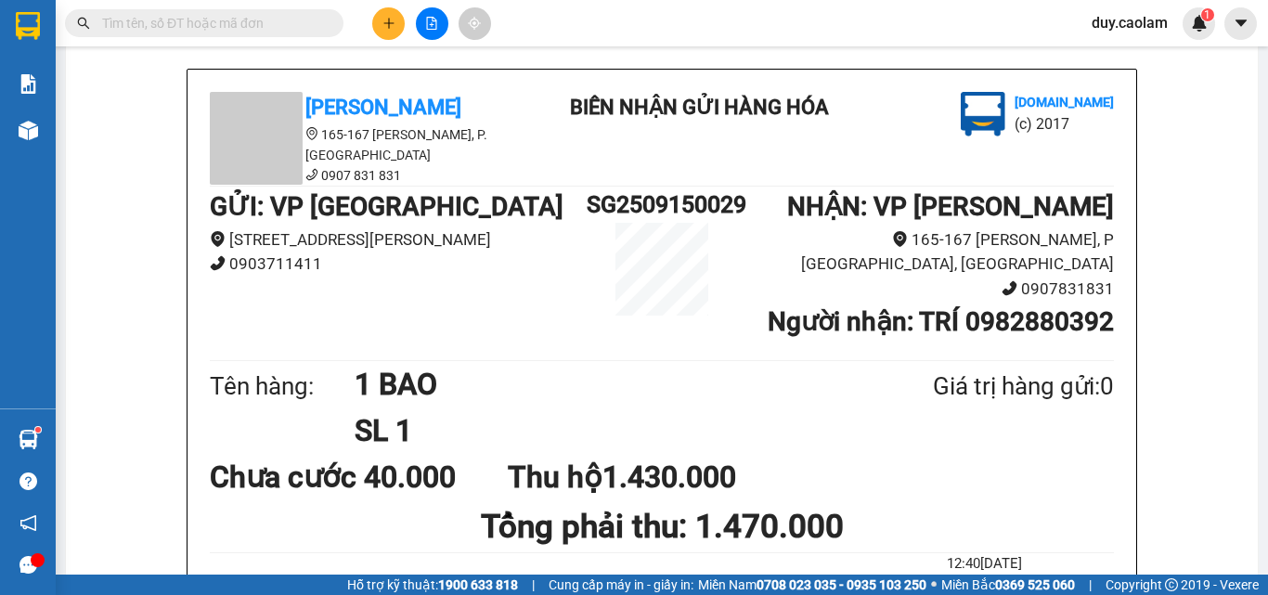
drag, startPoint x: 345, startPoint y: 28, endPoint x: 379, endPoint y: 20, distance: 34.2
click at [379, 20] on button at bounding box center [388, 23] width 32 height 32
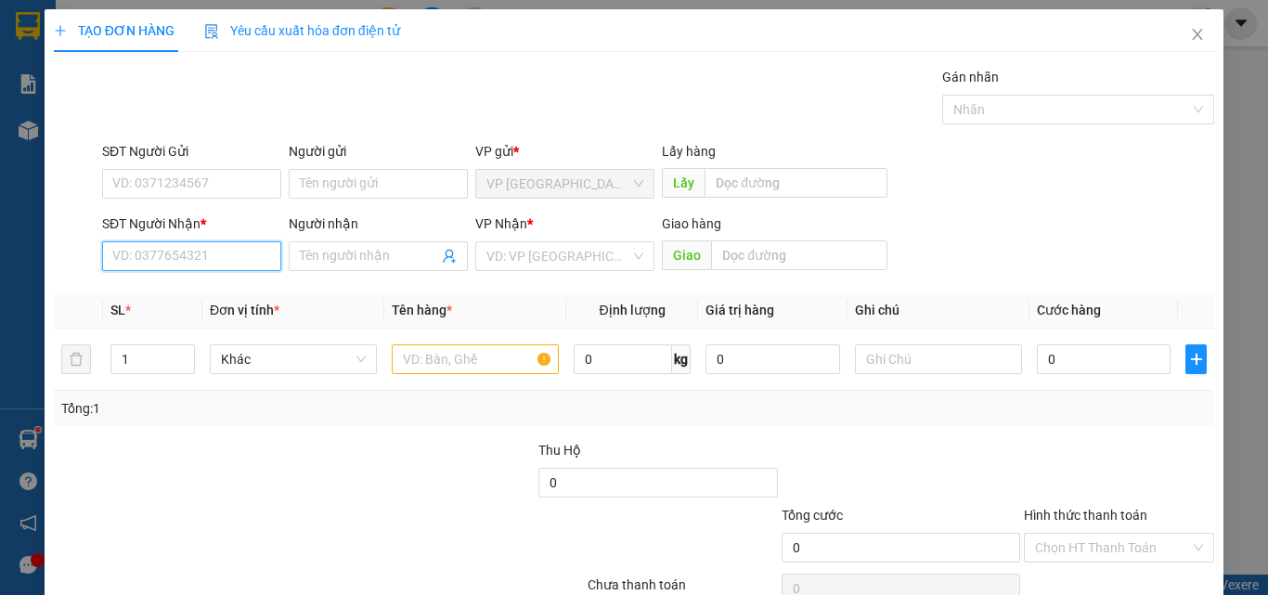
click at [173, 251] on input "SĐT Người Nhận *" at bounding box center [191, 256] width 179 height 30
type input "0376676552"
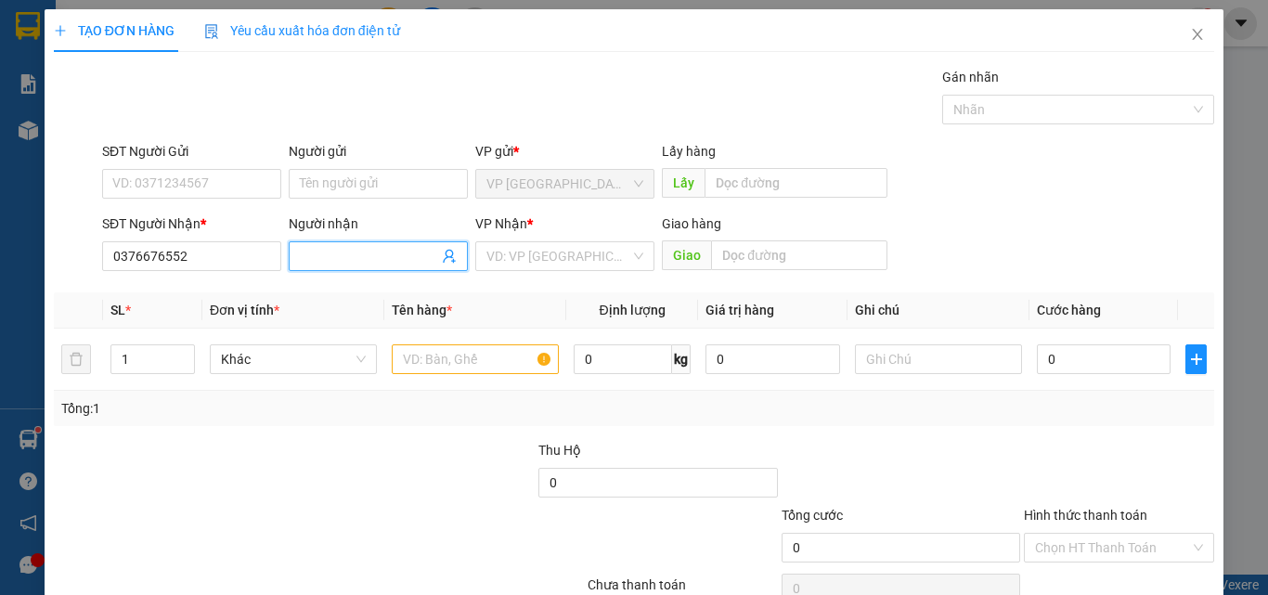
click at [369, 259] on input "Người nhận" at bounding box center [369, 256] width 138 height 20
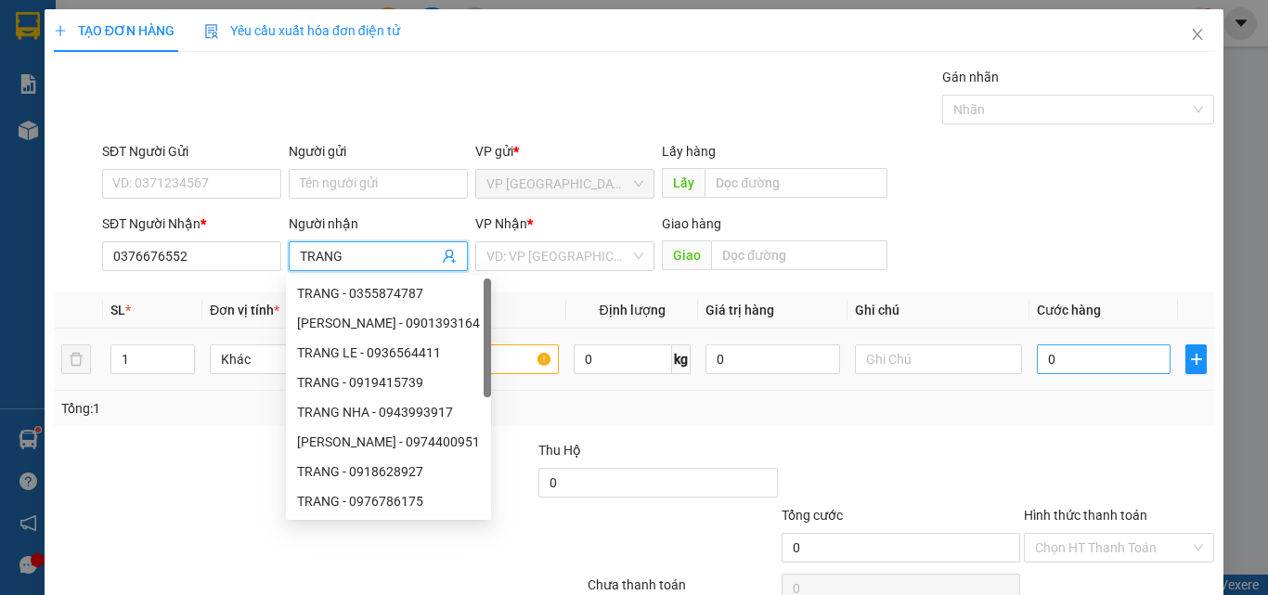
type input "TRANG"
click at [1057, 366] on input "0" at bounding box center [1104, 359] width 134 height 30
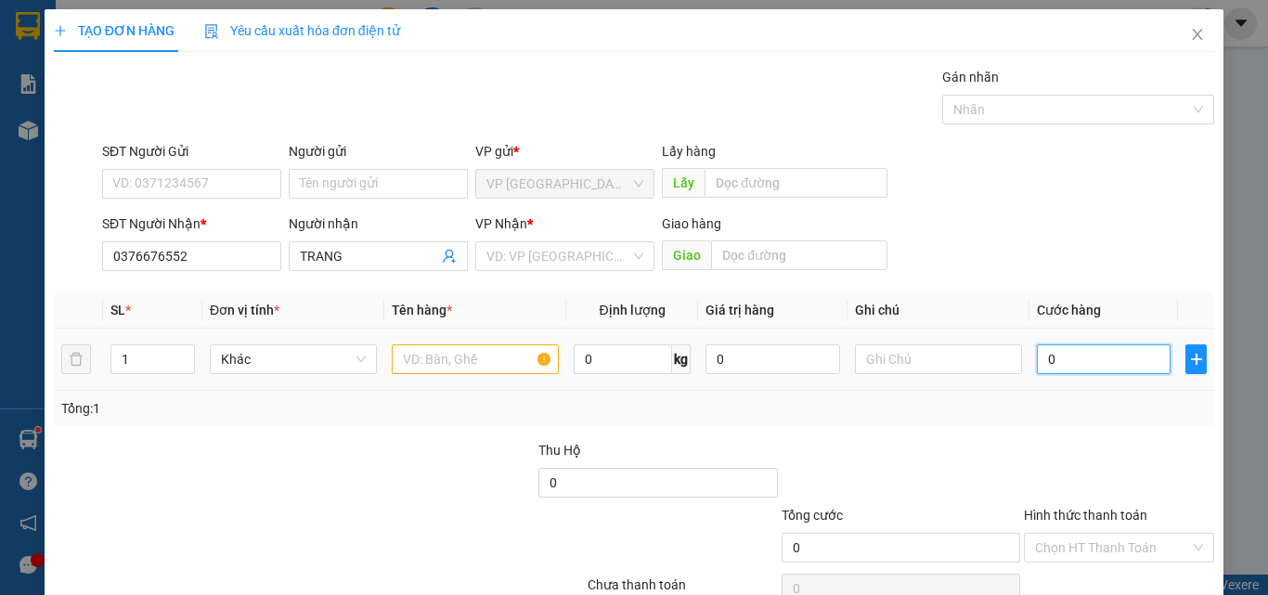
type input "3"
type input "30"
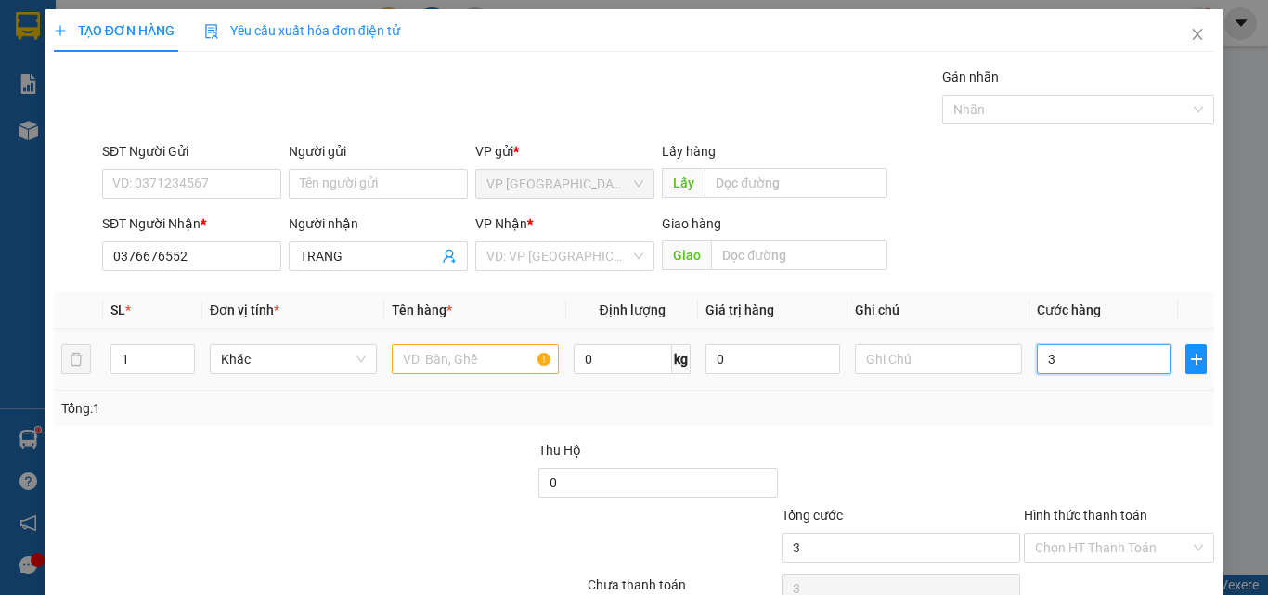
type input "30"
type input "300"
type input "3.000"
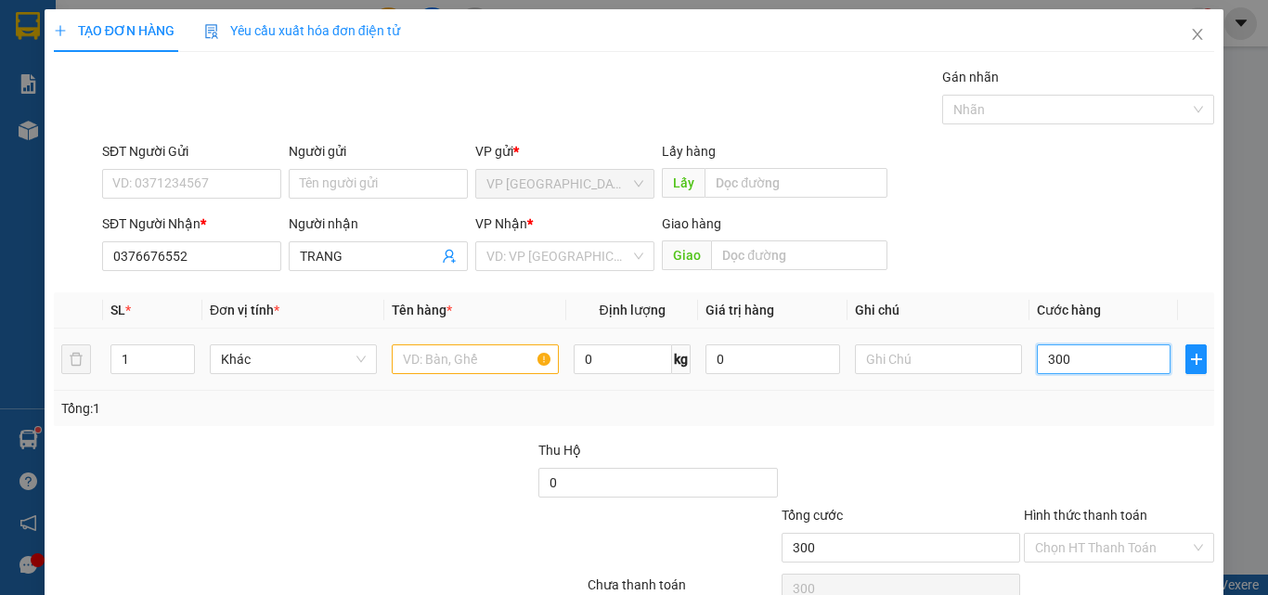
type input "3.000"
type input "30.000"
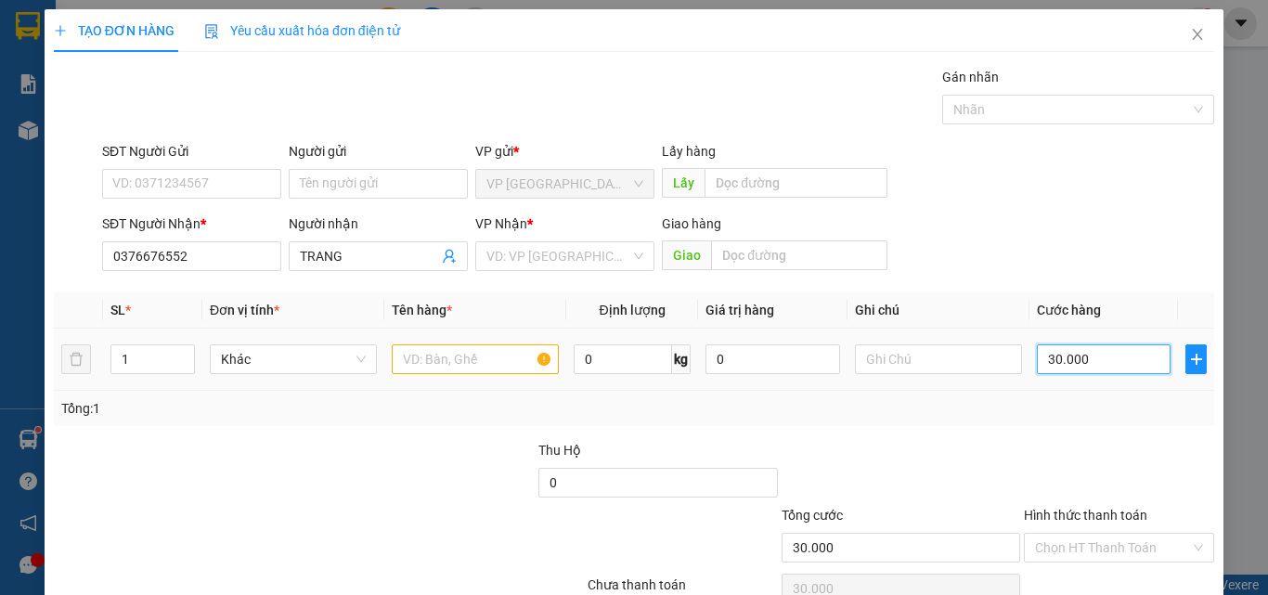
type input "300.000"
click at [469, 346] on input "text" at bounding box center [475, 359] width 167 height 30
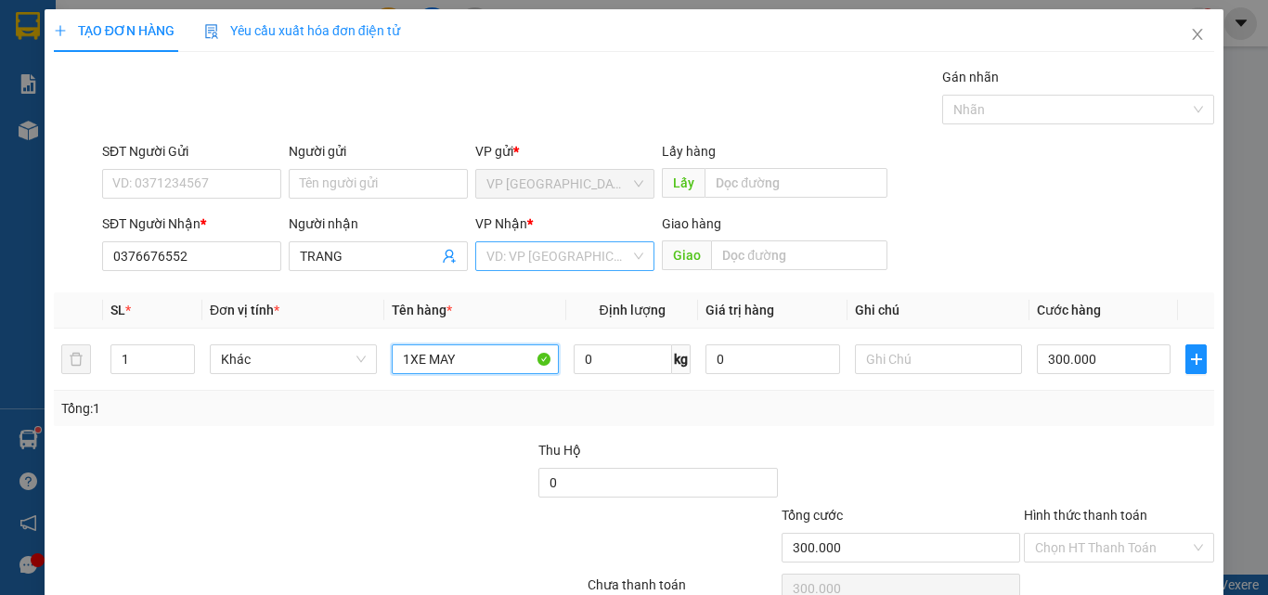
type input "1XE MAY"
click at [565, 259] on input "search" at bounding box center [558, 256] width 144 height 28
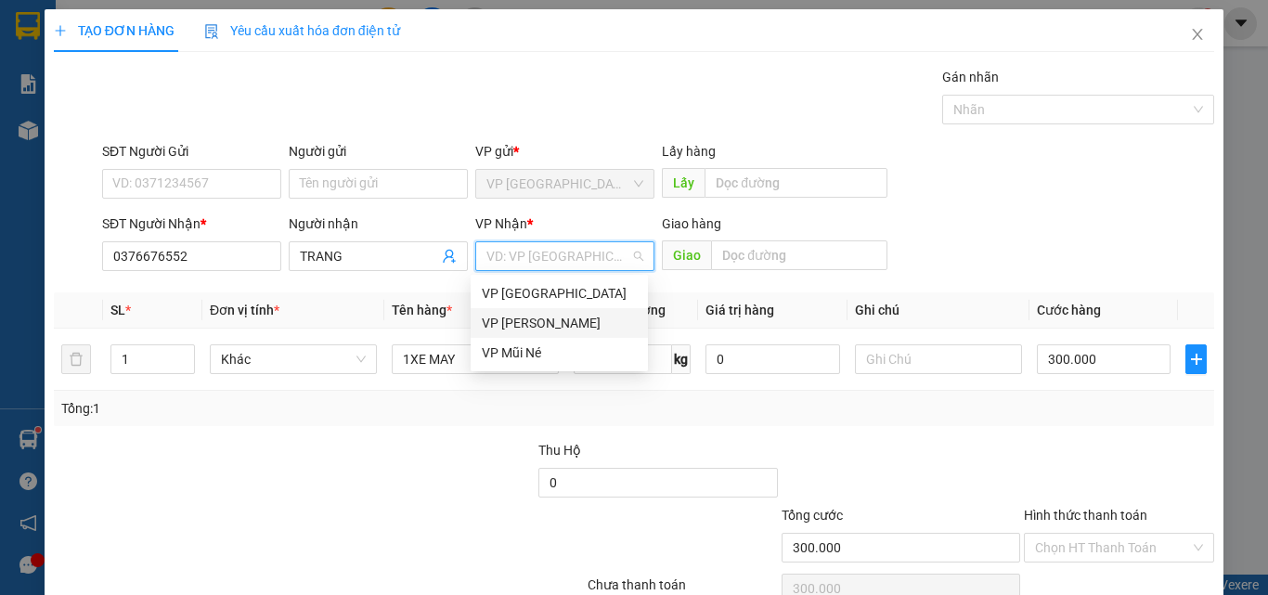
click at [544, 324] on div "VP [PERSON_NAME]" at bounding box center [559, 323] width 155 height 20
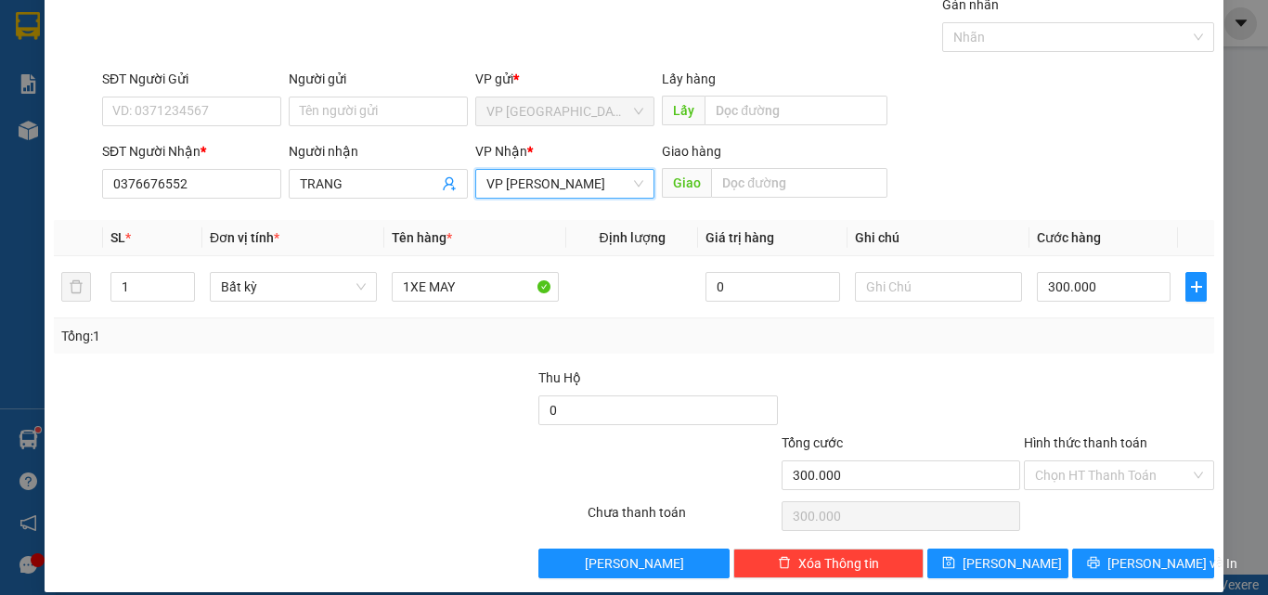
scroll to position [92, 0]
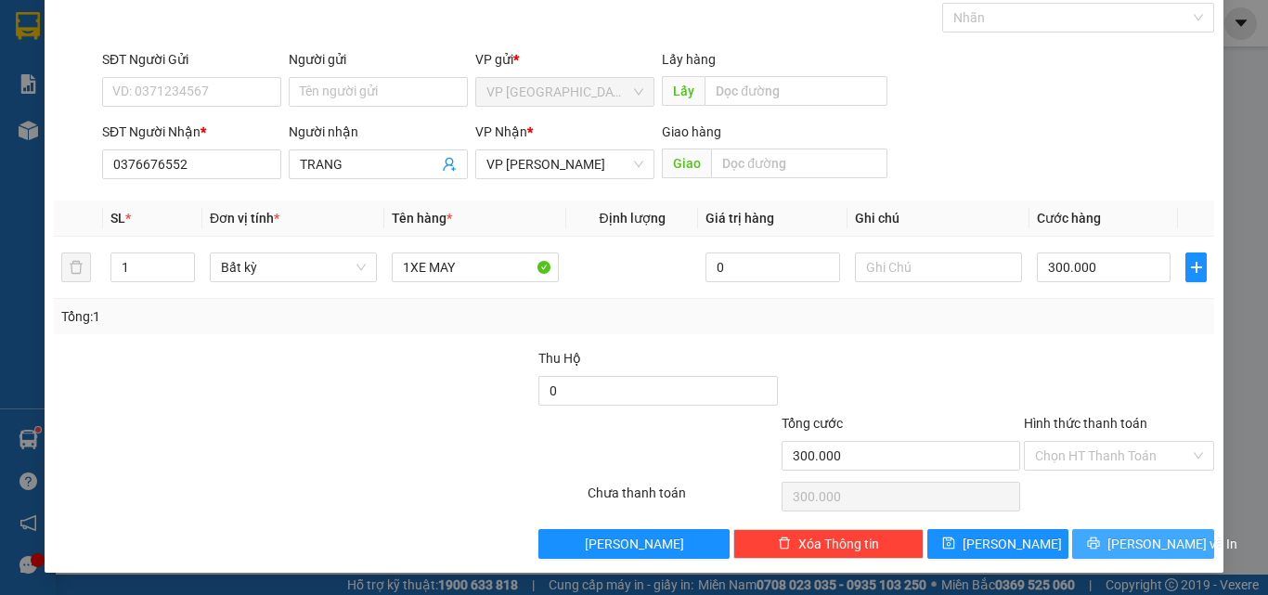
click at [1122, 540] on span "[PERSON_NAME] và In" at bounding box center [1172, 544] width 130 height 20
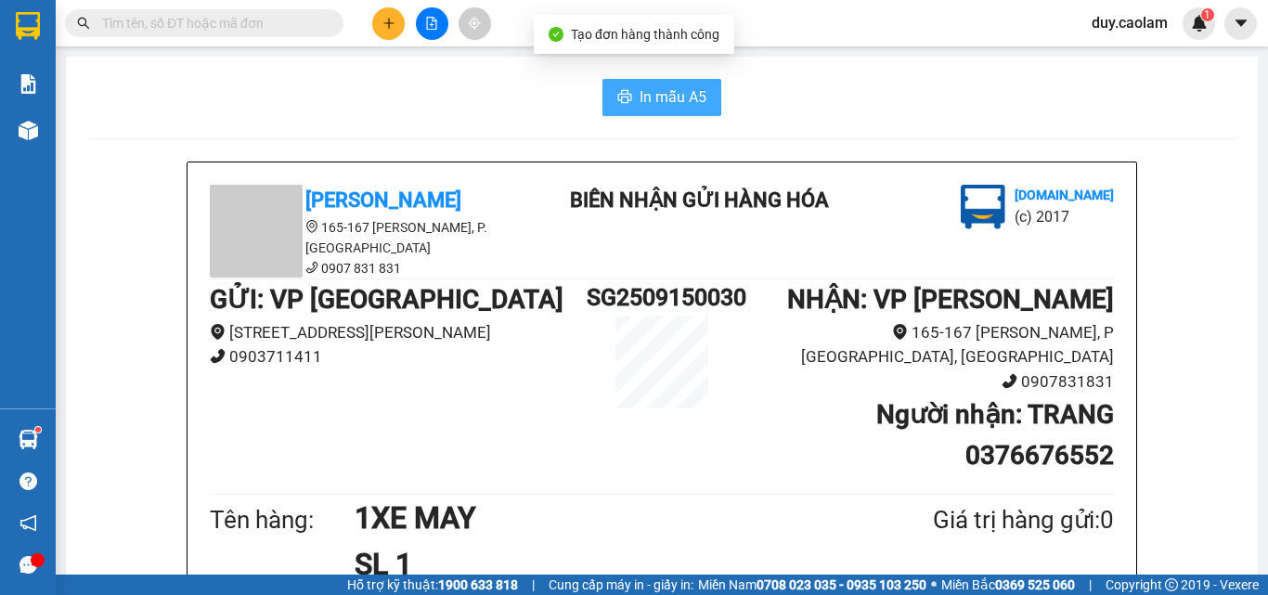
click at [651, 82] on button "In mẫu A5" at bounding box center [661, 97] width 119 height 37
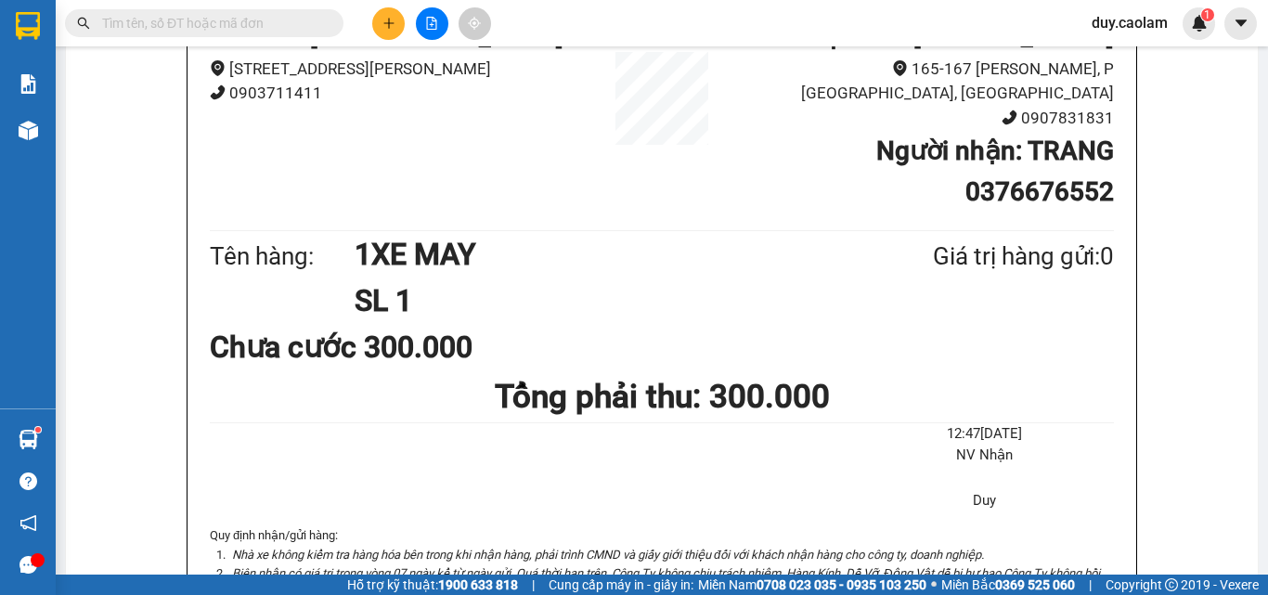
scroll to position [93, 0]
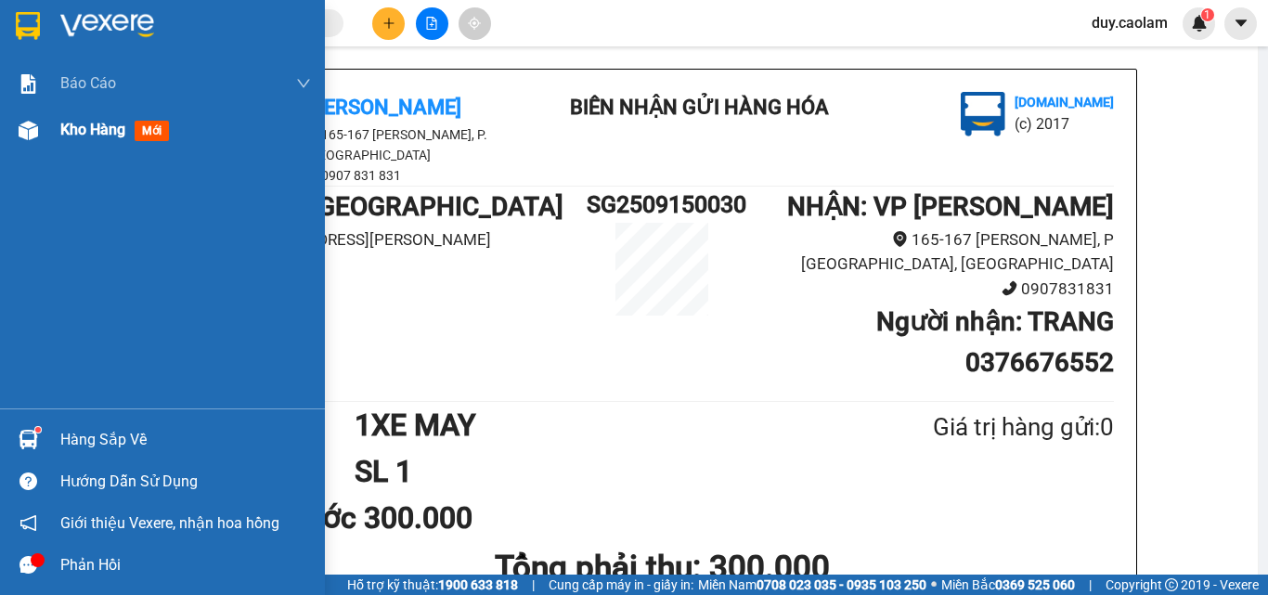
click at [48, 141] on div "Kho hàng mới" at bounding box center [162, 130] width 325 height 46
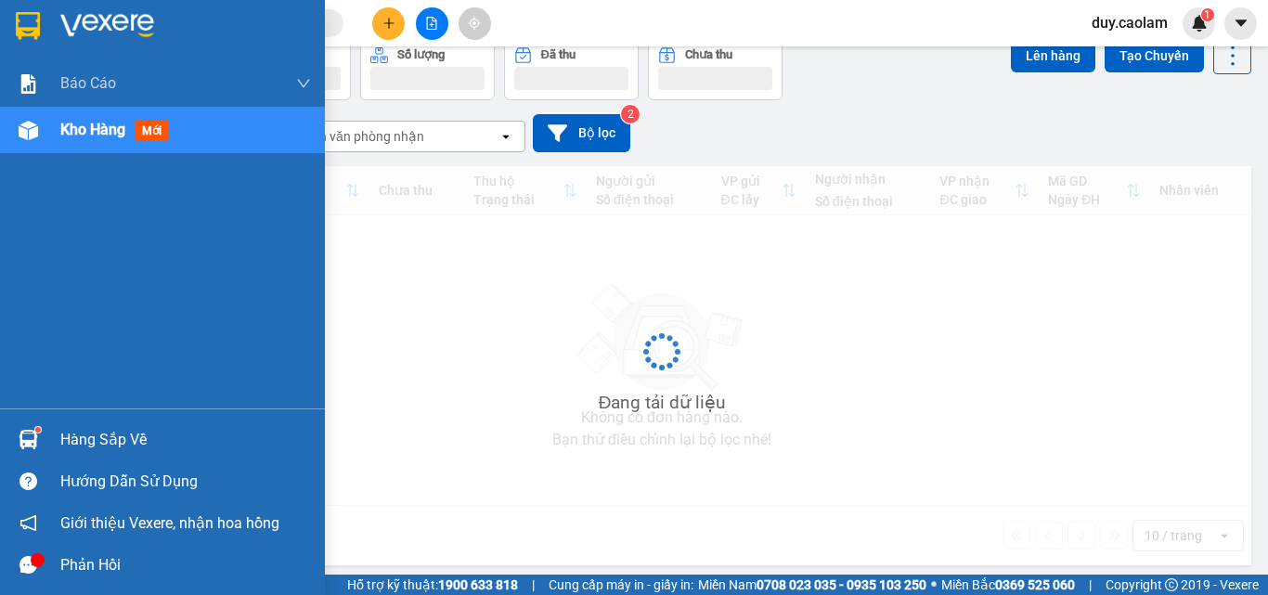
scroll to position [85, 0]
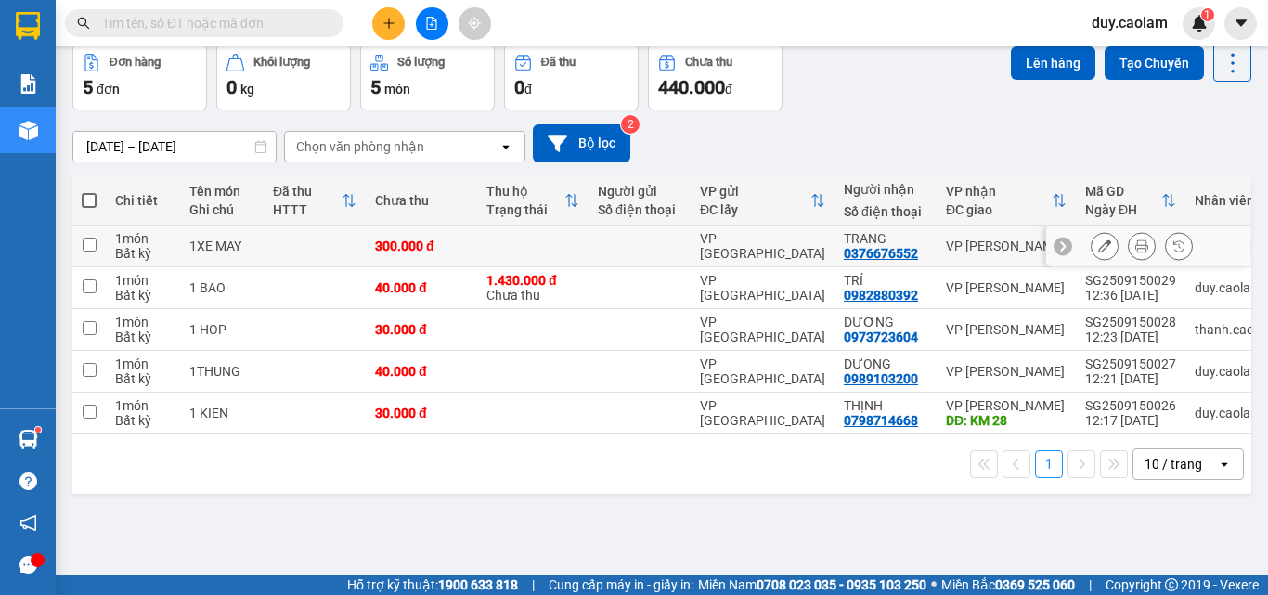
click at [92, 245] on input "checkbox" at bounding box center [90, 245] width 14 height 14
checkbox input "true"
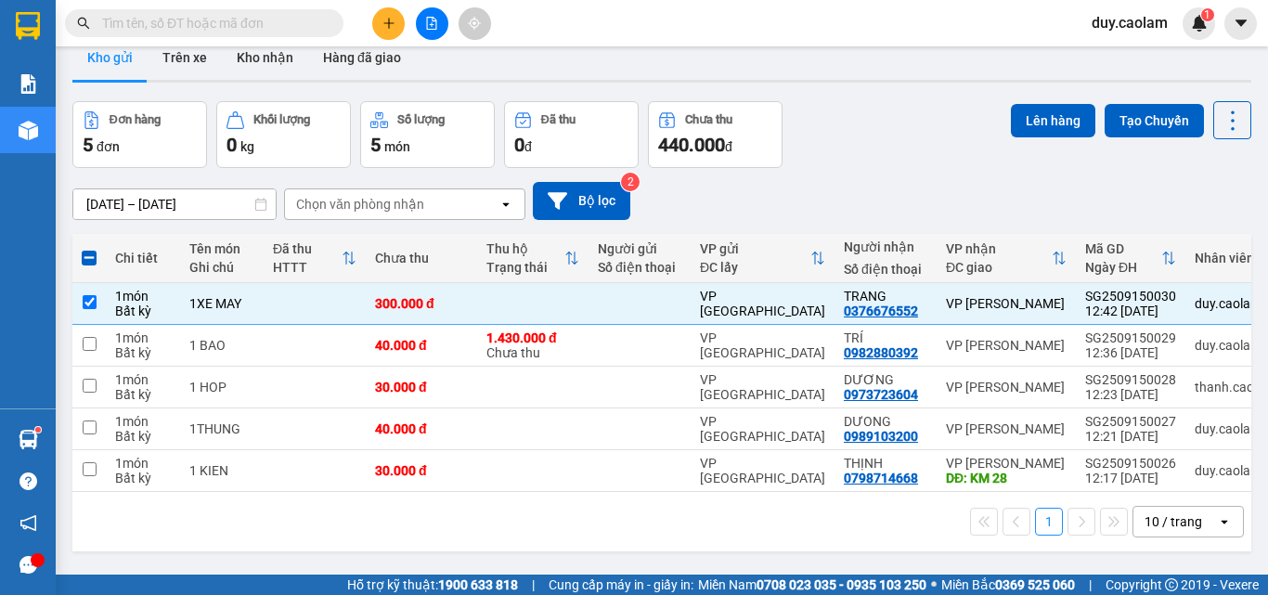
scroll to position [0, 0]
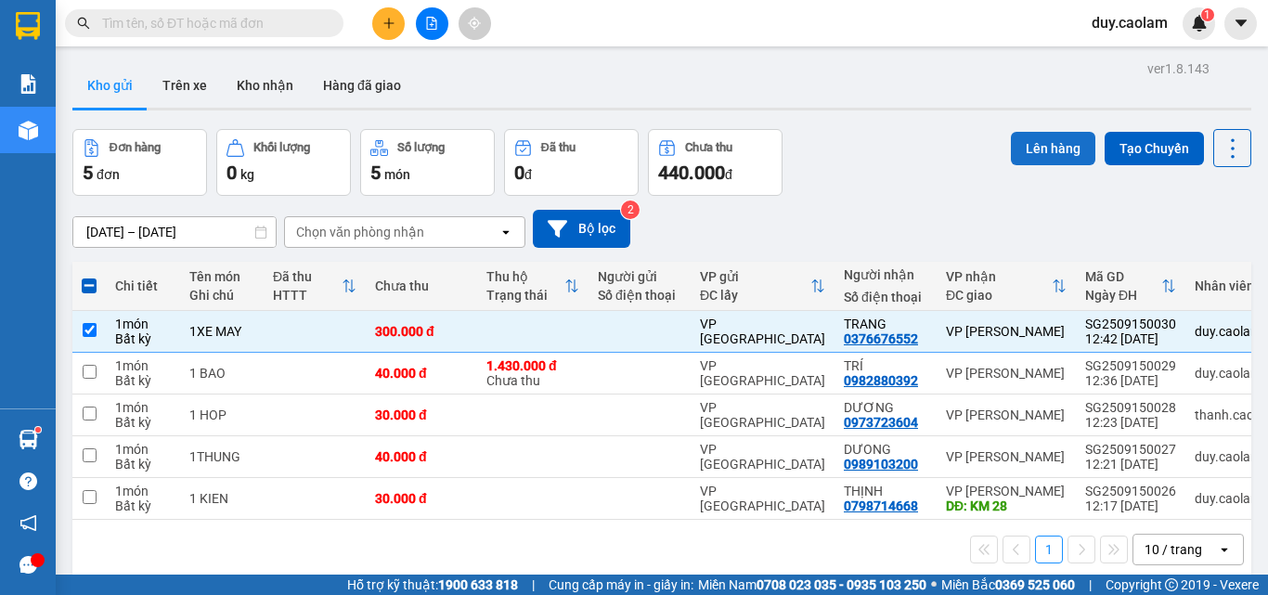
click at [1044, 141] on button "Lên hàng" at bounding box center [1053, 148] width 84 height 33
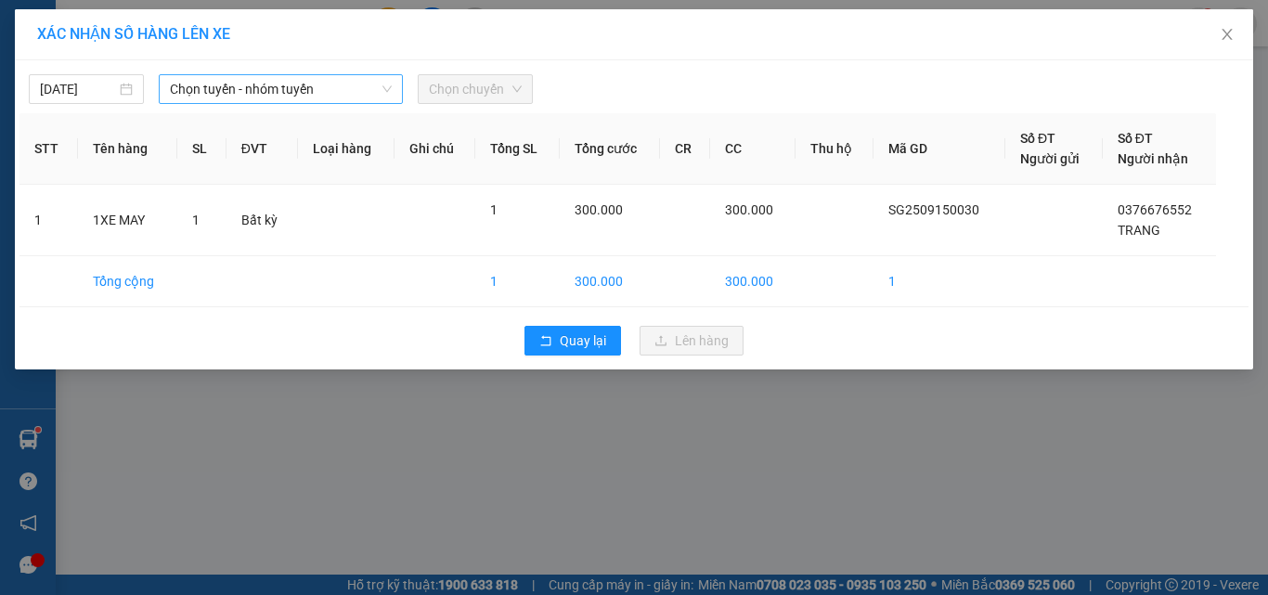
click at [296, 87] on span "Chọn tuyến - nhóm tuyến" at bounding box center [281, 89] width 222 height 28
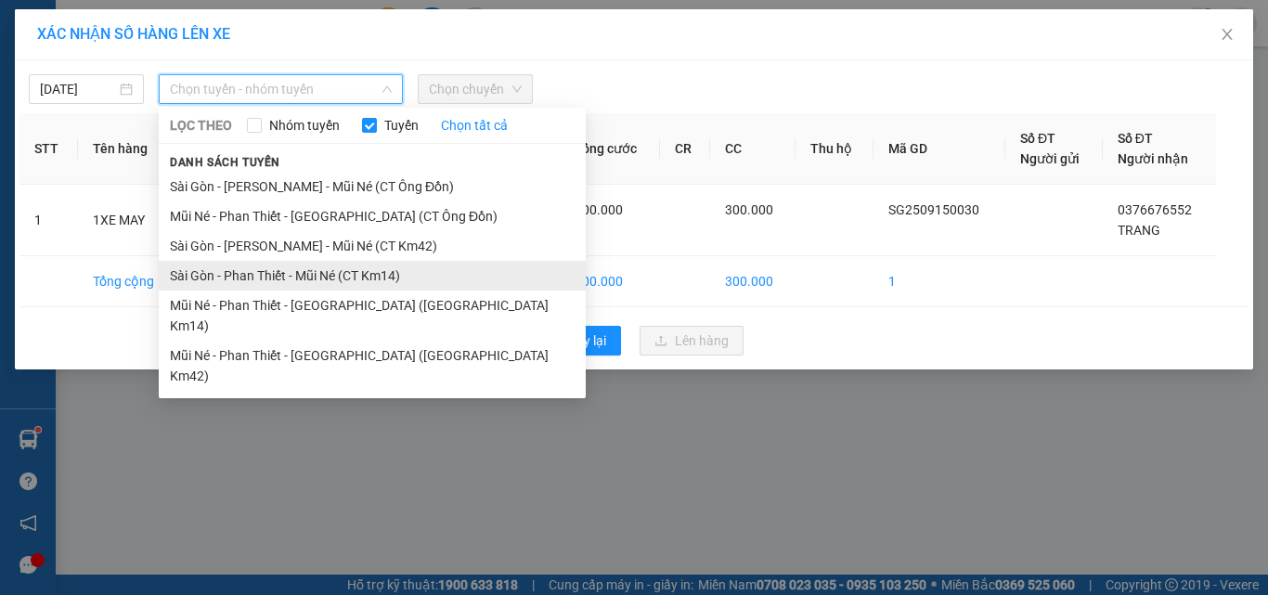
click at [319, 266] on li "Sài Gòn - Phan Thiết - Mũi Né (CT Km14)" at bounding box center [372, 276] width 427 height 30
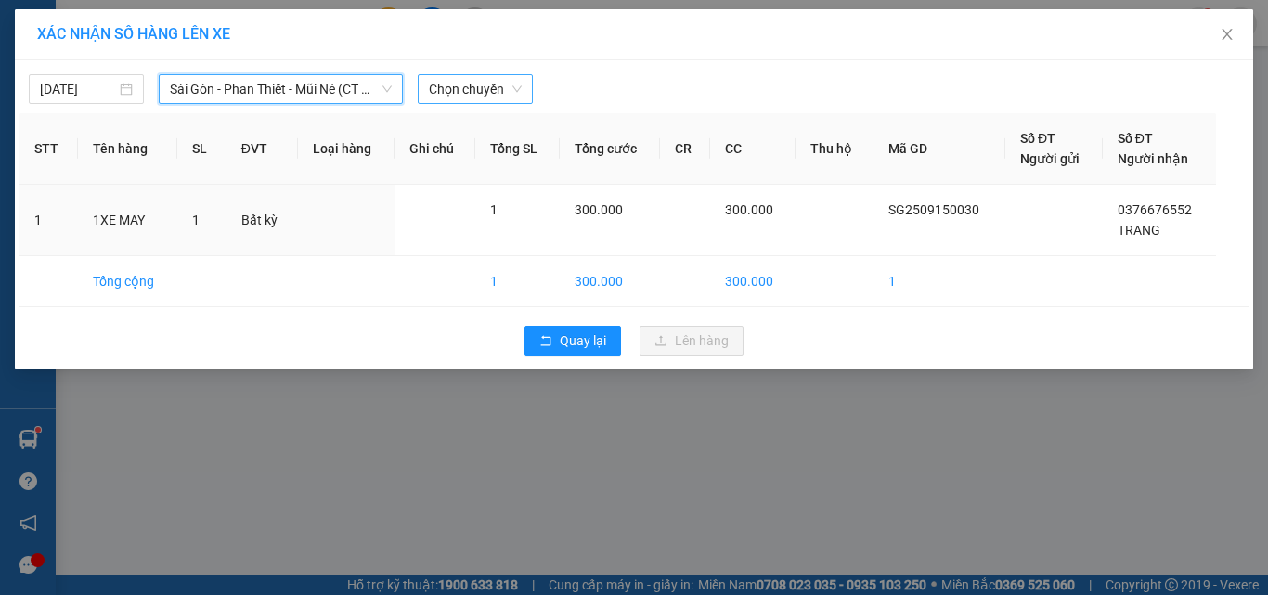
click at [462, 87] on span "Chọn chuyến" at bounding box center [475, 89] width 93 height 28
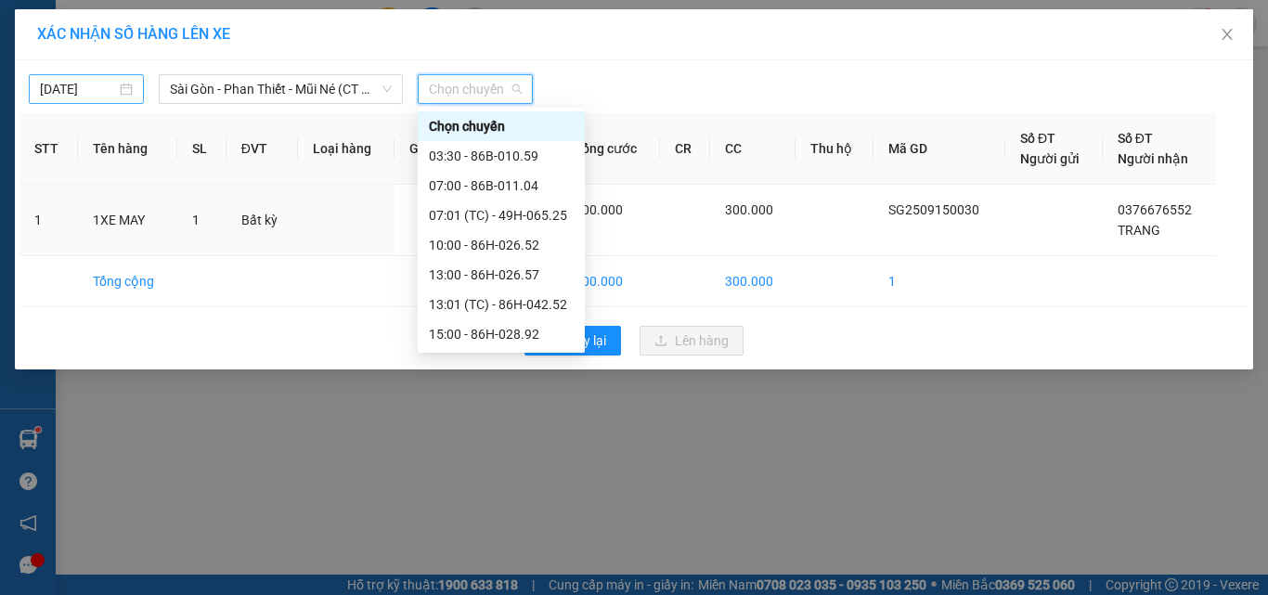
click at [100, 87] on input "[DATE]" at bounding box center [78, 89] width 76 height 20
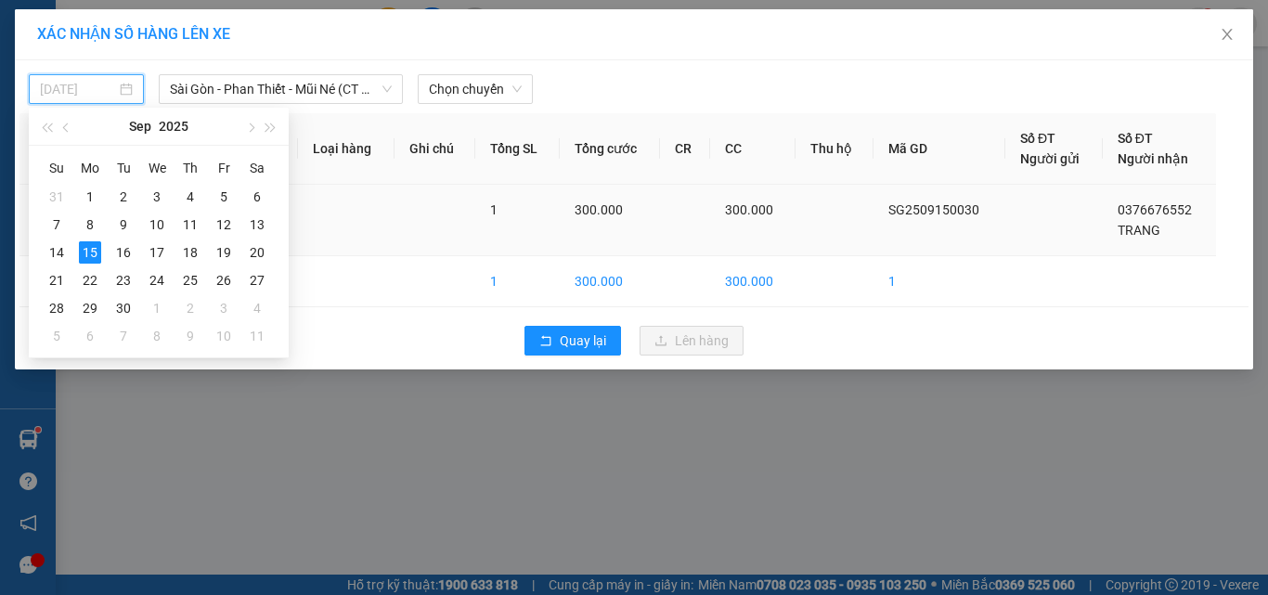
click at [118, 260] on div "16" at bounding box center [123, 252] width 22 height 22
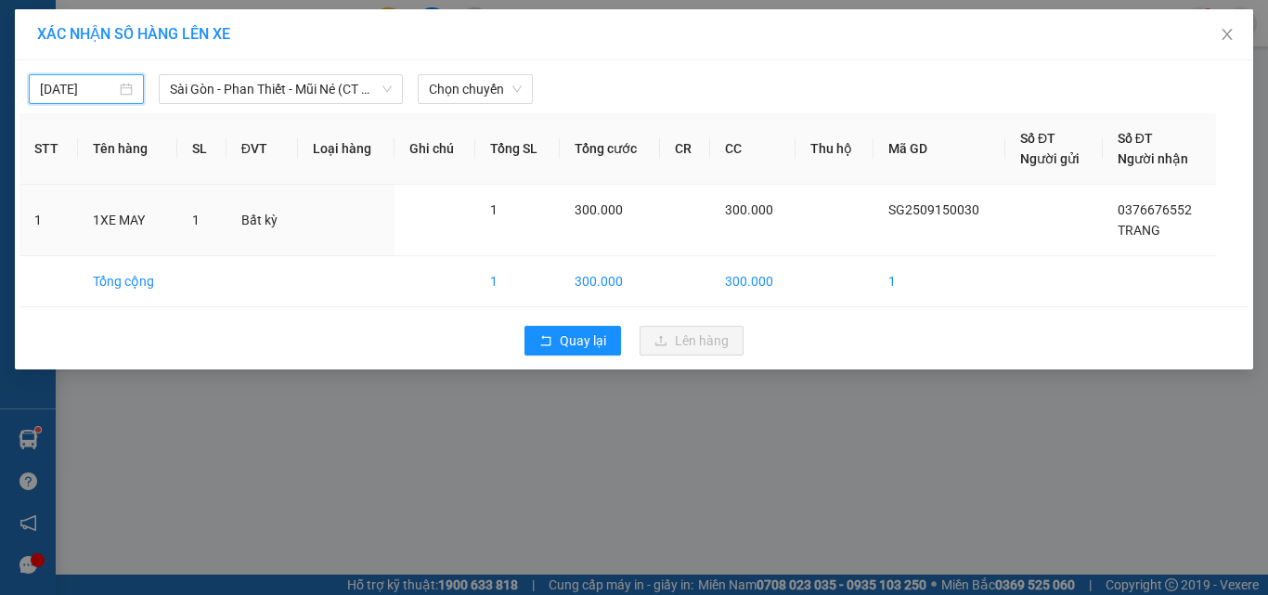
type input "[DATE]"
click at [257, 89] on span "Sài Gòn - Phan Thiết - Mũi Né (CT Km14)" at bounding box center [281, 89] width 222 height 28
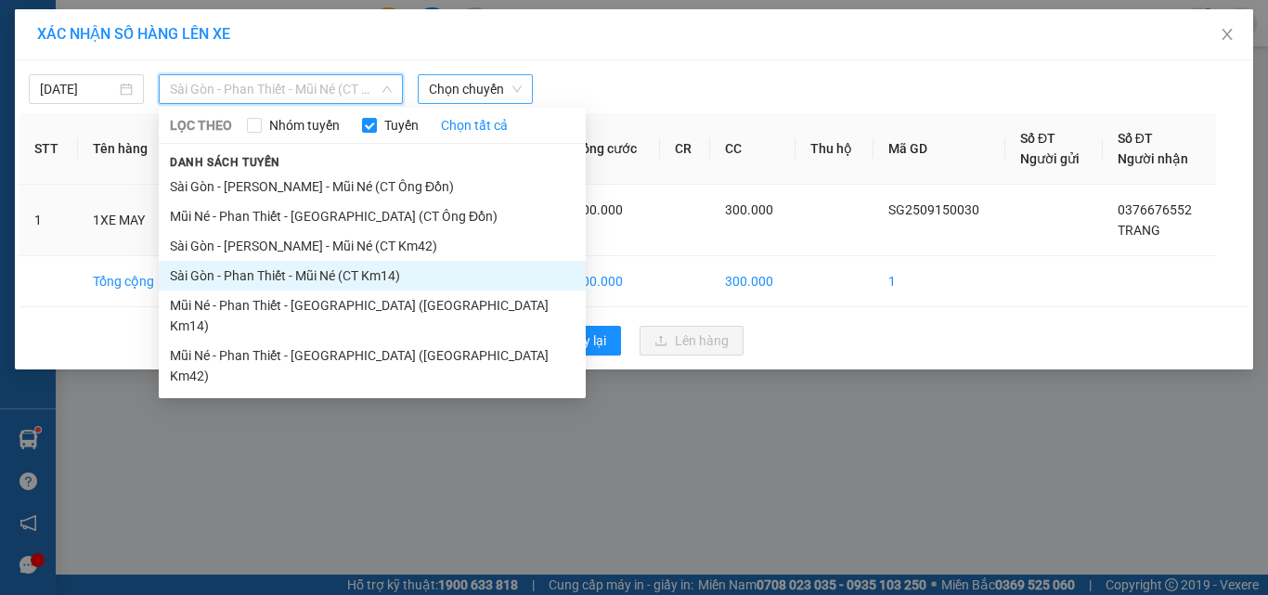
click at [491, 88] on span "Chọn chuyến" at bounding box center [475, 89] width 93 height 28
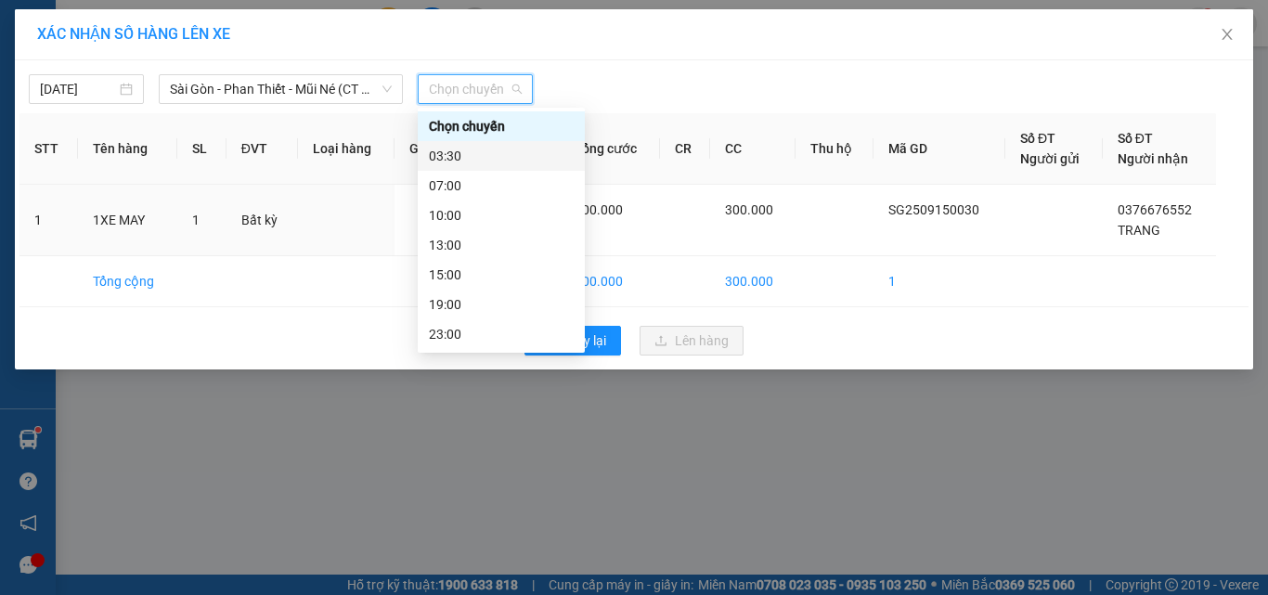
click at [454, 153] on div "03:30" at bounding box center [501, 156] width 145 height 20
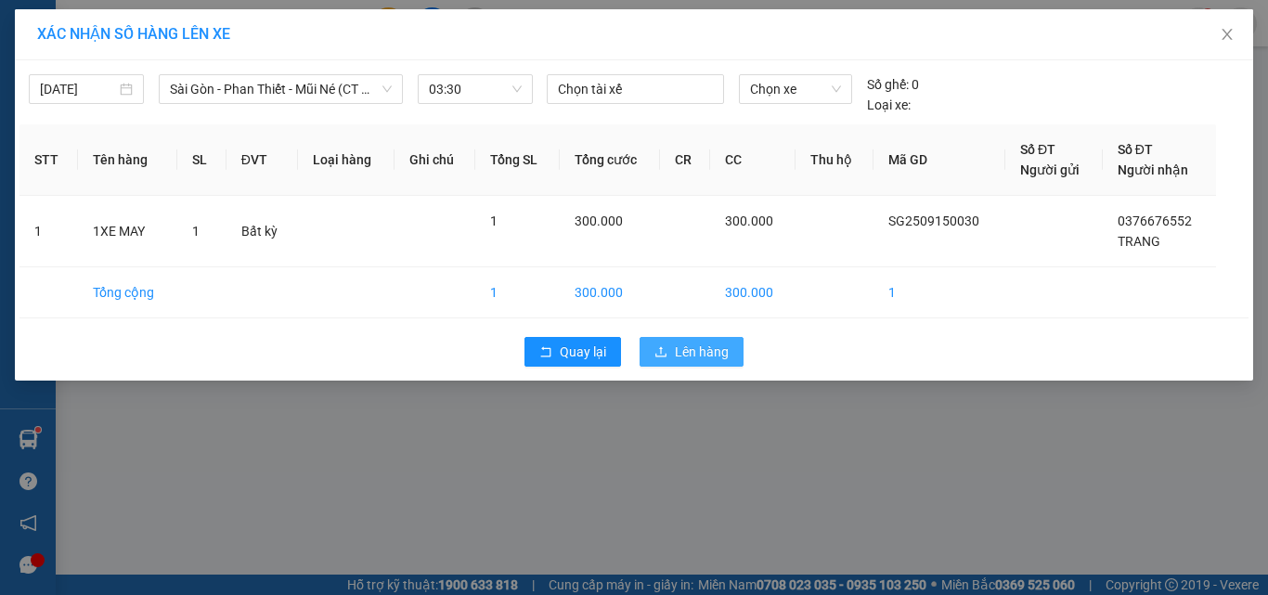
click at [699, 361] on span "Lên hàng" at bounding box center [702, 351] width 54 height 20
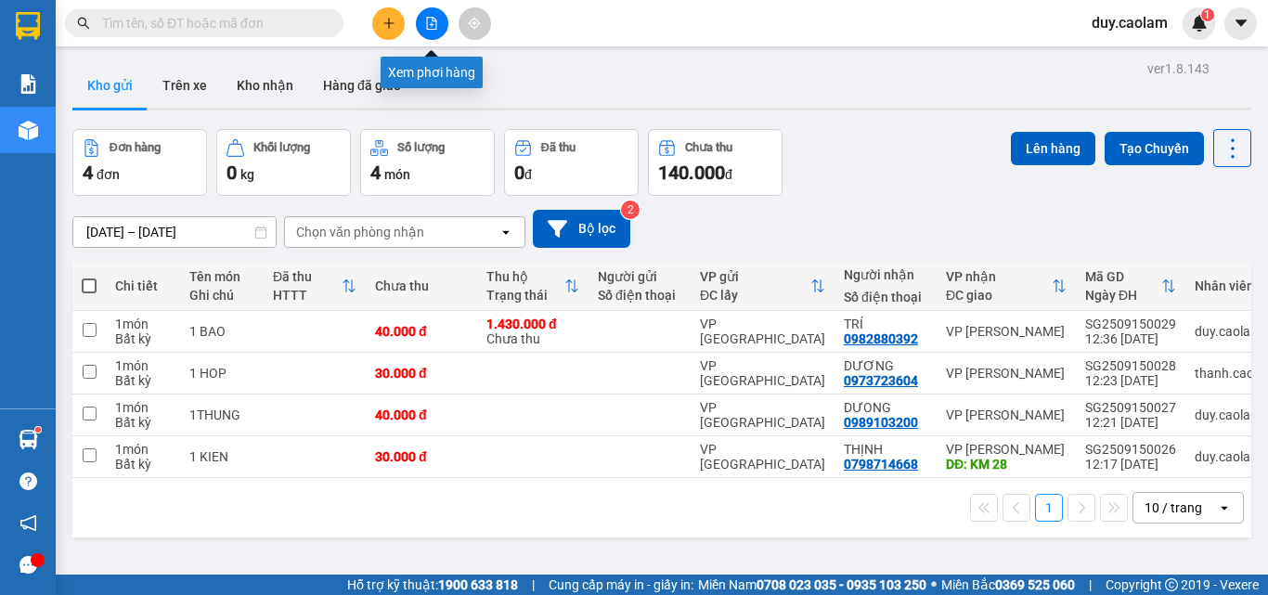
click at [426, 23] on icon "file-add" at bounding box center [431, 23] width 13 height 13
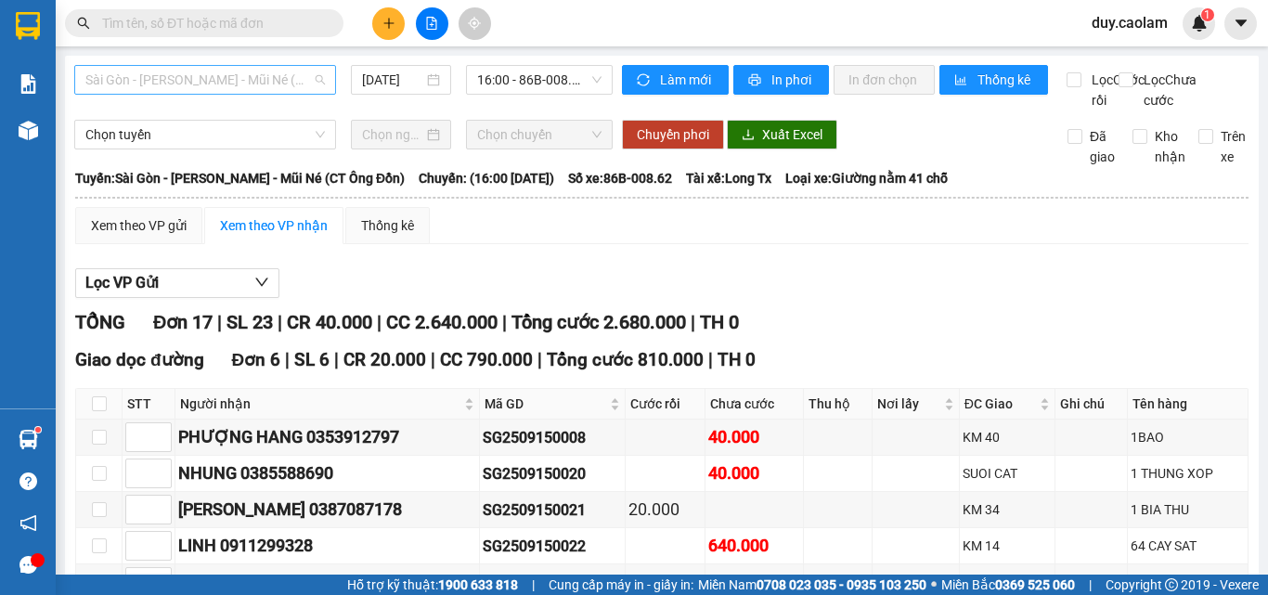
click at [203, 74] on span "Sài Gòn - [PERSON_NAME] - Mũi Né (CT Ông Đồn)" at bounding box center [204, 80] width 239 height 28
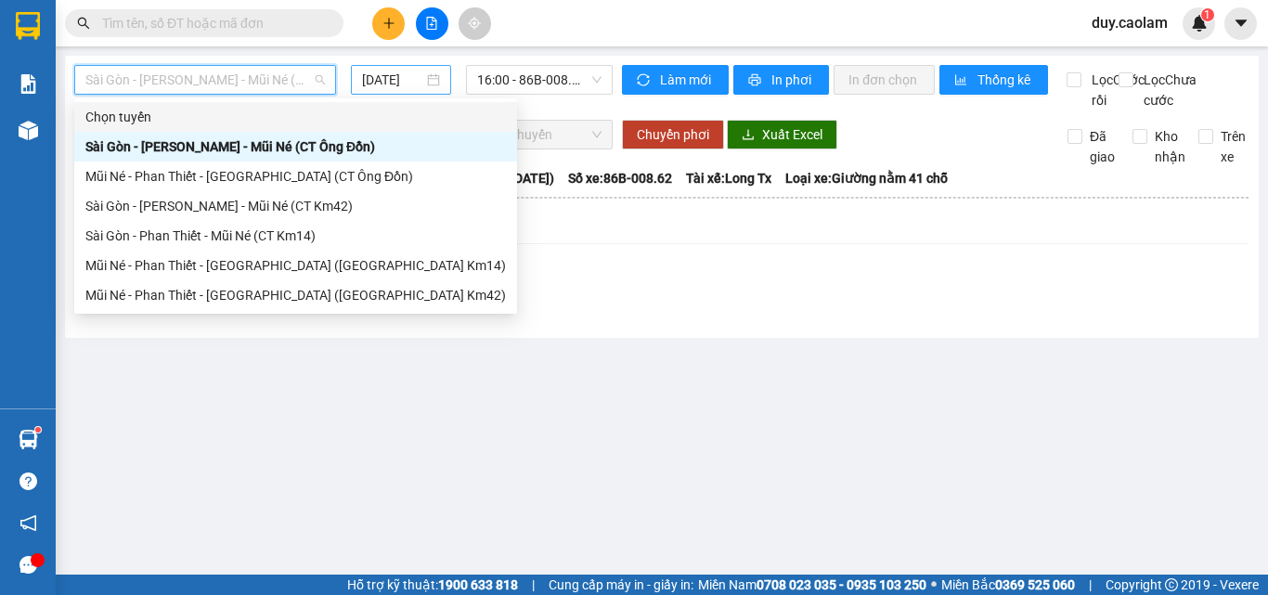
click at [393, 71] on input "[DATE]" at bounding box center [392, 80] width 61 height 20
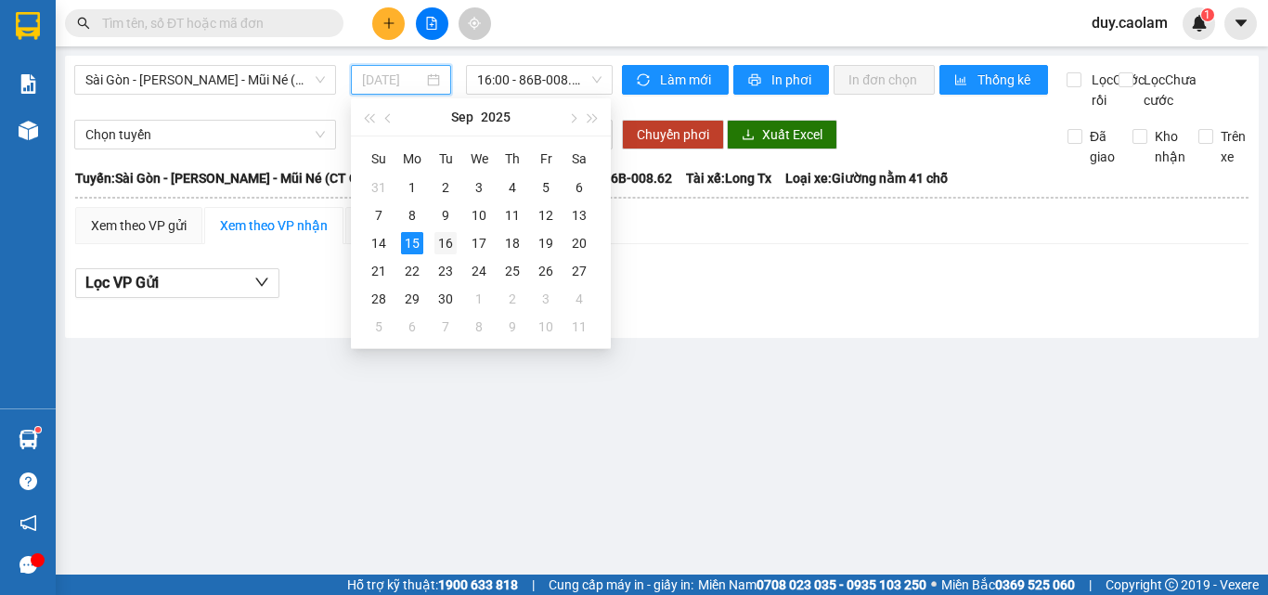
click at [451, 240] on div "16" at bounding box center [445, 243] width 22 height 22
type input "[DATE]"
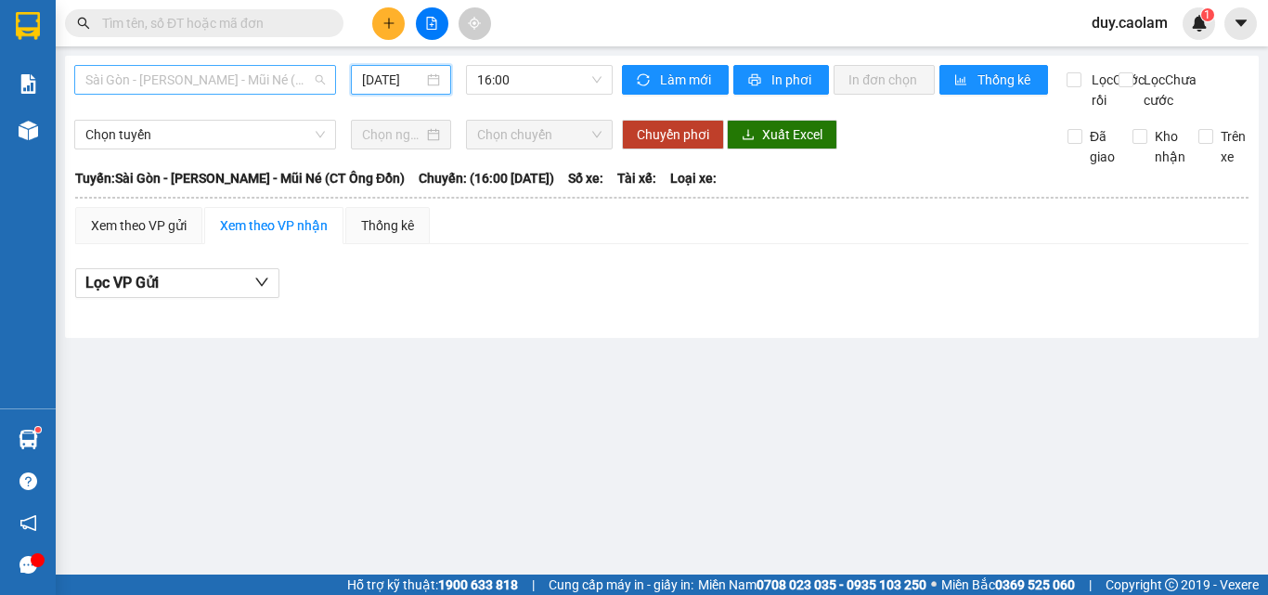
click at [228, 81] on span "Sài Gòn - [PERSON_NAME] - Mũi Né (CT Ông Đồn)" at bounding box center [204, 80] width 239 height 28
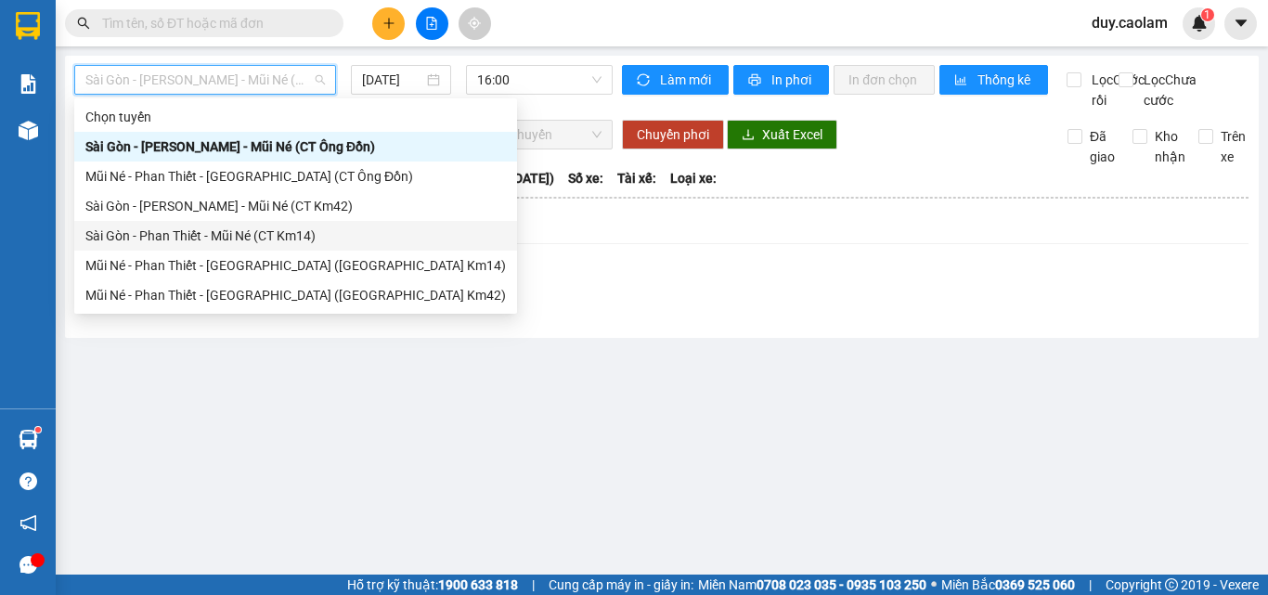
click at [207, 233] on div "Sài Gòn - Phan Thiết - Mũi Né (CT Km14)" at bounding box center [295, 235] width 420 height 20
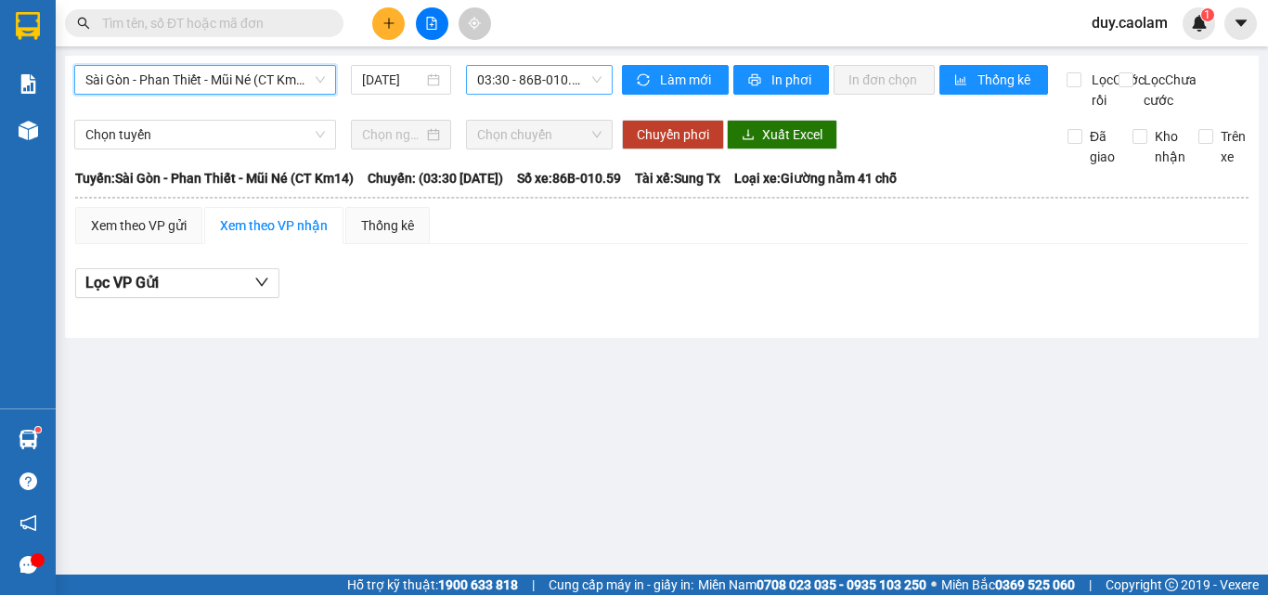
click at [547, 76] on span "03:30 - 86B-010.59" at bounding box center [539, 80] width 124 height 28
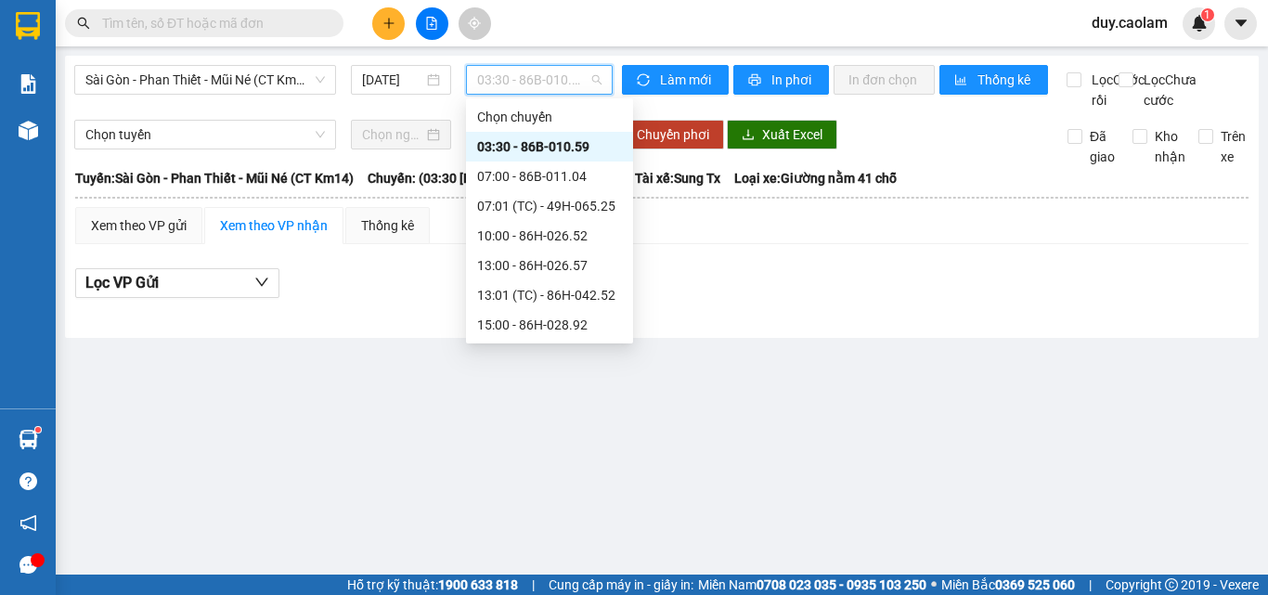
click at [525, 143] on div "03:30 - 86B-010.59" at bounding box center [549, 146] width 145 height 20
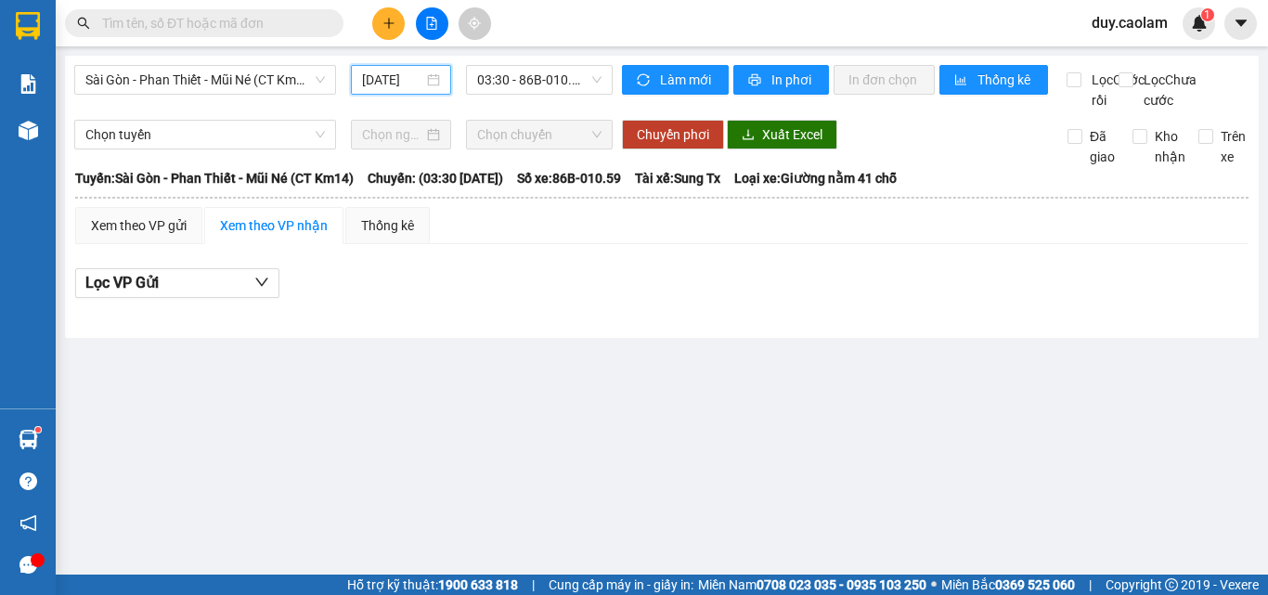
click at [386, 80] on input "[DATE]" at bounding box center [392, 80] width 61 height 20
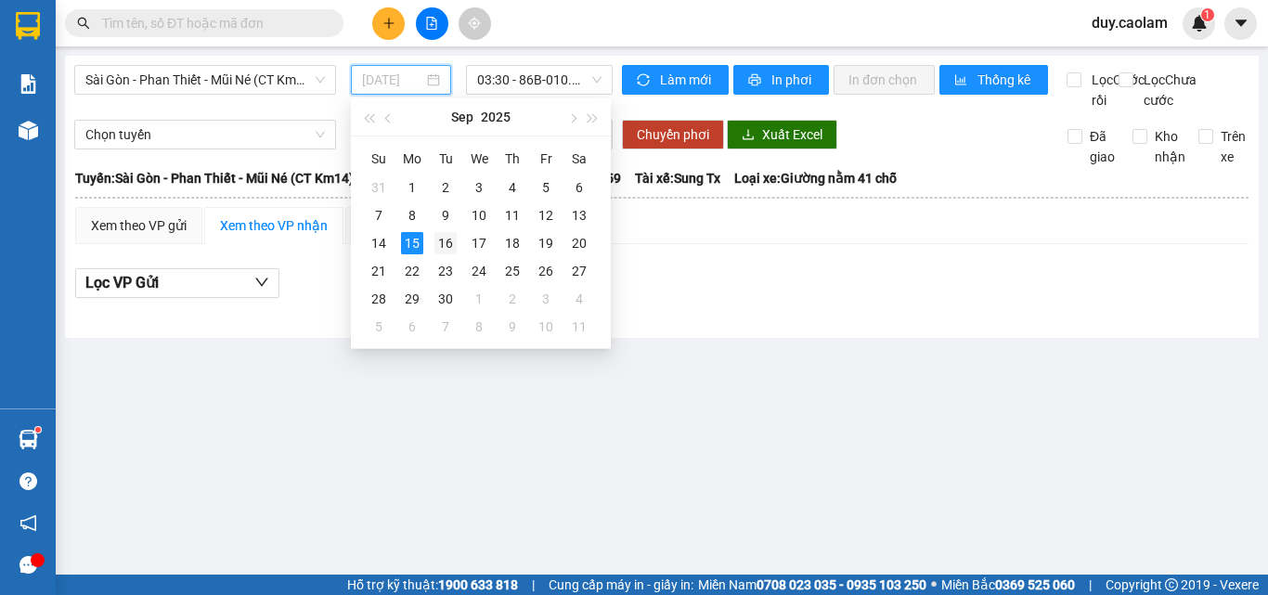
click at [450, 248] on div "16" at bounding box center [445, 243] width 22 height 22
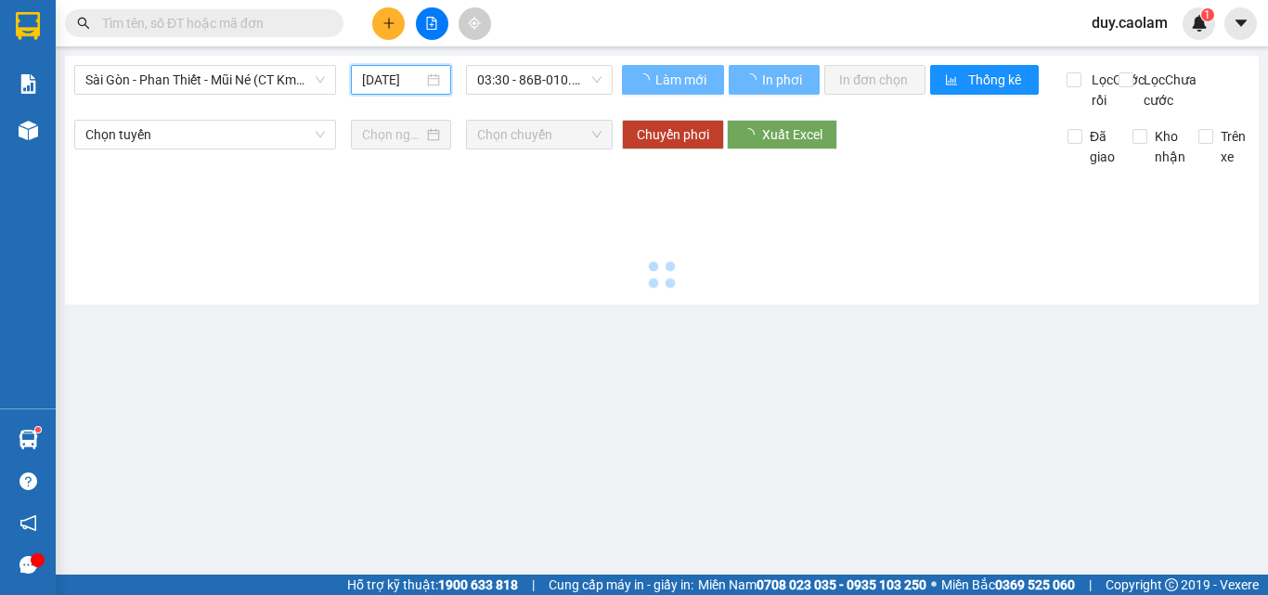
type input "[DATE]"
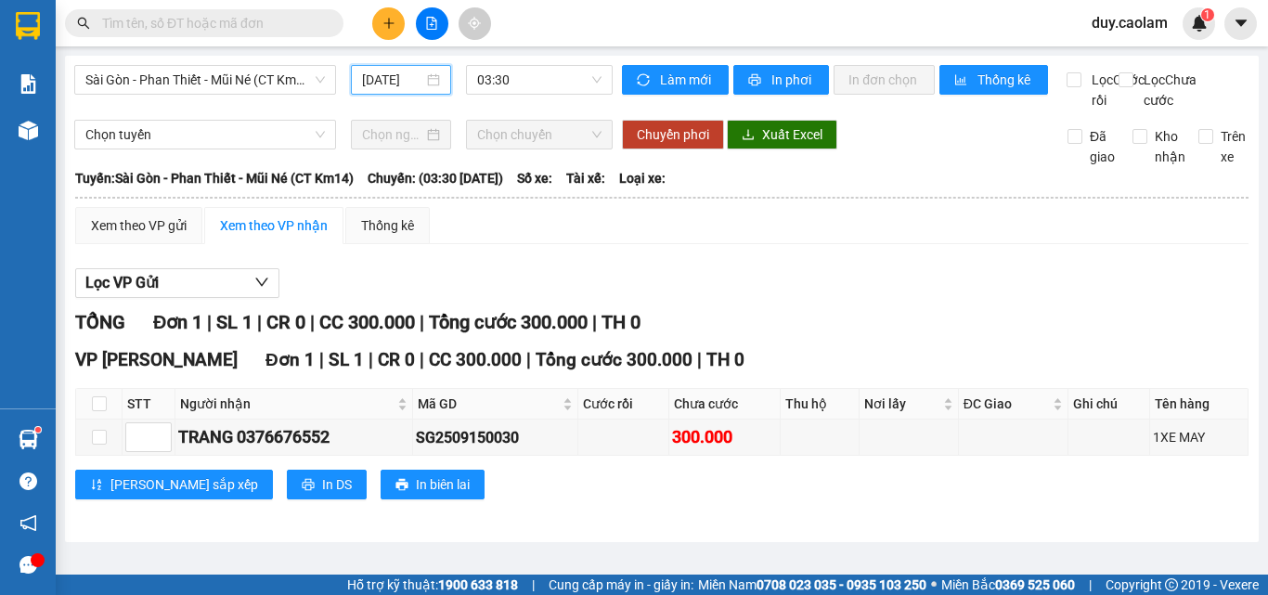
click at [675, 189] on th "Tuyến: [GEOGRAPHIC_DATA] - Phan Thiết - Mũi Né (CT Km14) [GEOGRAPHIC_DATA]: (03…" at bounding box center [661, 178] width 1175 height 22
click at [391, 39] on button at bounding box center [388, 23] width 32 height 32
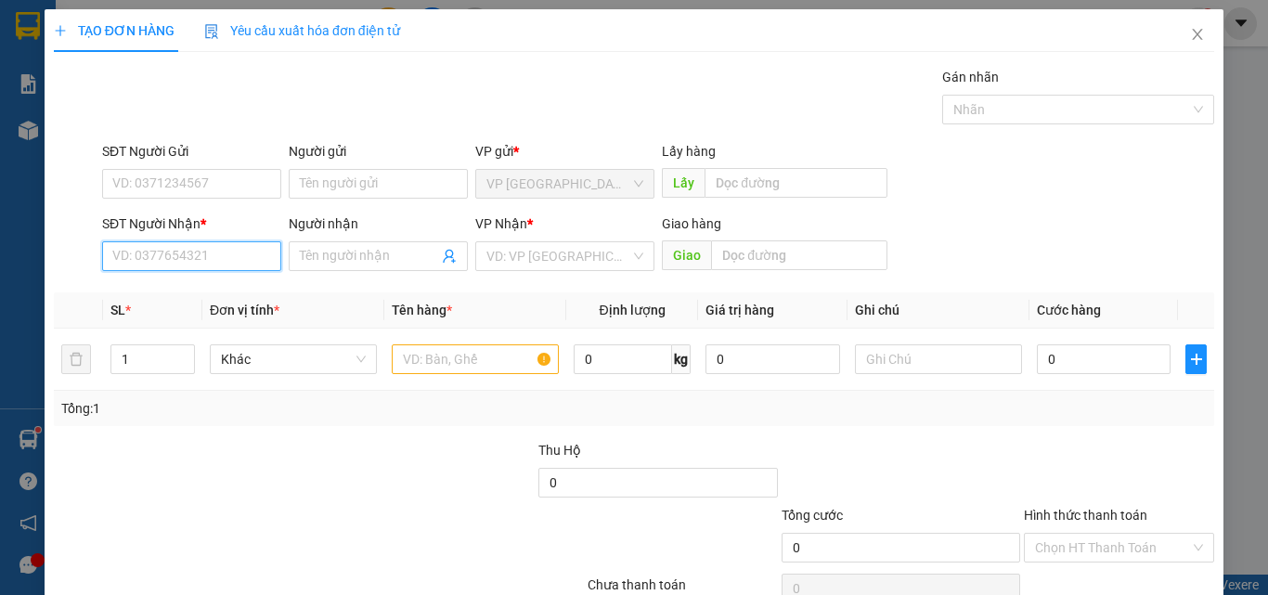
click at [223, 264] on input "SĐT Người Nhận *" at bounding box center [191, 256] width 179 height 30
click at [187, 250] on input "170" at bounding box center [191, 256] width 179 height 30
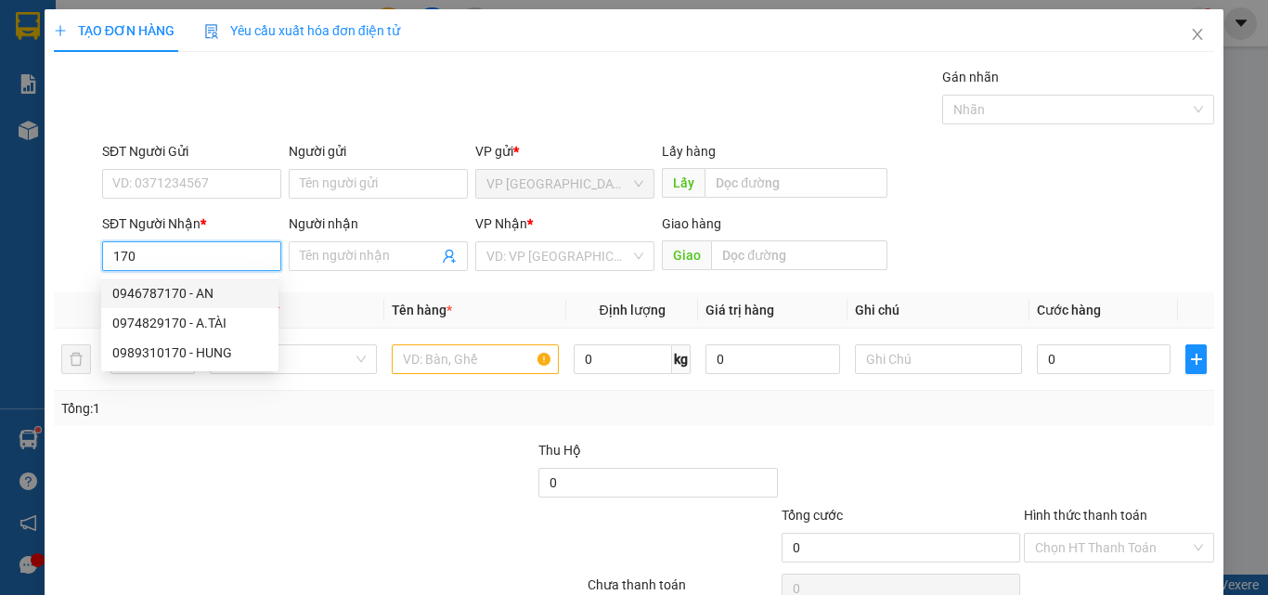
click at [200, 289] on div "0946787170 - AN" at bounding box center [189, 293] width 155 height 20
type input "0946787170"
type input "AN"
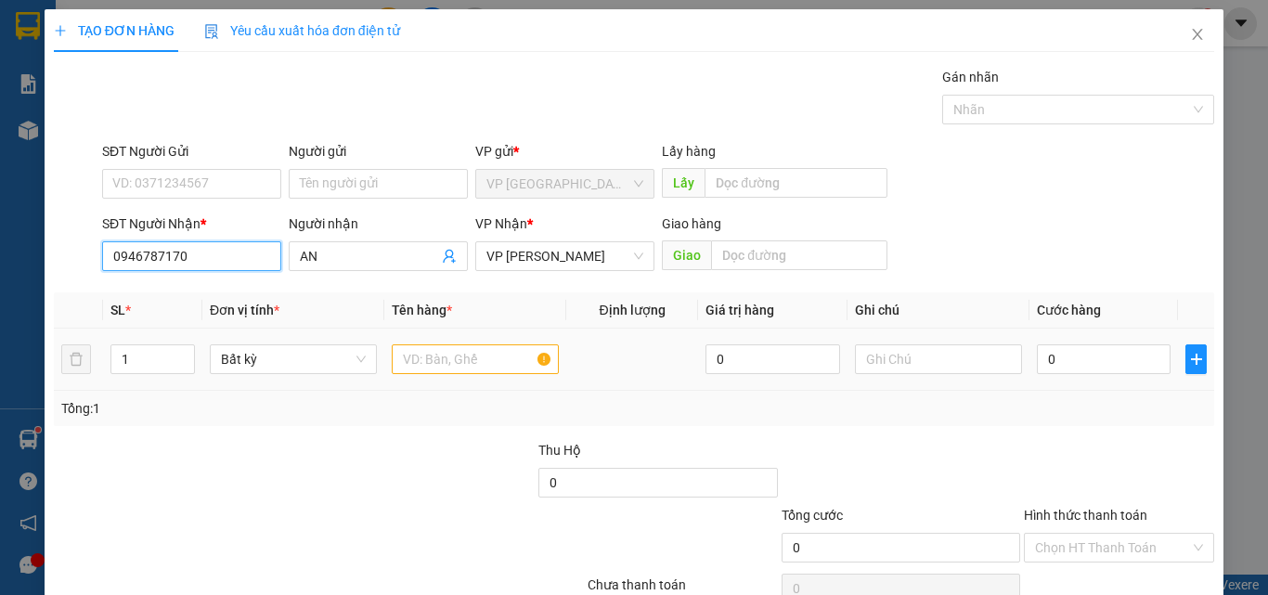
type input "0946787170"
click at [427, 361] on input "text" at bounding box center [475, 359] width 167 height 30
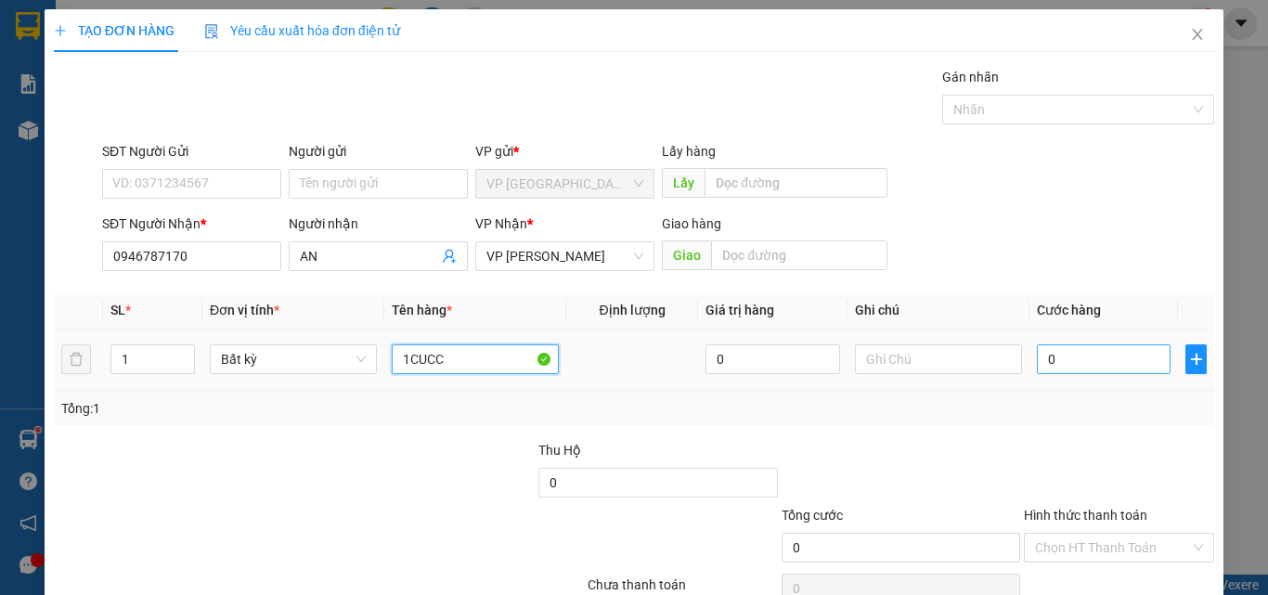
type input "1CUCC"
click at [1049, 367] on input "0" at bounding box center [1104, 359] width 134 height 30
type input "5"
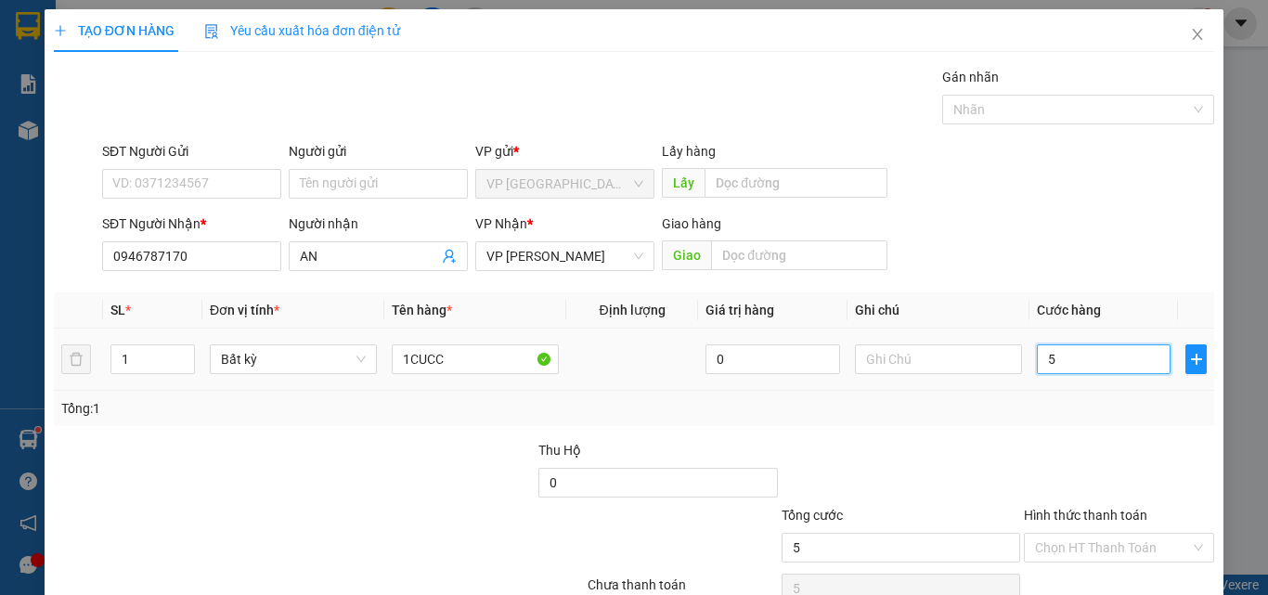
type input "50"
type input "500"
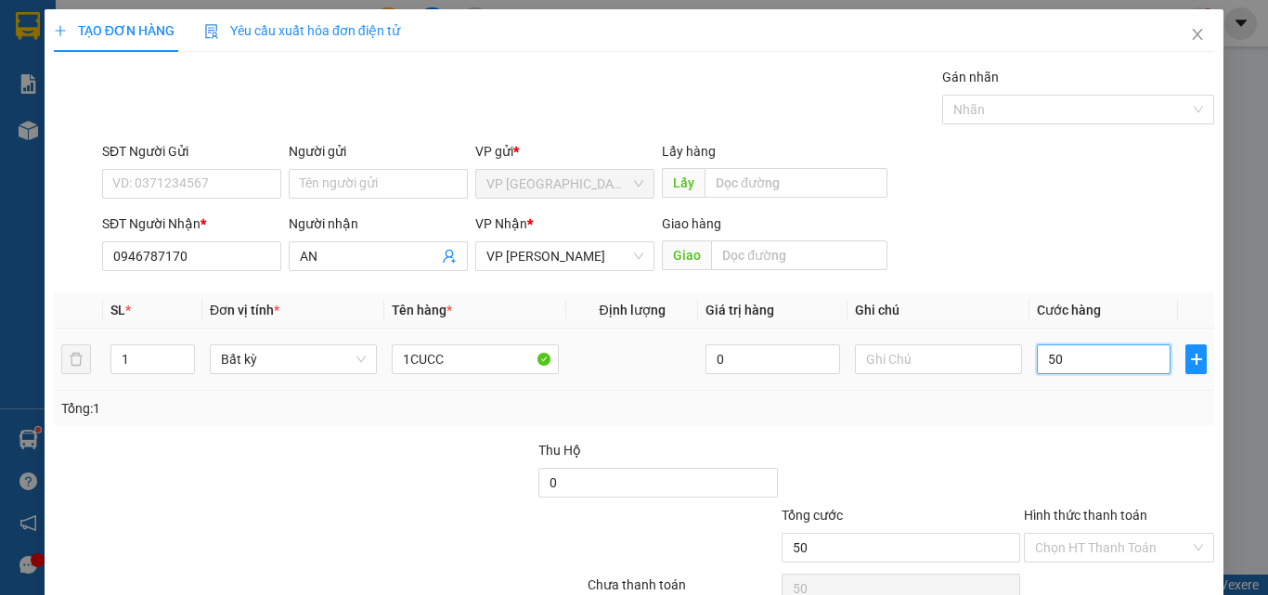
type input "500"
type input "5.000"
type input "50.000"
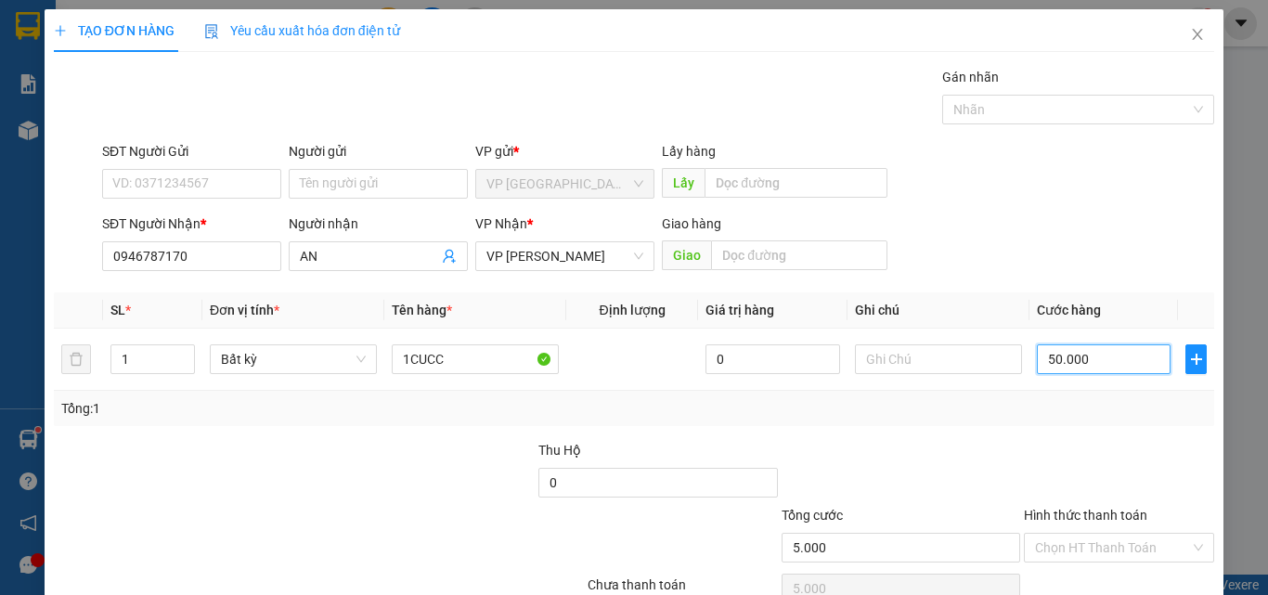
type input "50.000"
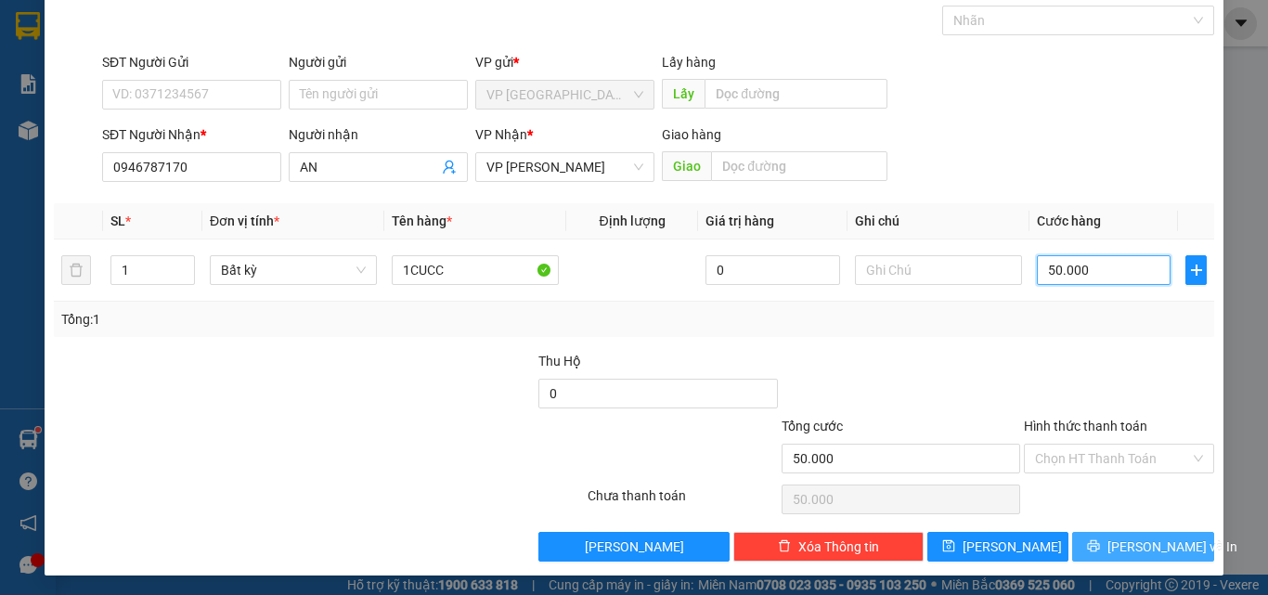
scroll to position [92, 0]
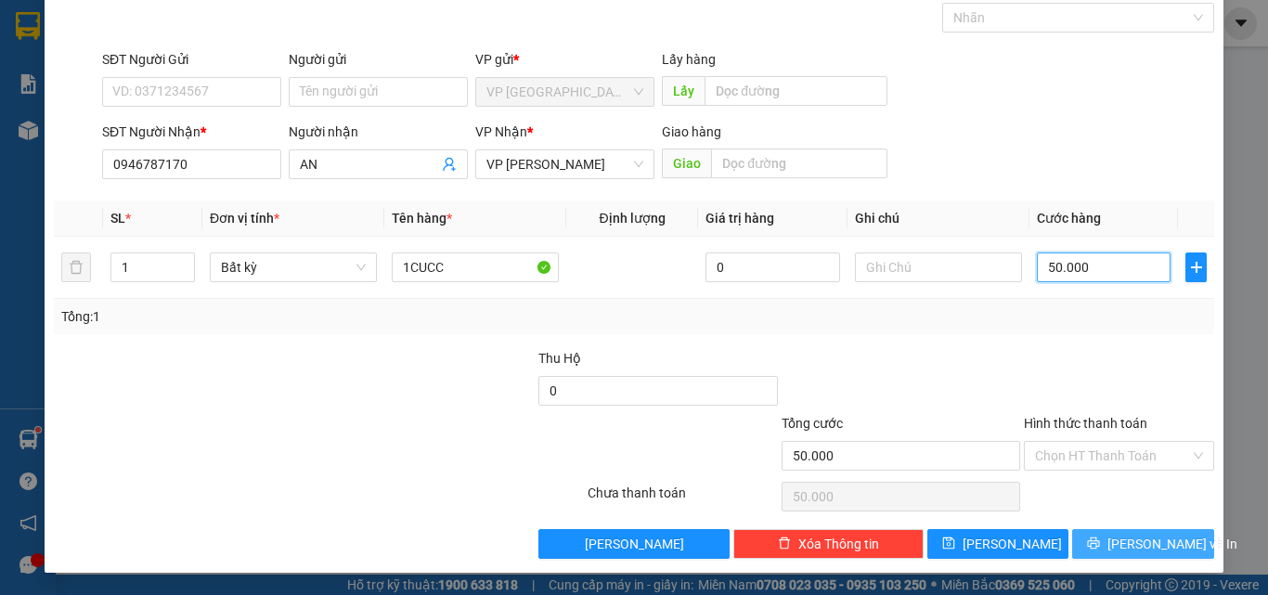
type input "500.000"
type input "50.000"
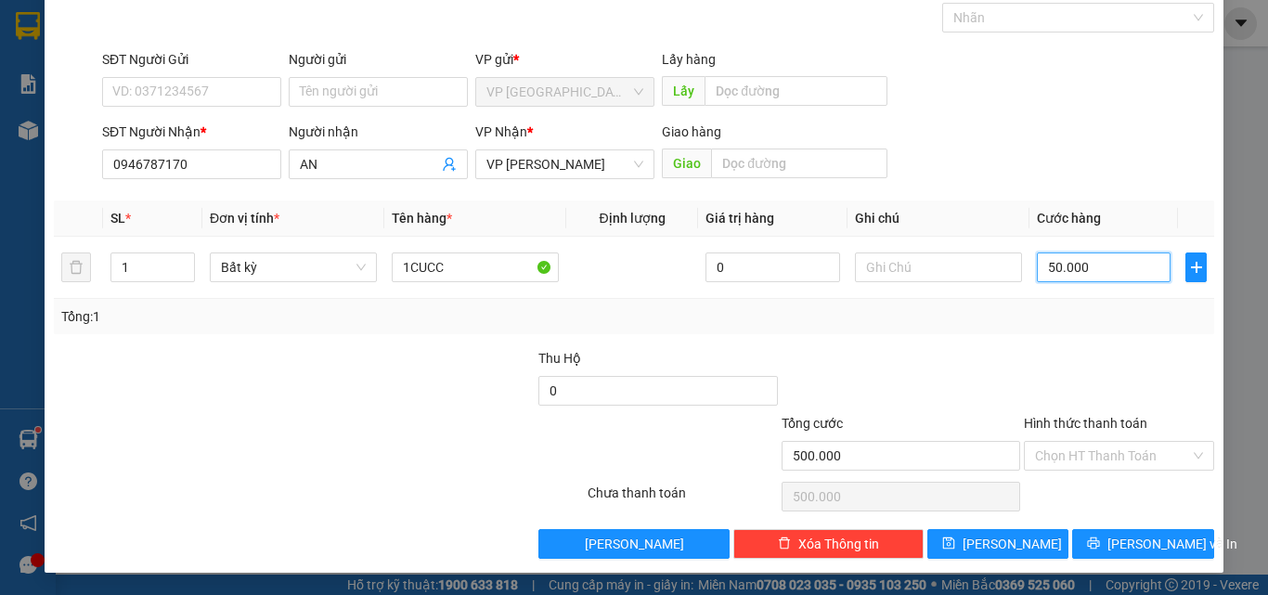
type input "50.000"
click at [1118, 549] on span "[PERSON_NAME] và In" at bounding box center [1172, 544] width 130 height 20
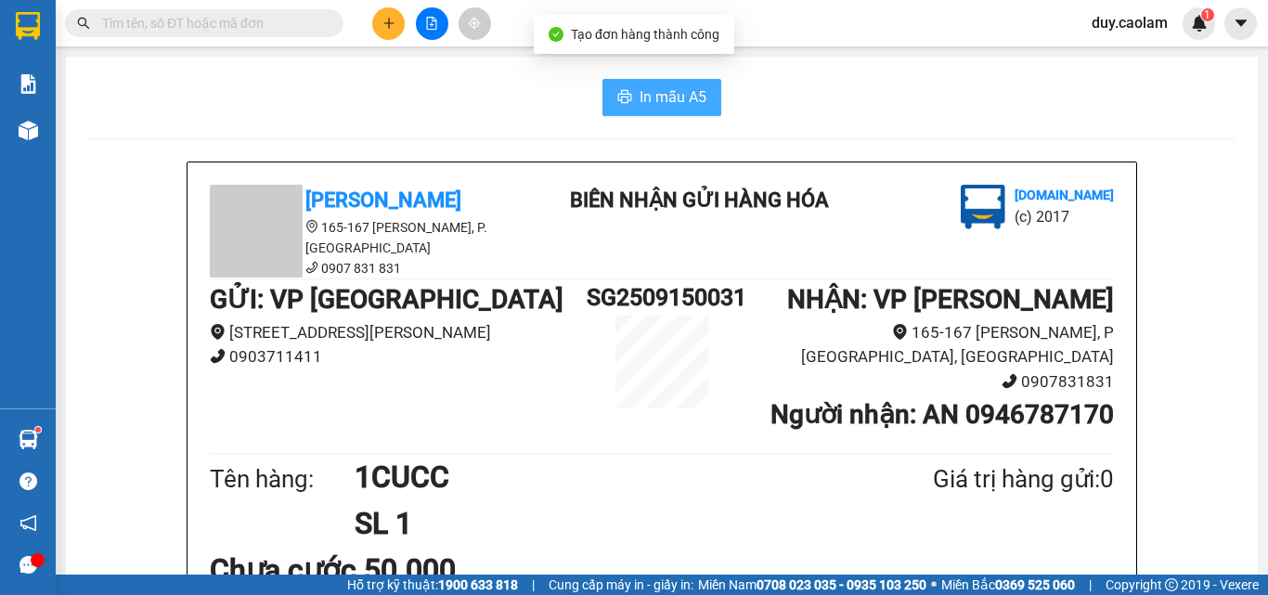
click at [639, 106] on span "In mẫu A5" at bounding box center [672, 96] width 67 height 23
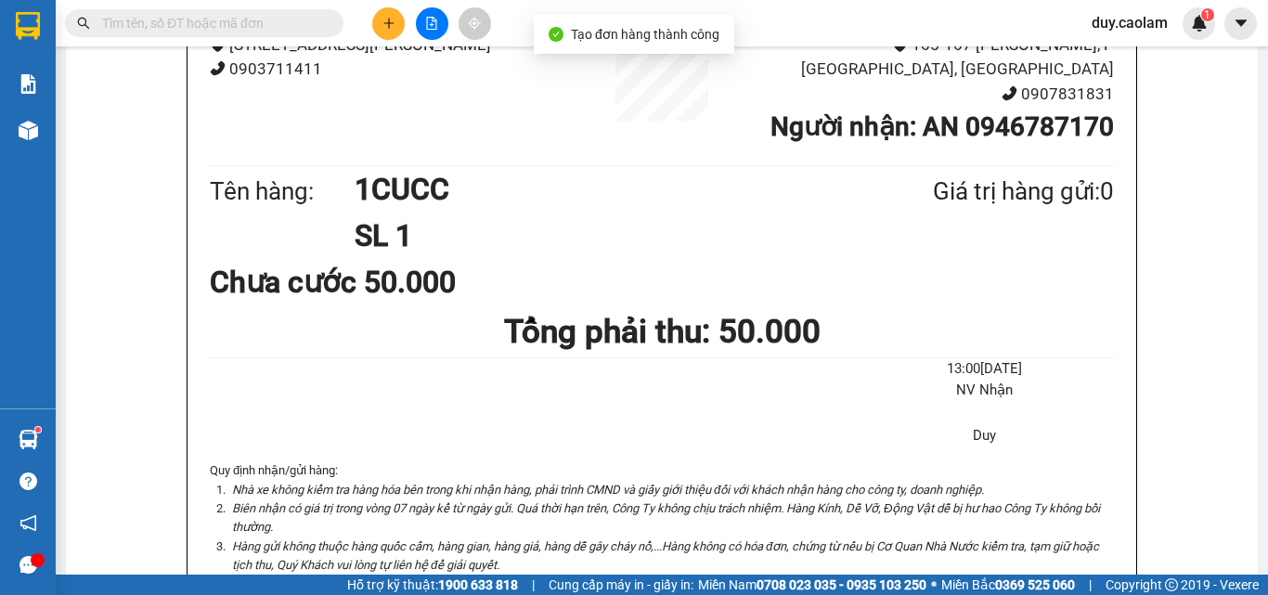
scroll to position [464, 0]
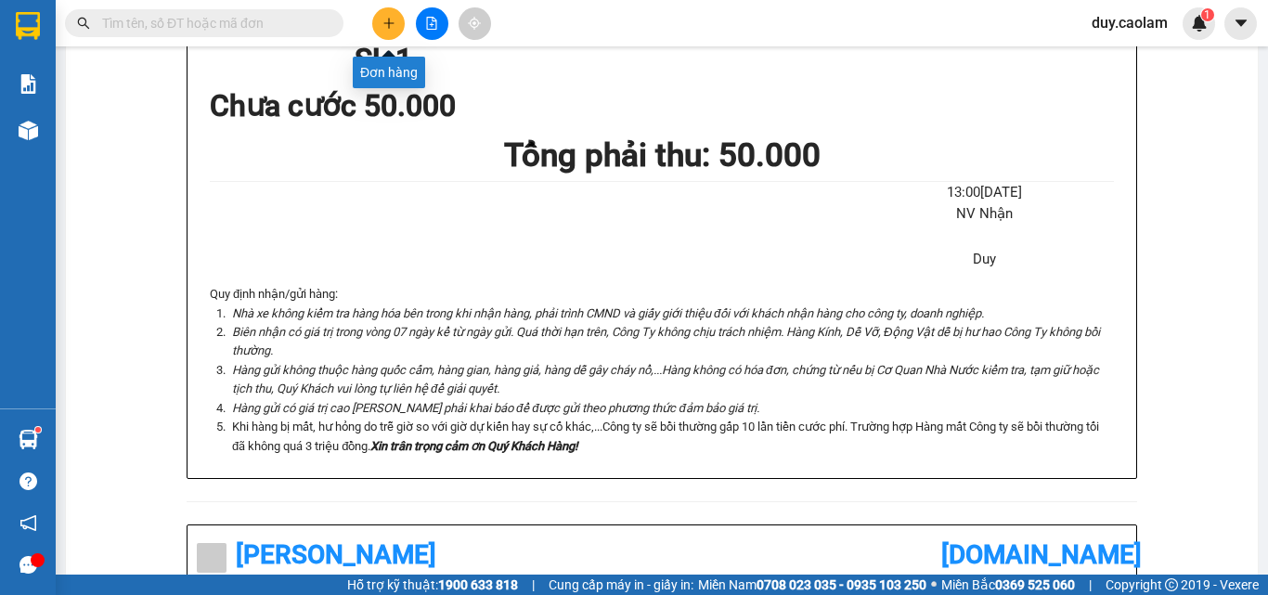
click at [387, 16] on button at bounding box center [388, 23] width 32 height 32
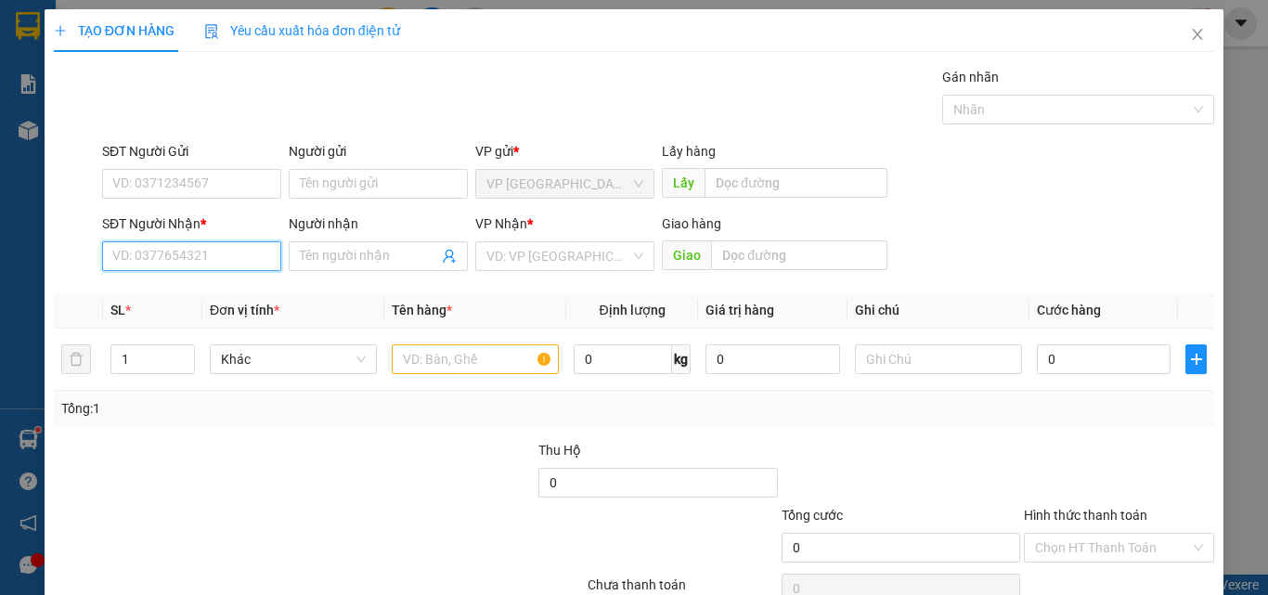
click at [252, 257] on input "SĐT Người Nhận *" at bounding box center [191, 256] width 179 height 30
click at [246, 253] on input "622" at bounding box center [191, 256] width 179 height 30
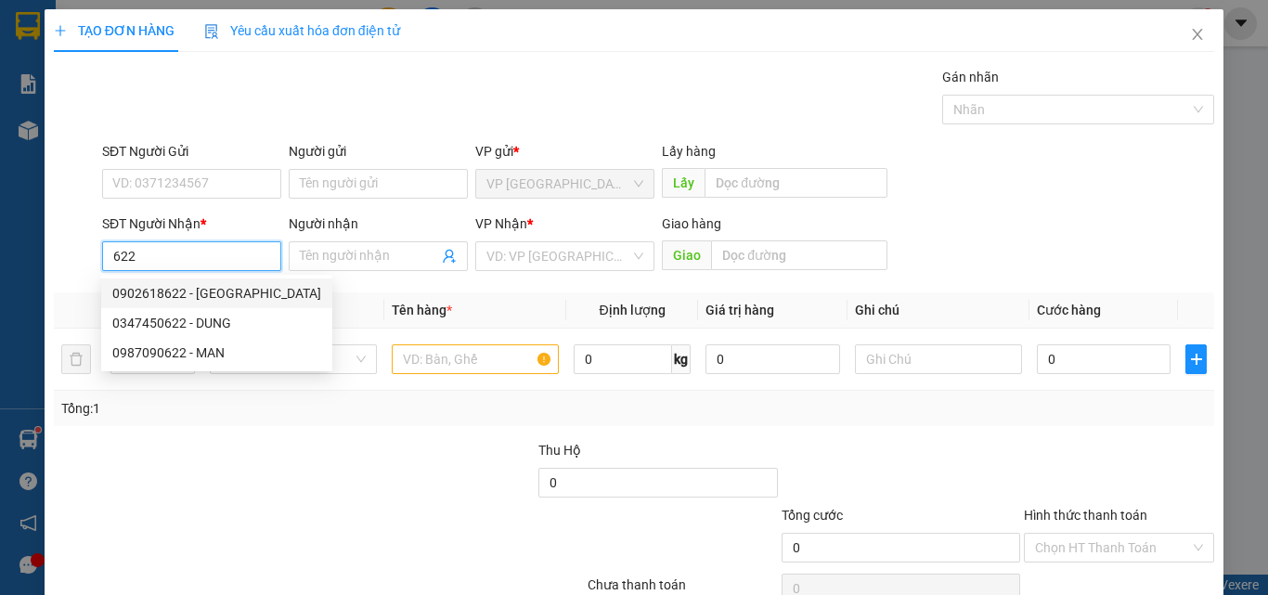
click at [217, 289] on div "0902618622 - [GEOGRAPHIC_DATA]" at bounding box center [216, 293] width 209 height 20
type input "0902618622"
type input "PHUONG"
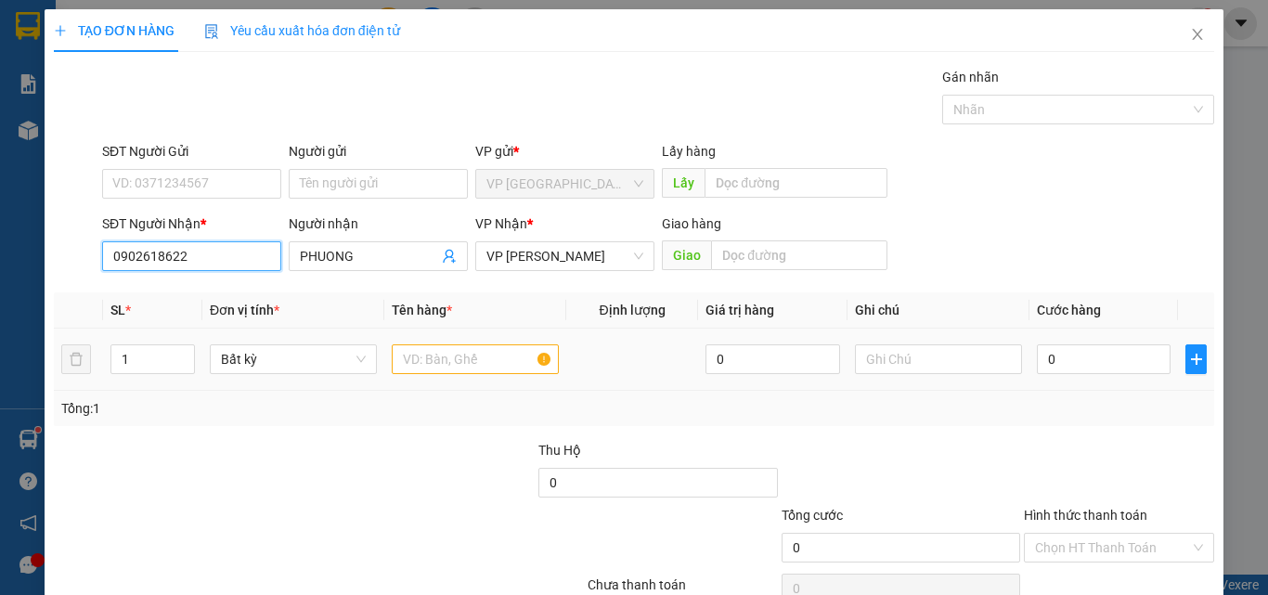
type input "0902618622"
click at [480, 355] on input "text" at bounding box center [475, 359] width 167 height 30
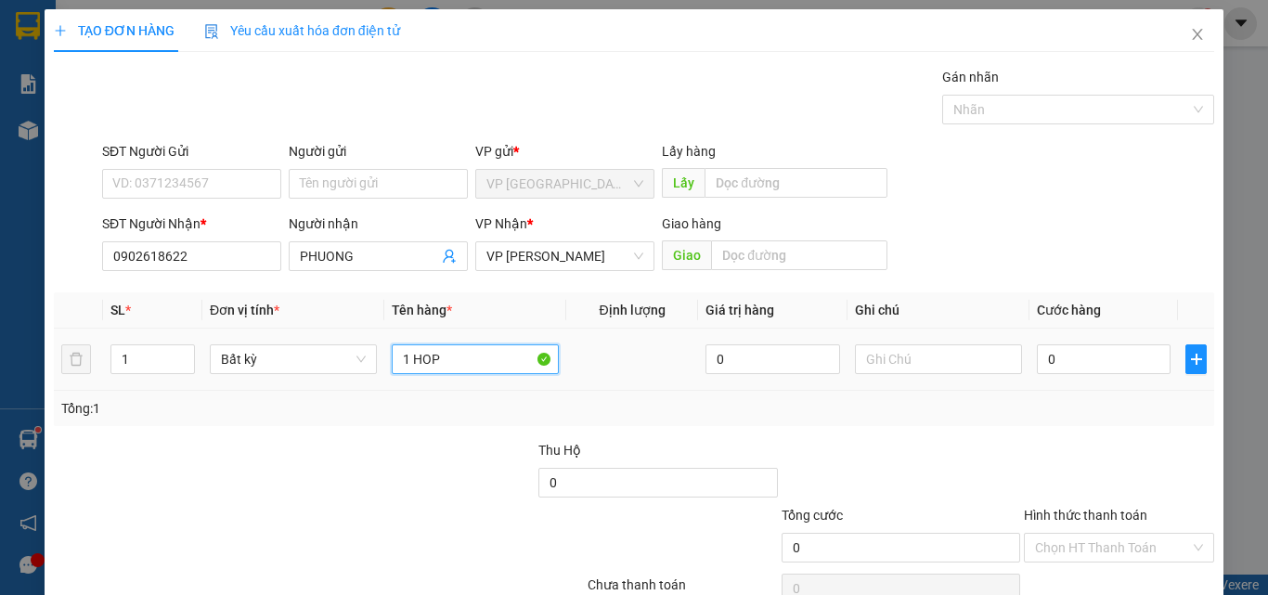
type input "1 HOP"
click at [1057, 342] on div "0" at bounding box center [1104, 359] width 134 height 37
type input "3"
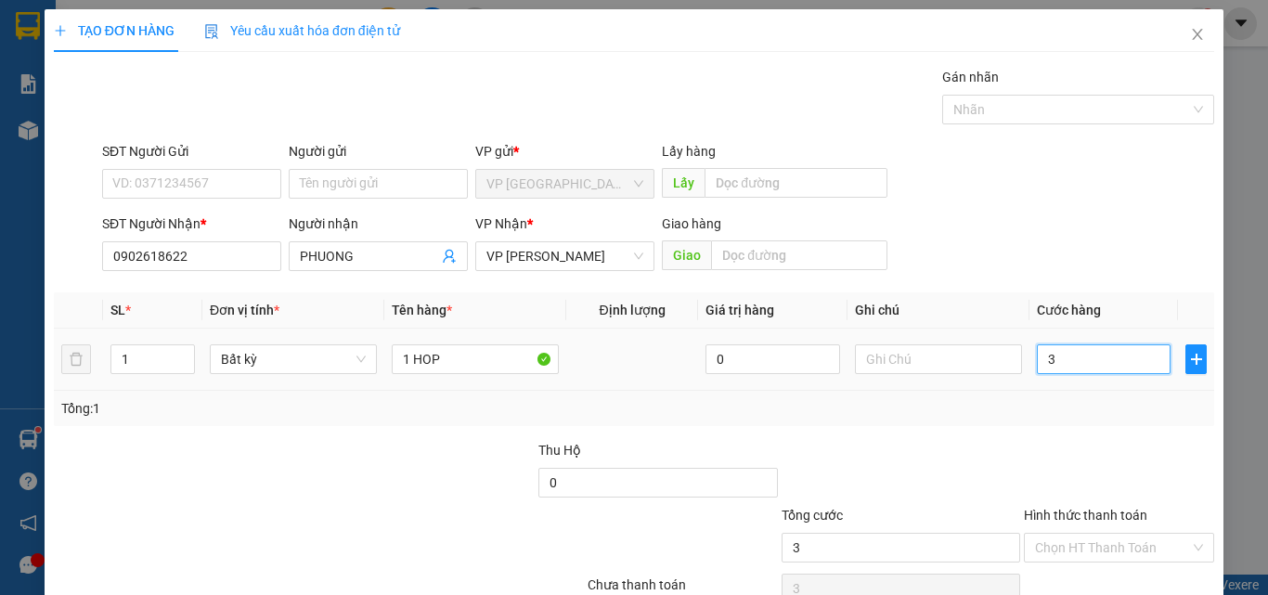
type input "30"
type input "300"
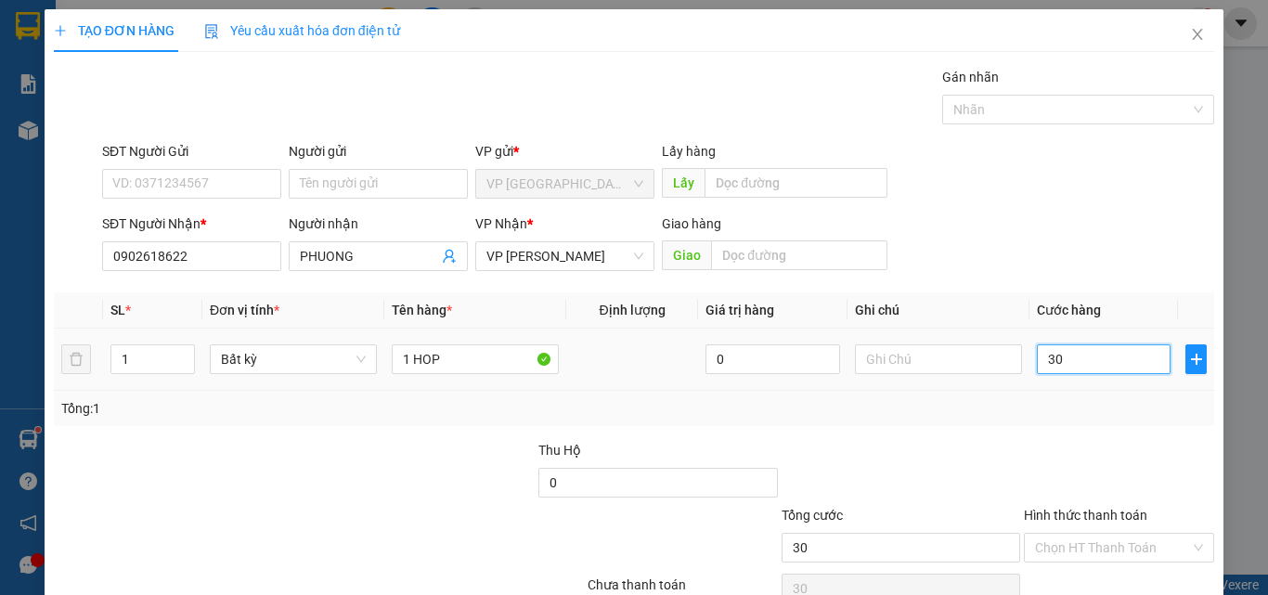
type input "300"
type input "3.000"
type input "30.000"
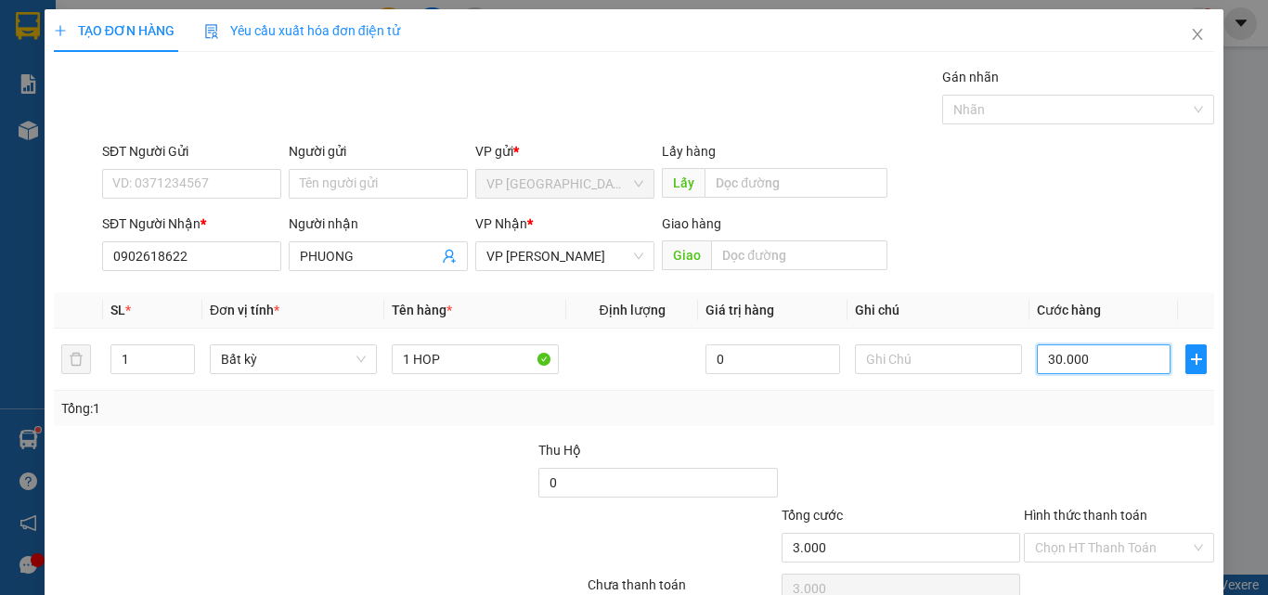
type input "30.000"
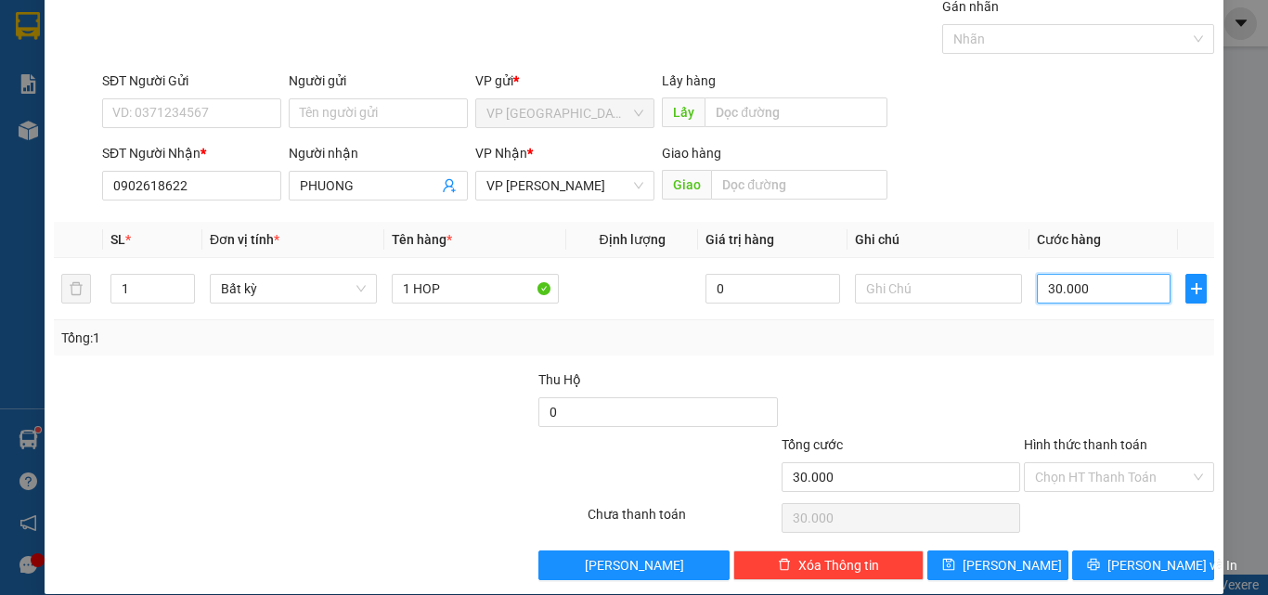
scroll to position [92, 0]
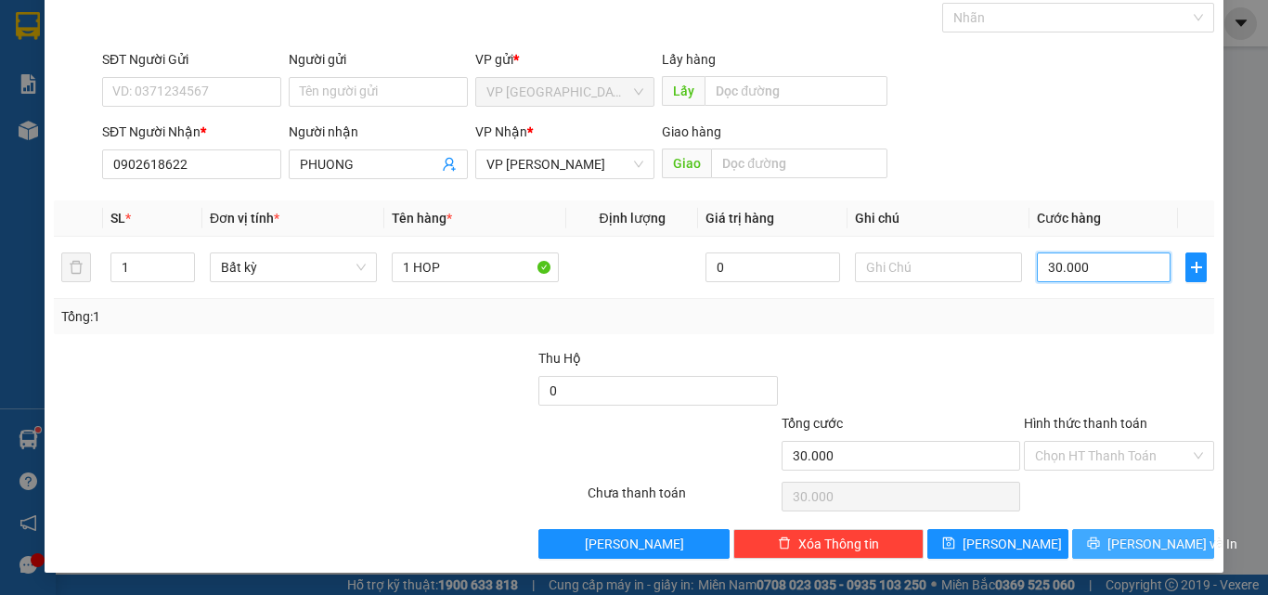
type input "30.000"
click at [1119, 547] on span "[PERSON_NAME] và In" at bounding box center [1172, 544] width 130 height 20
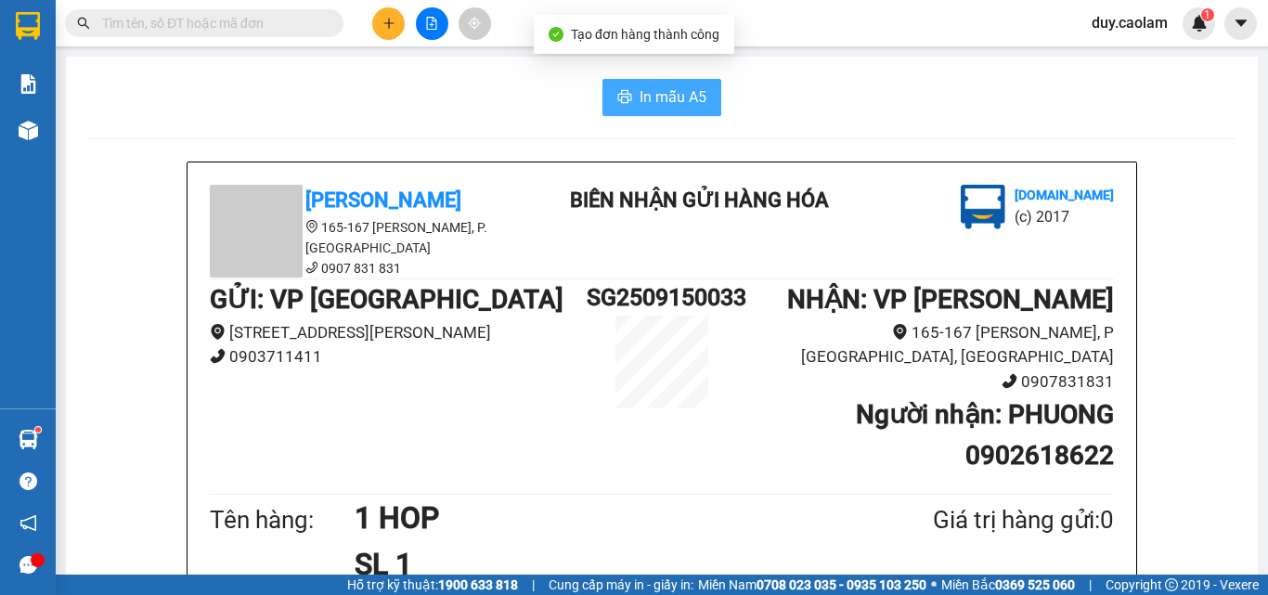
click at [696, 109] on span "In mẫu A5" at bounding box center [672, 96] width 67 height 23
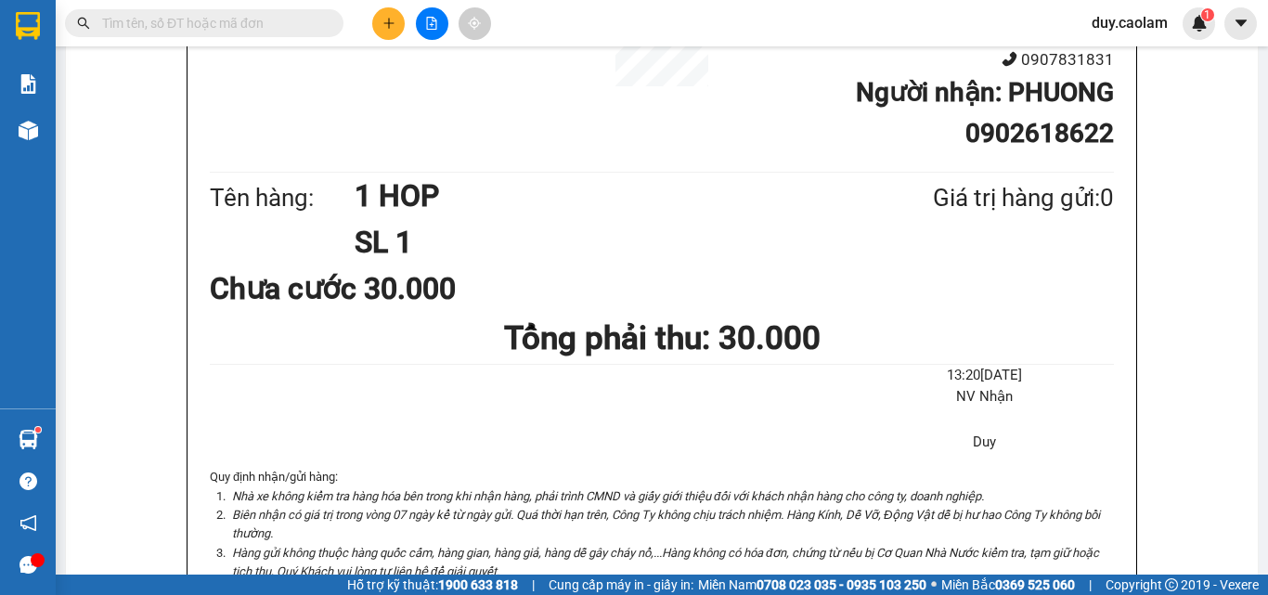
scroll to position [278, 0]
